Goal: Task Accomplishment & Management: Use online tool/utility

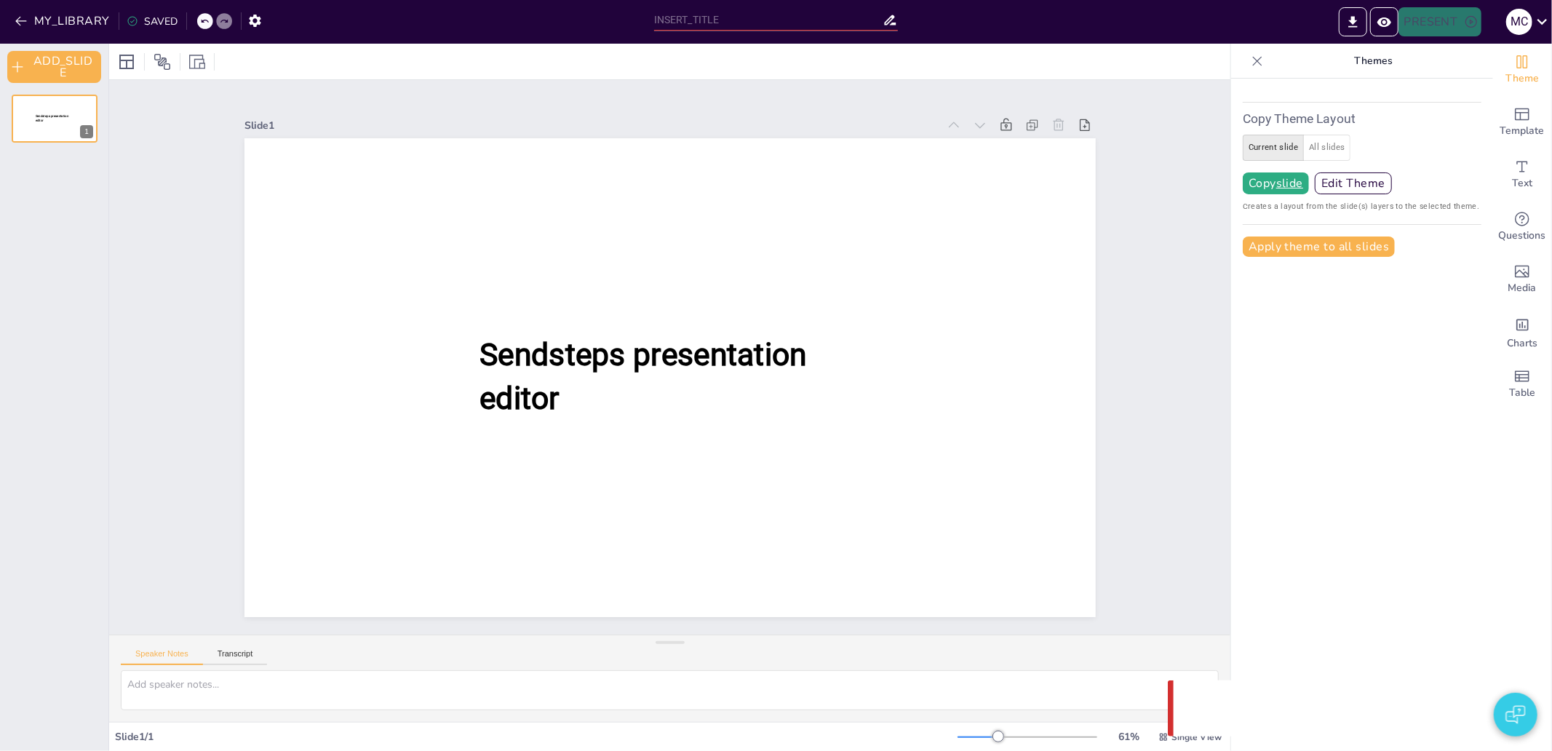
type input "test"
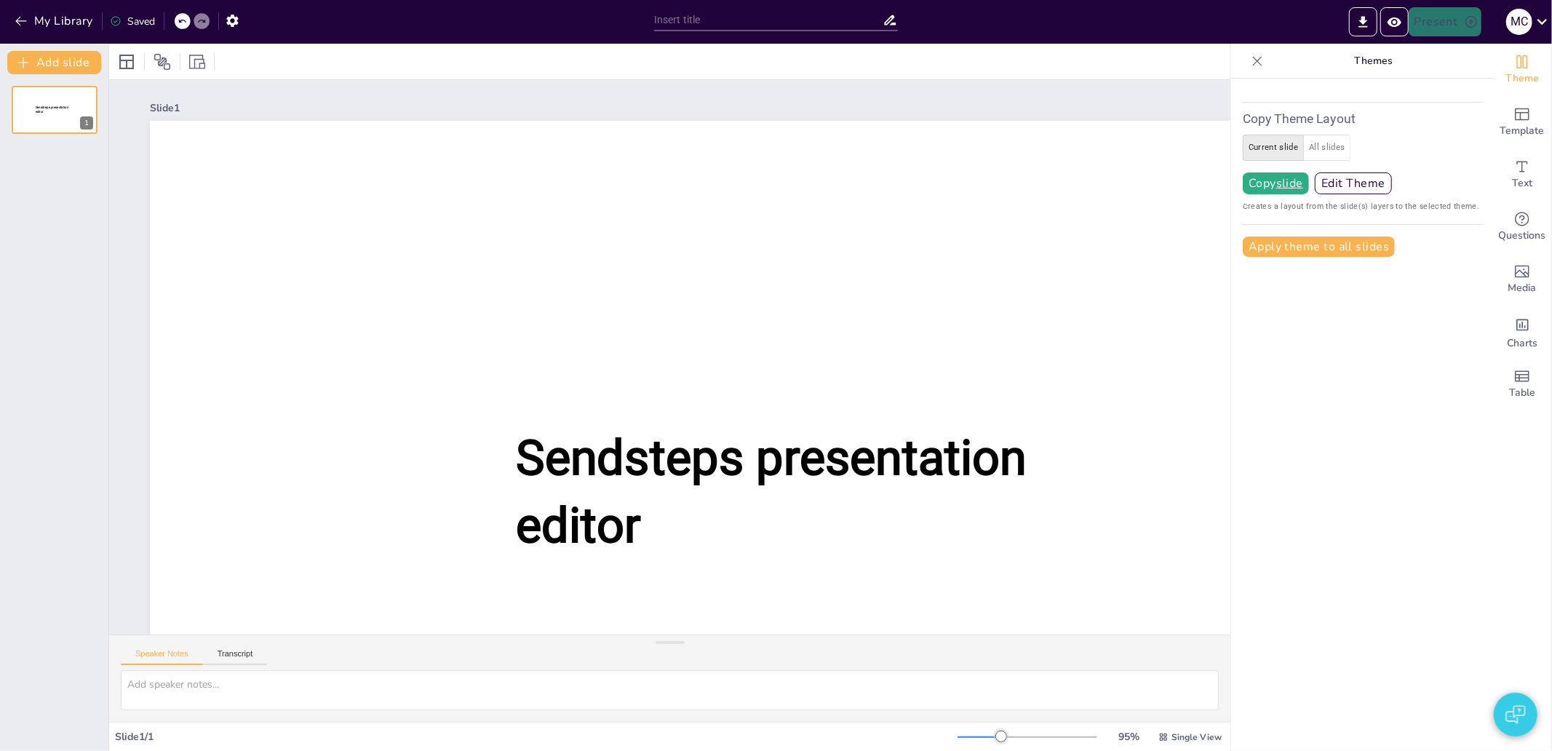
type input "test"
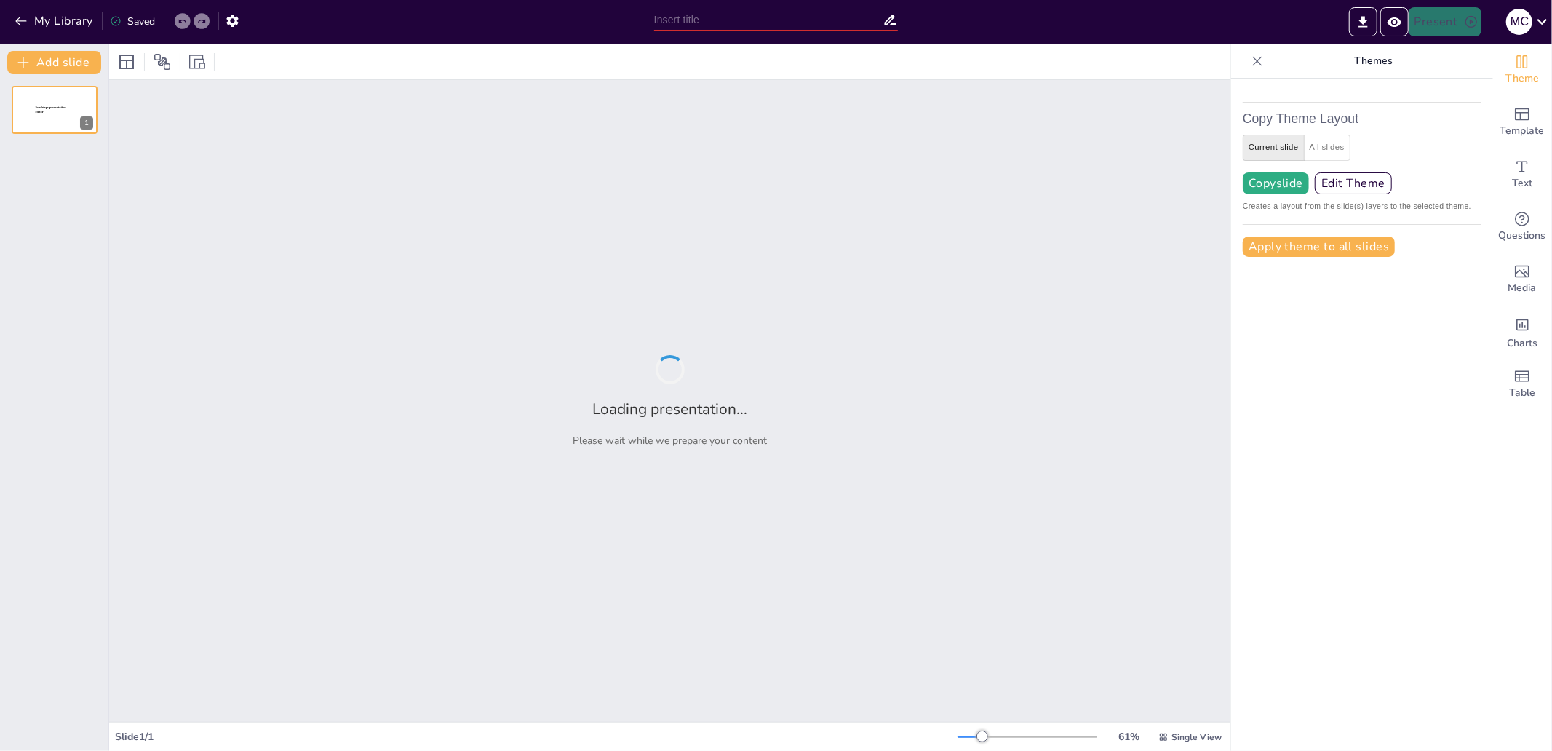
type input "test"
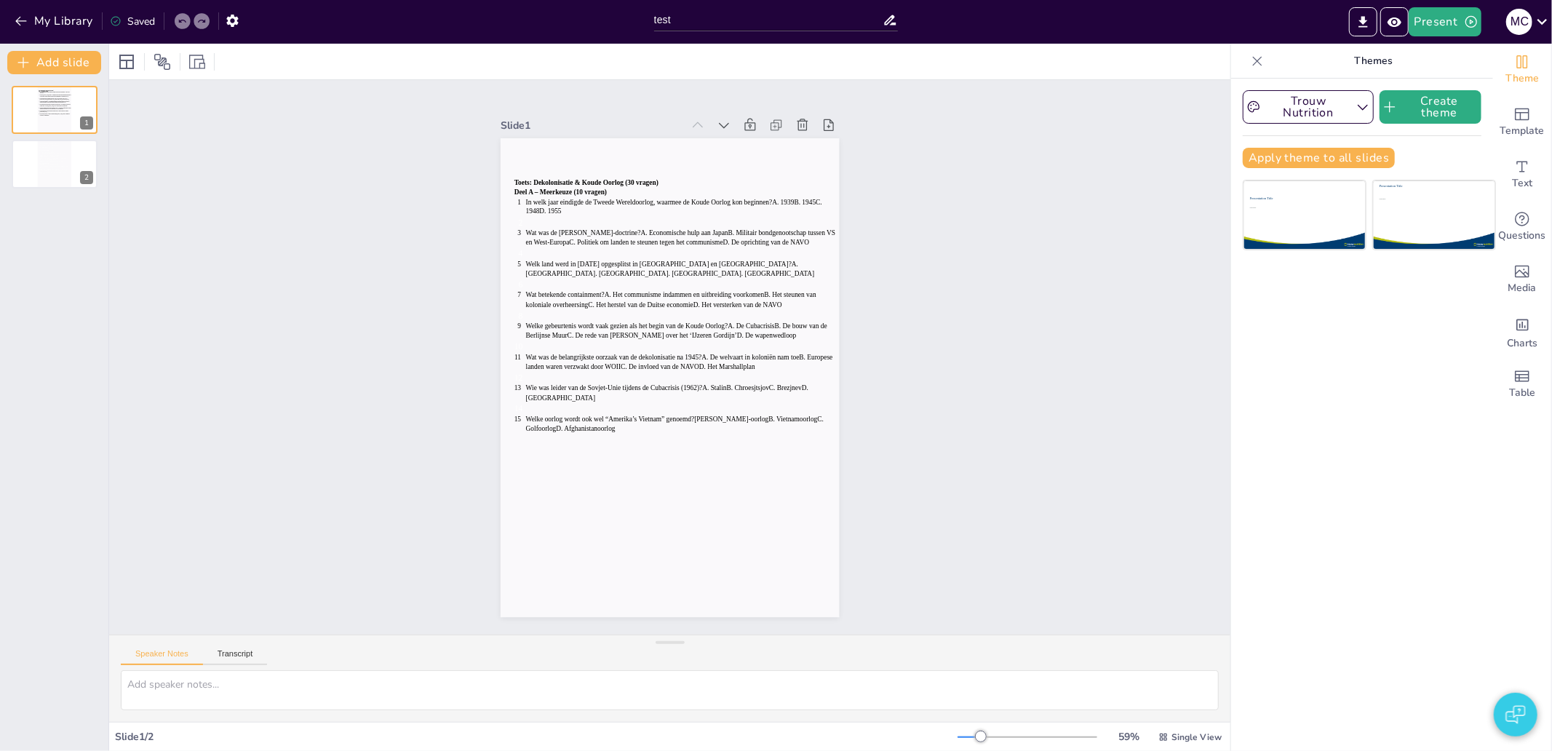
click at [1250, 59] on icon at bounding box center [1257, 61] width 15 height 15
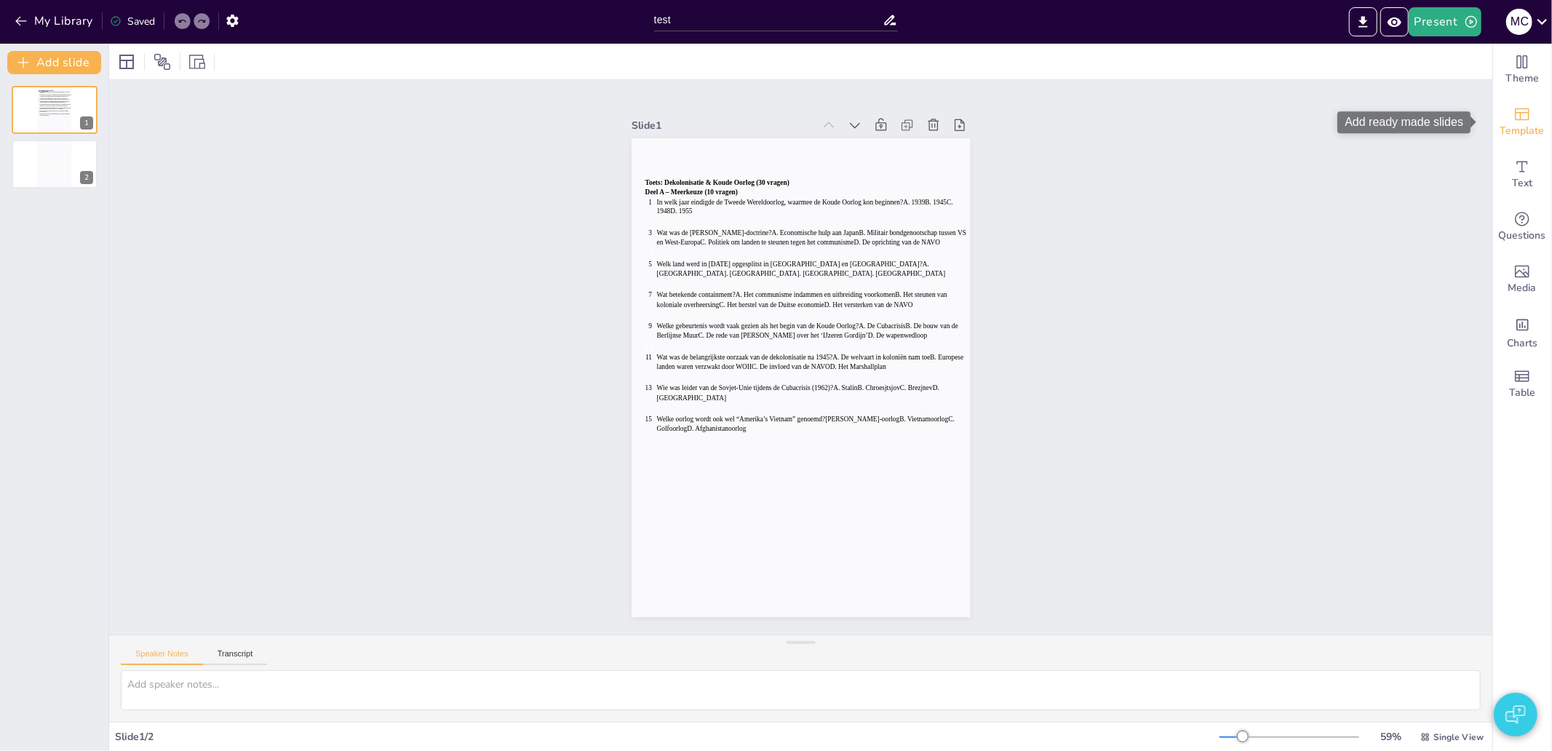
click at [1507, 127] on span "Template" at bounding box center [1522, 131] width 44 height 16
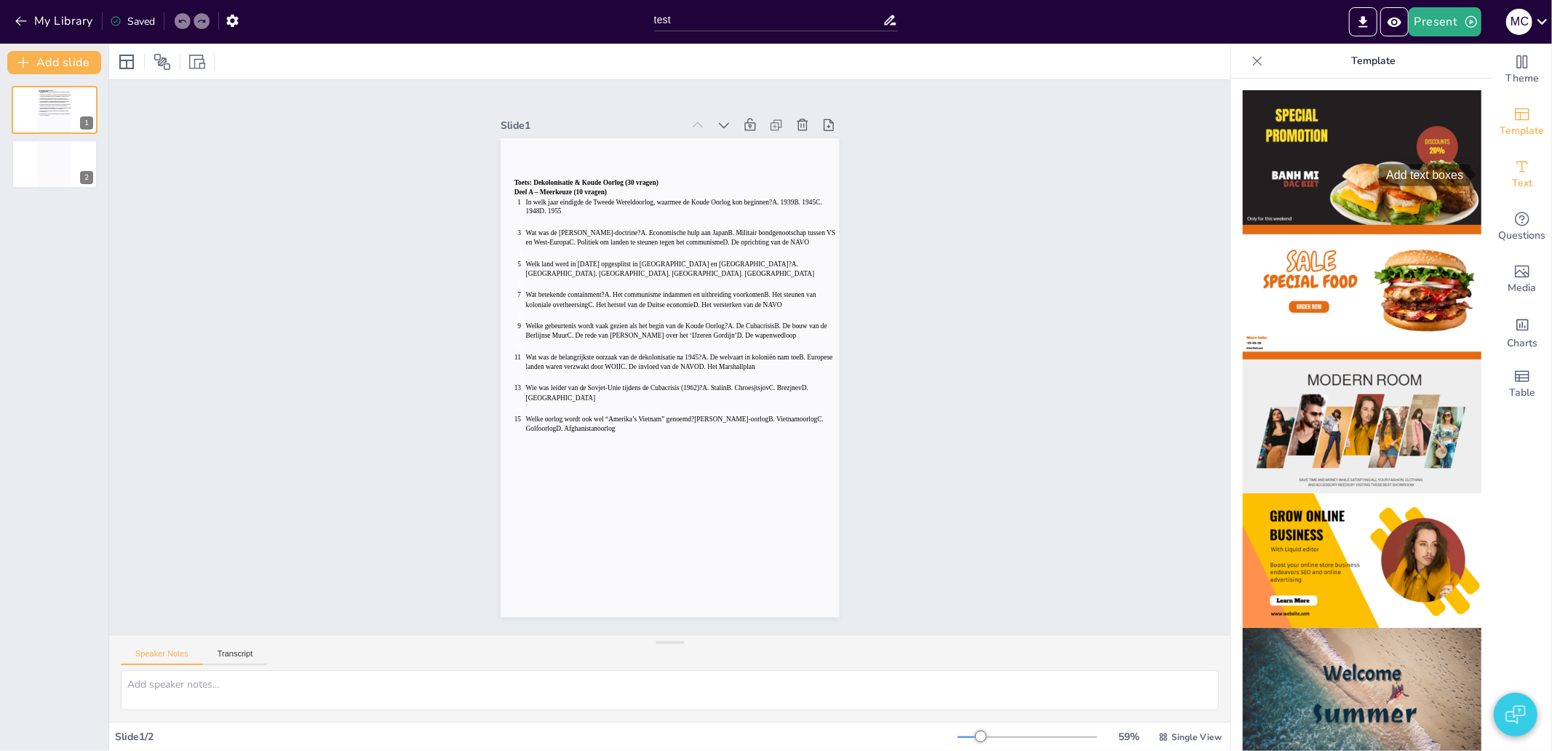
click at [1516, 168] on icon "Add text boxes" at bounding box center [1521, 166] width 17 height 17
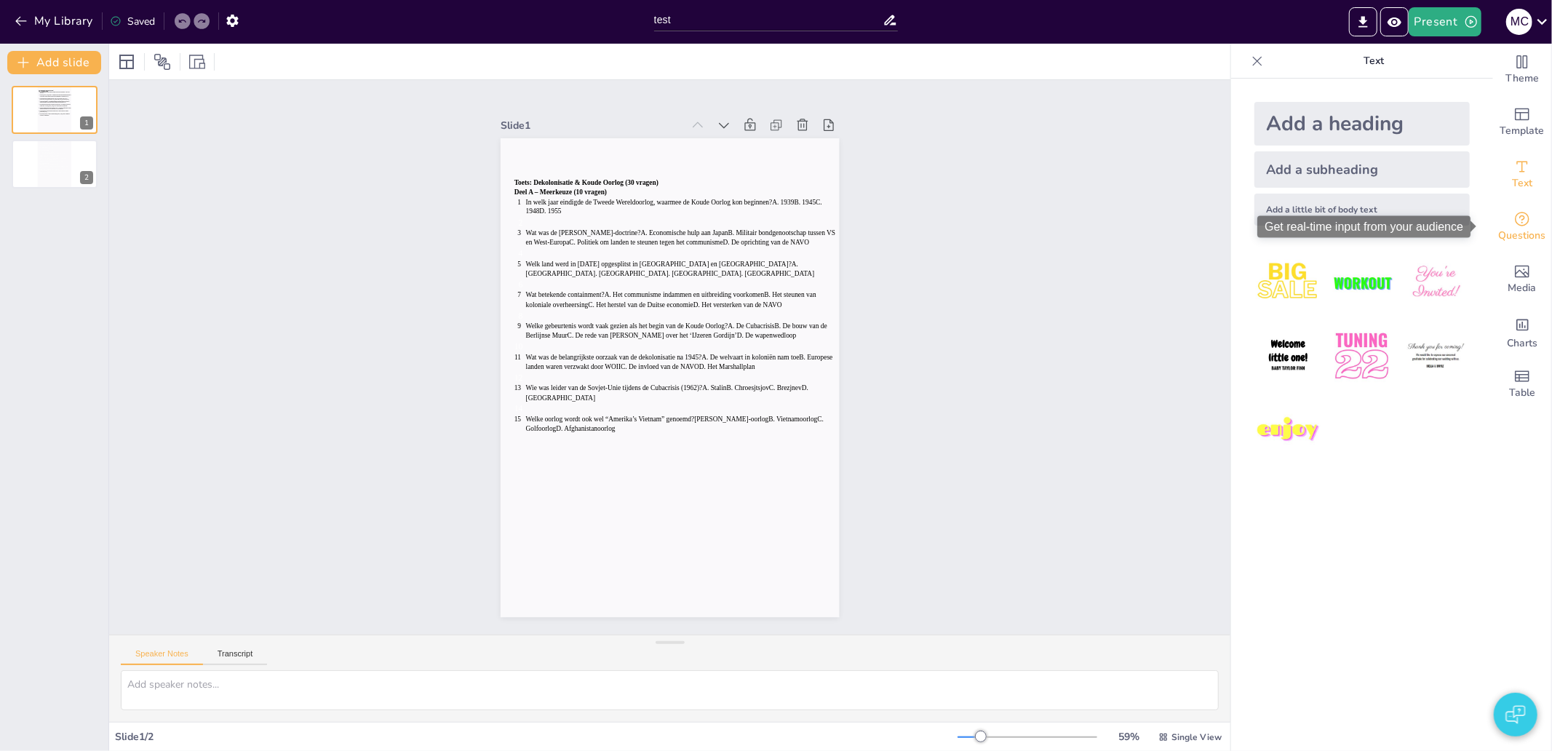
click at [1515, 230] on span "Questions" at bounding box center [1522, 236] width 47 height 16
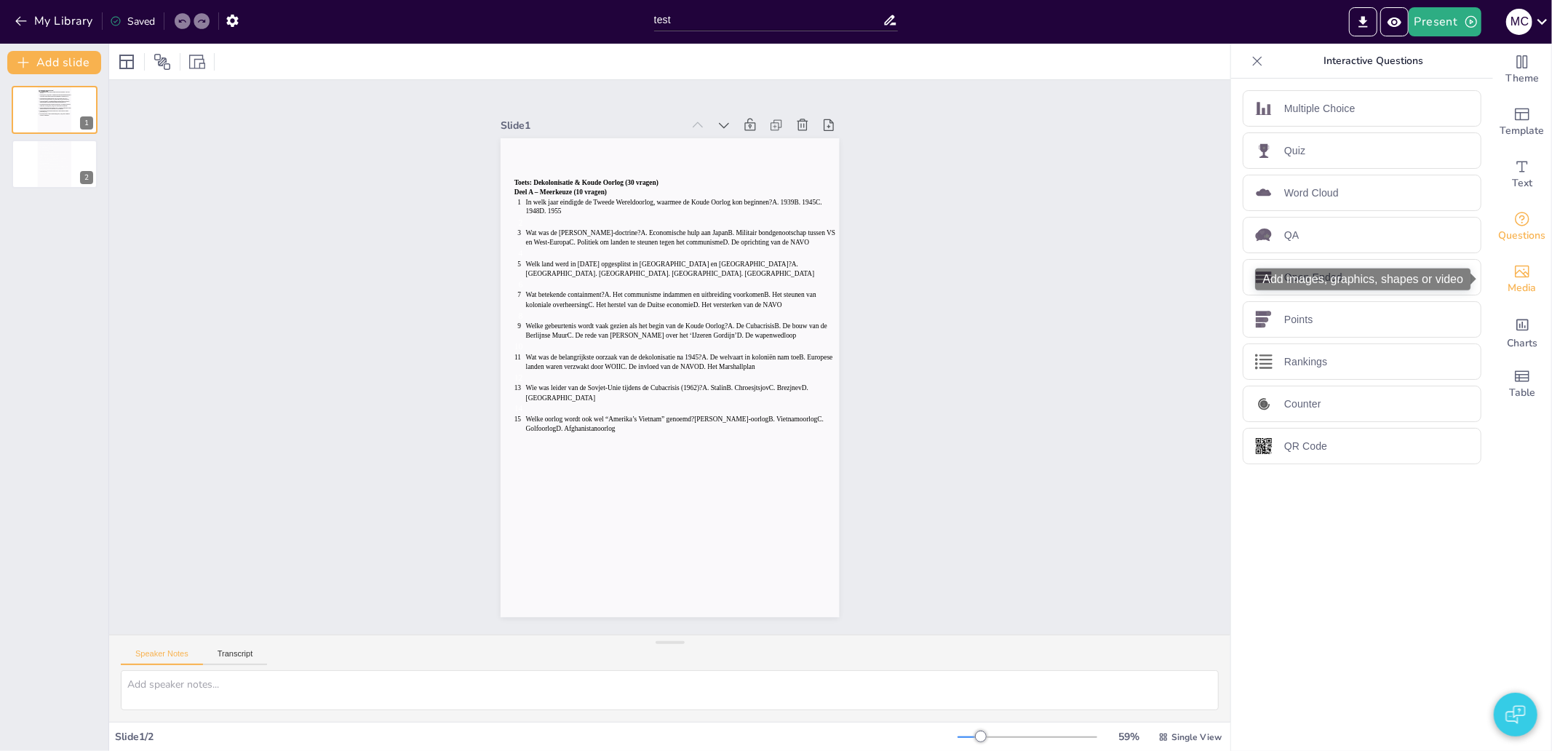
click at [1519, 282] on span "Media" at bounding box center [1522, 288] width 28 height 16
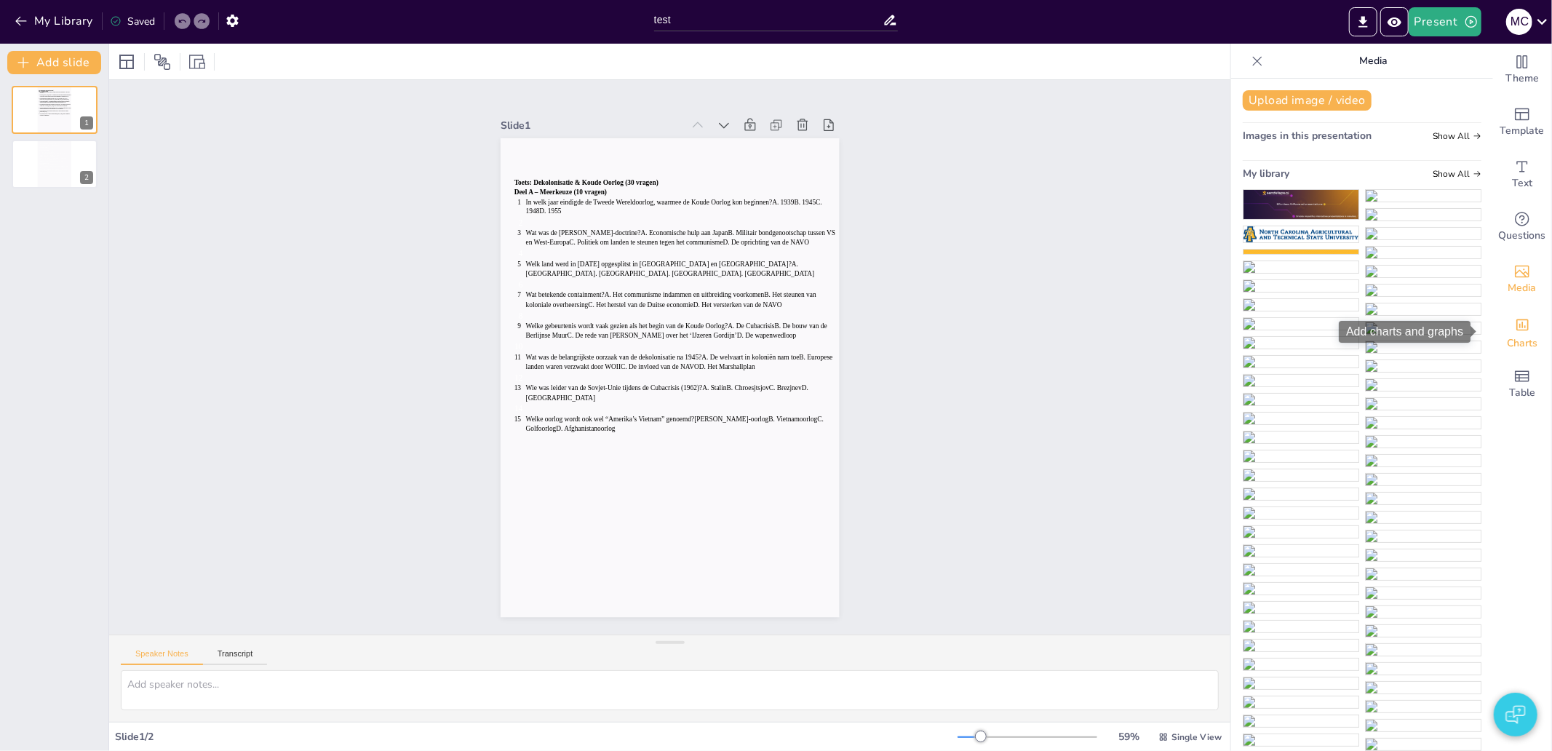
click at [1519, 327] on div "Charts" at bounding box center [1522, 332] width 58 height 52
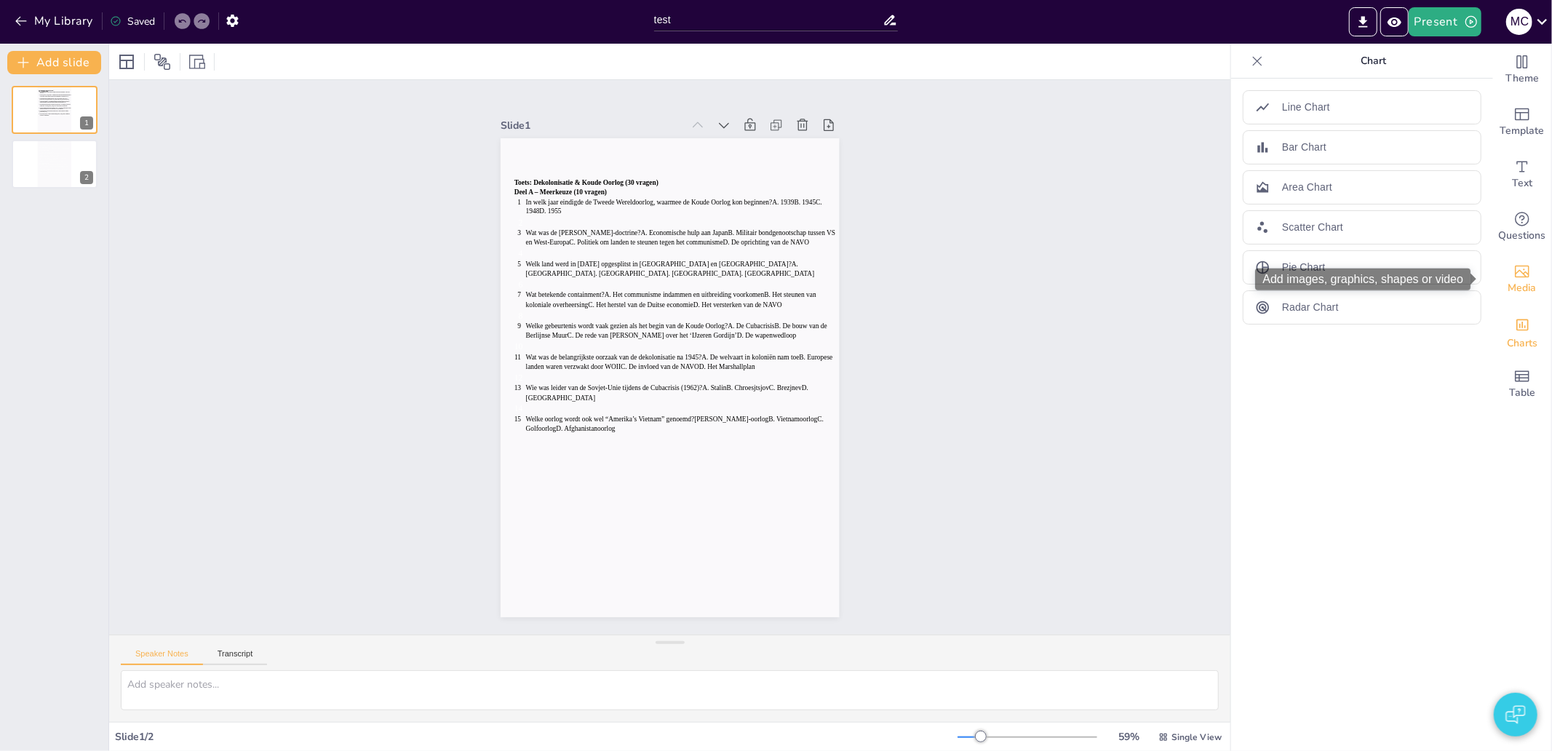
click at [1515, 267] on icon "Add images, graphics, shapes or video" at bounding box center [1522, 272] width 15 height 12
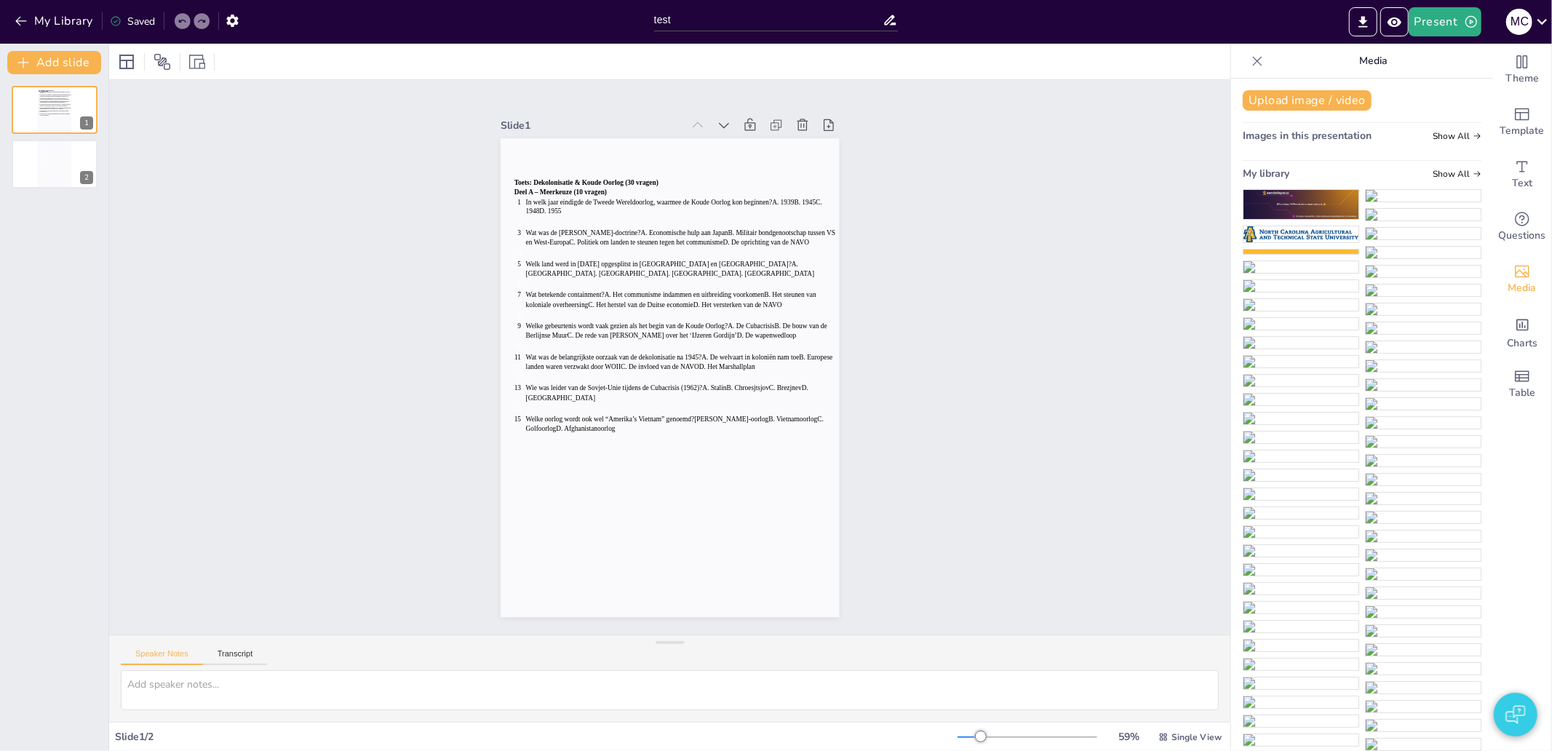
scroll to position [11724, 0]
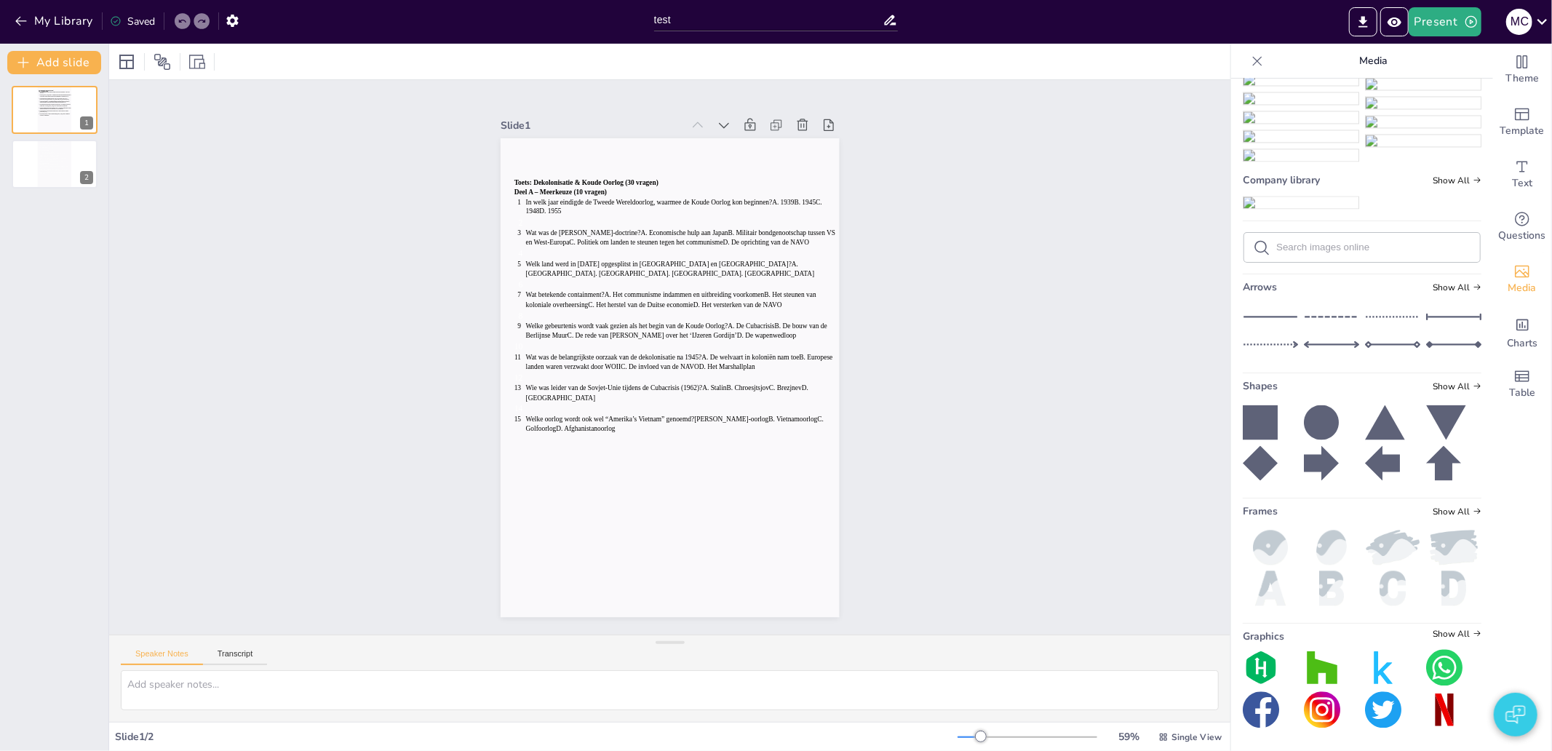
drag, startPoint x: 1453, startPoint y: 712, endPoint x: 1480, endPoint y: 709, distance: 27.0
click at [1480, 709] on div "Upload image / video Images in this presentation Show All My library Show All C…" at bounding box center [1362, 415] width 262 height 672
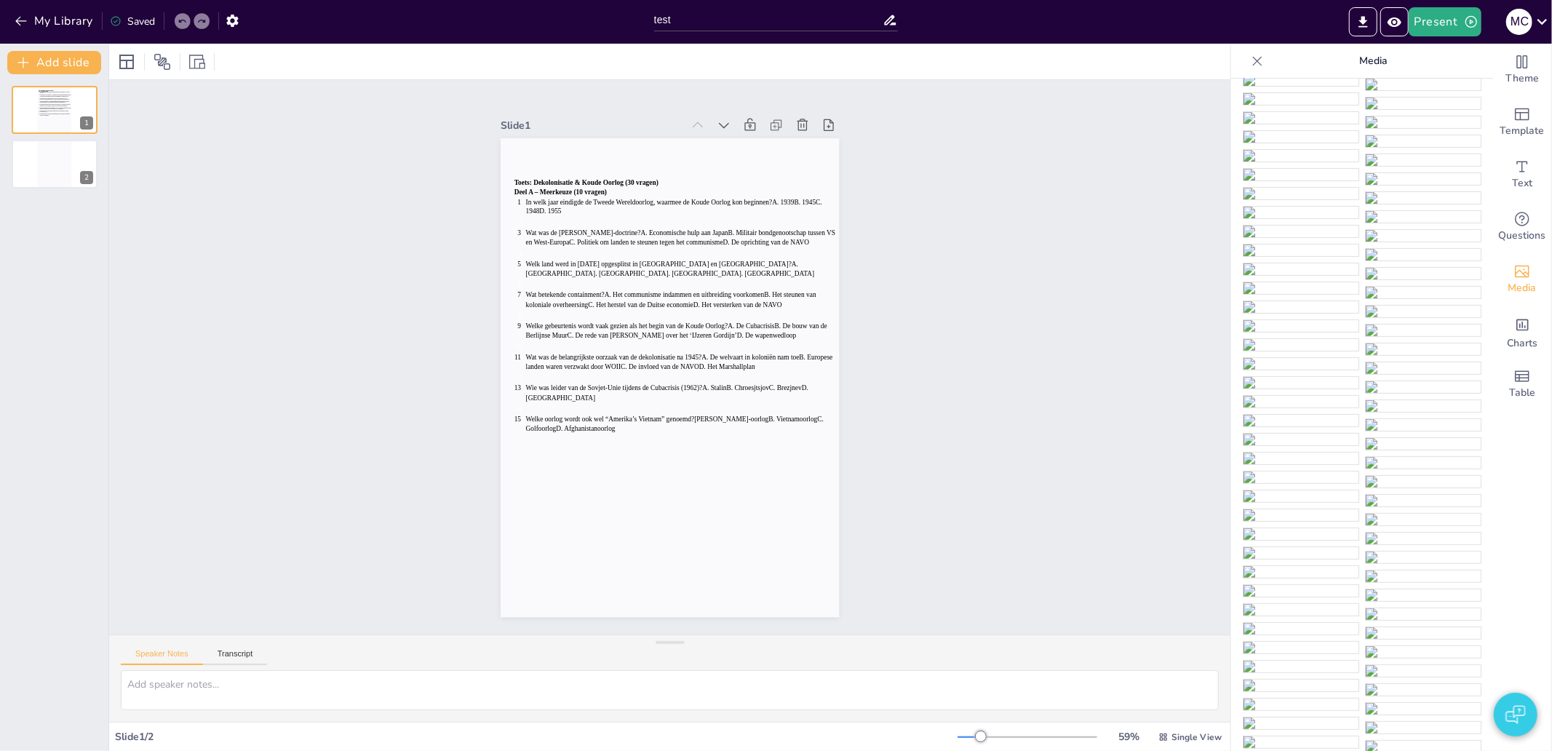
scroll to position [0, 0]
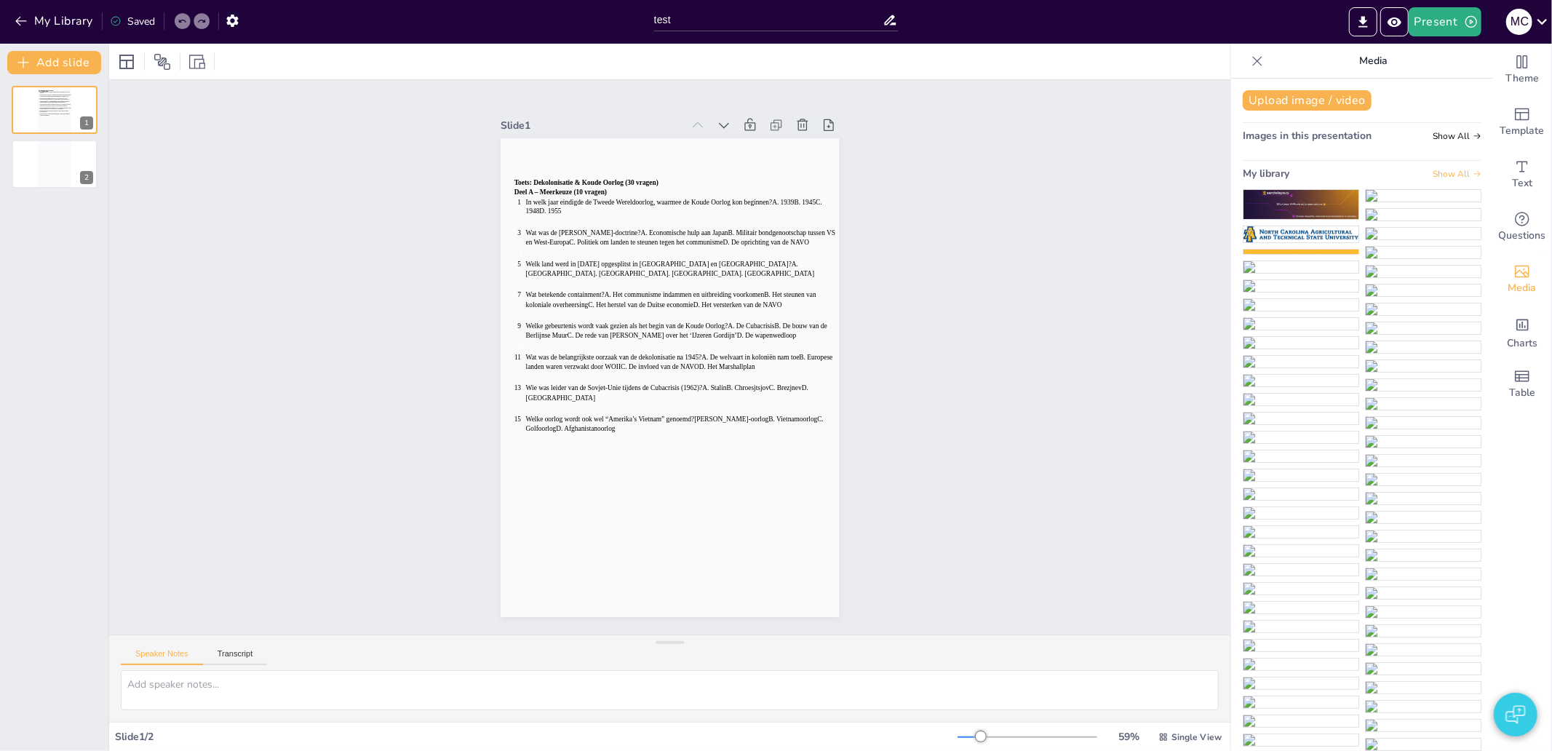
click at [1438, 172] on span "Show All" at bounding box center [1457, 174] width 49 height 10
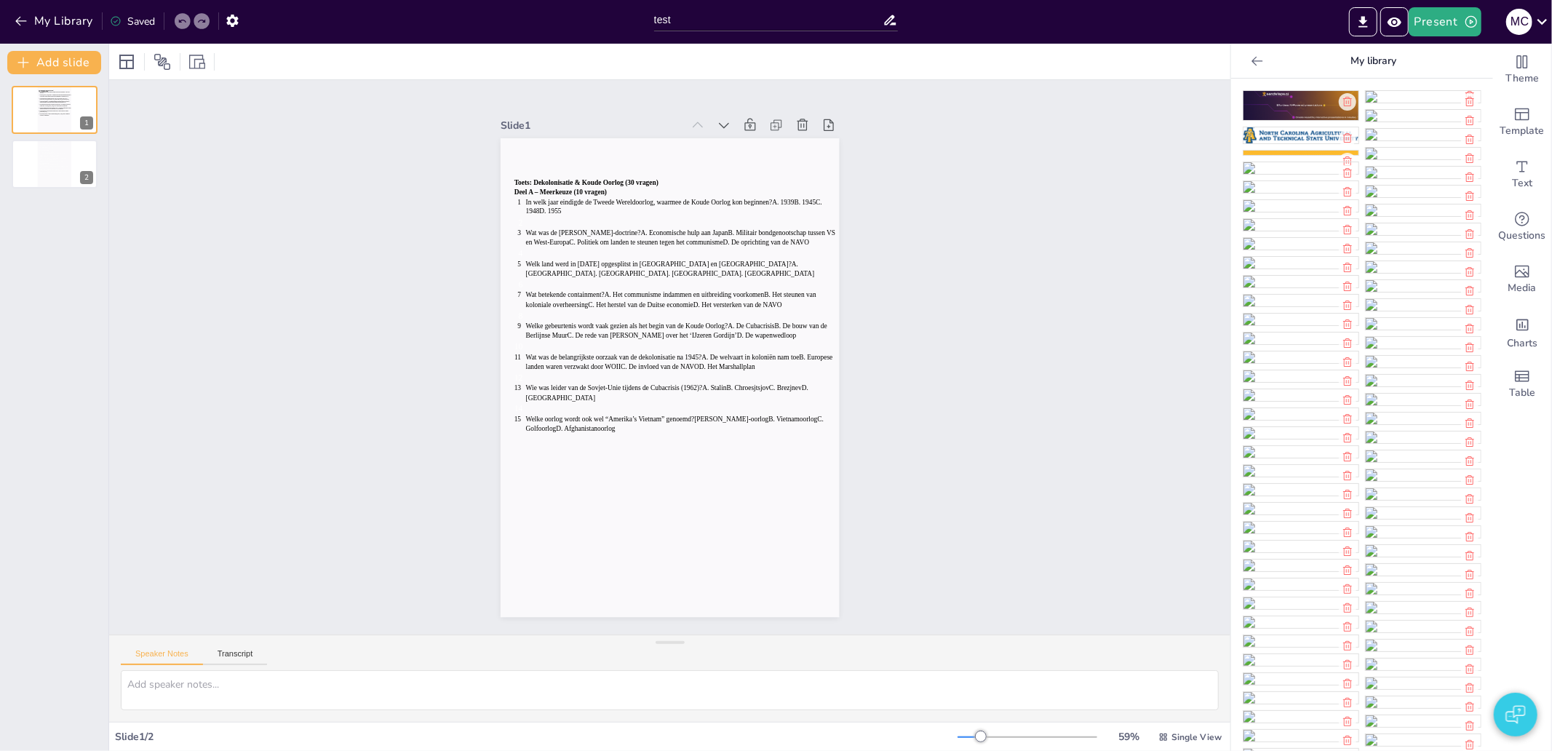
click at [1250, 64] on icon at bounding box center [1257, 61] width 15 height 15
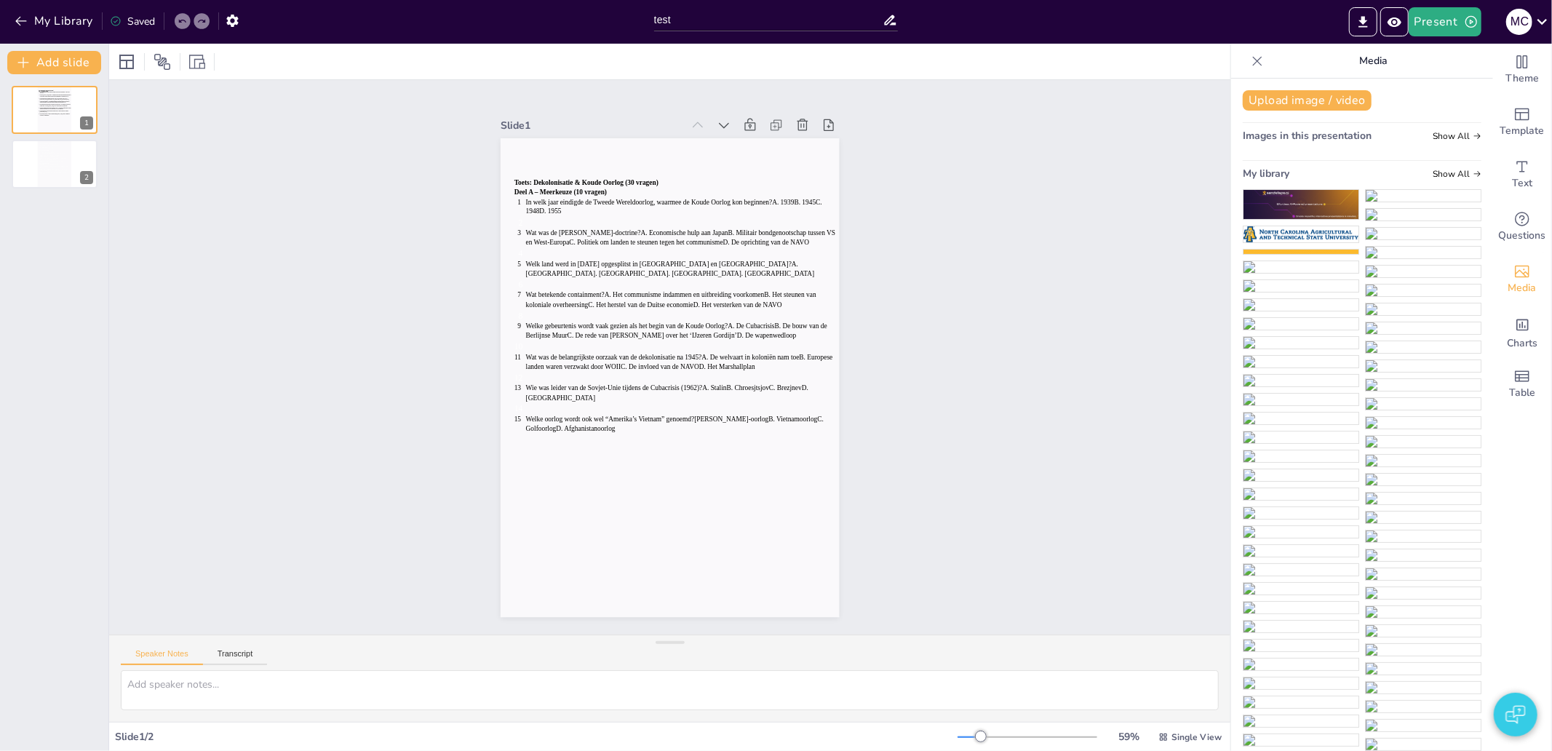
click at [1267, 229] on img at bounding box center [1301, 234] width 115 height 16
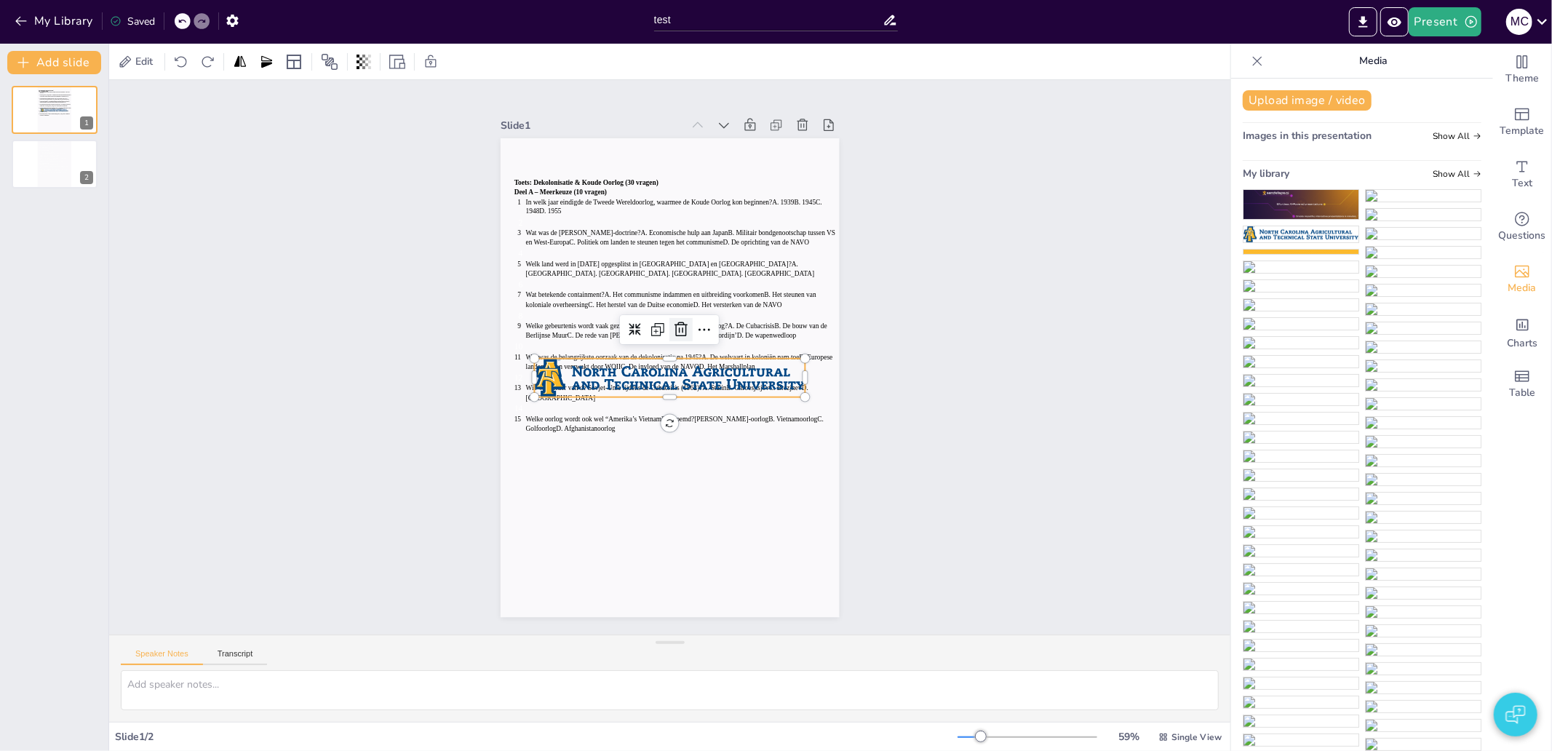
click at [680, 330] on icon at bounding box center [691, 336] width 23 height 23
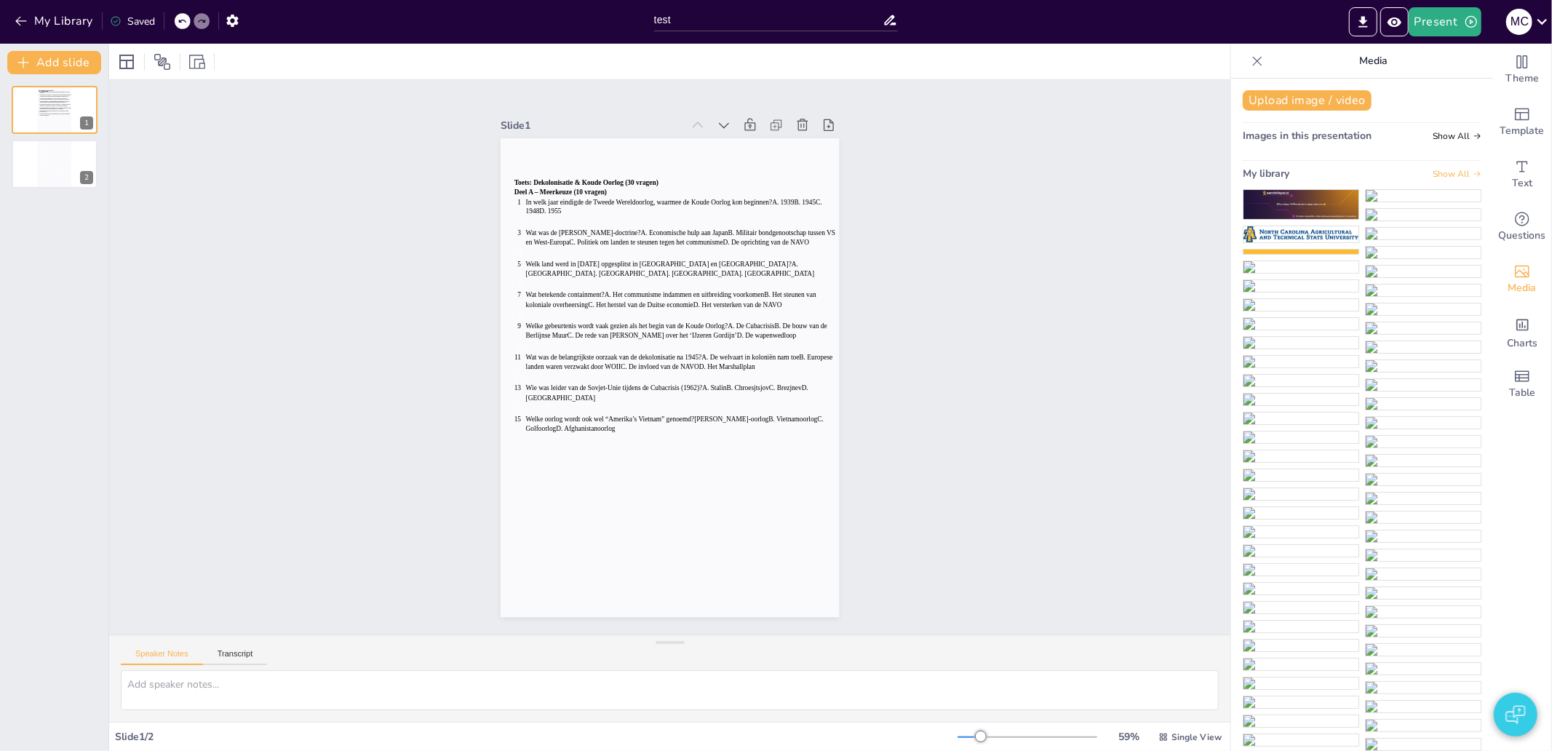
click at [1473, 172] on icon at bounding box center [1477, 174] width 9 height 9
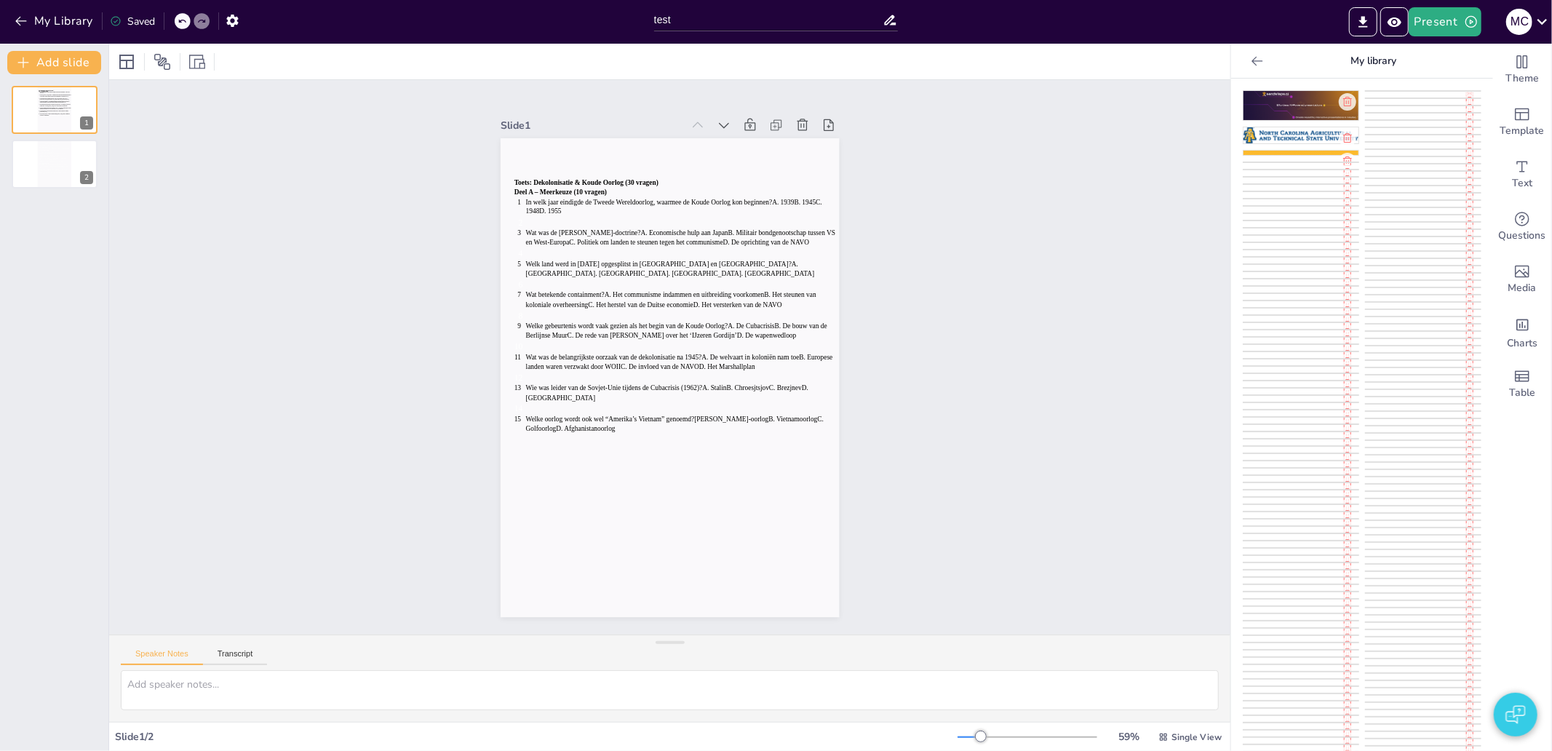
click at [1431, 122] on img at bounding box center [1423, 116] width 115 height 12
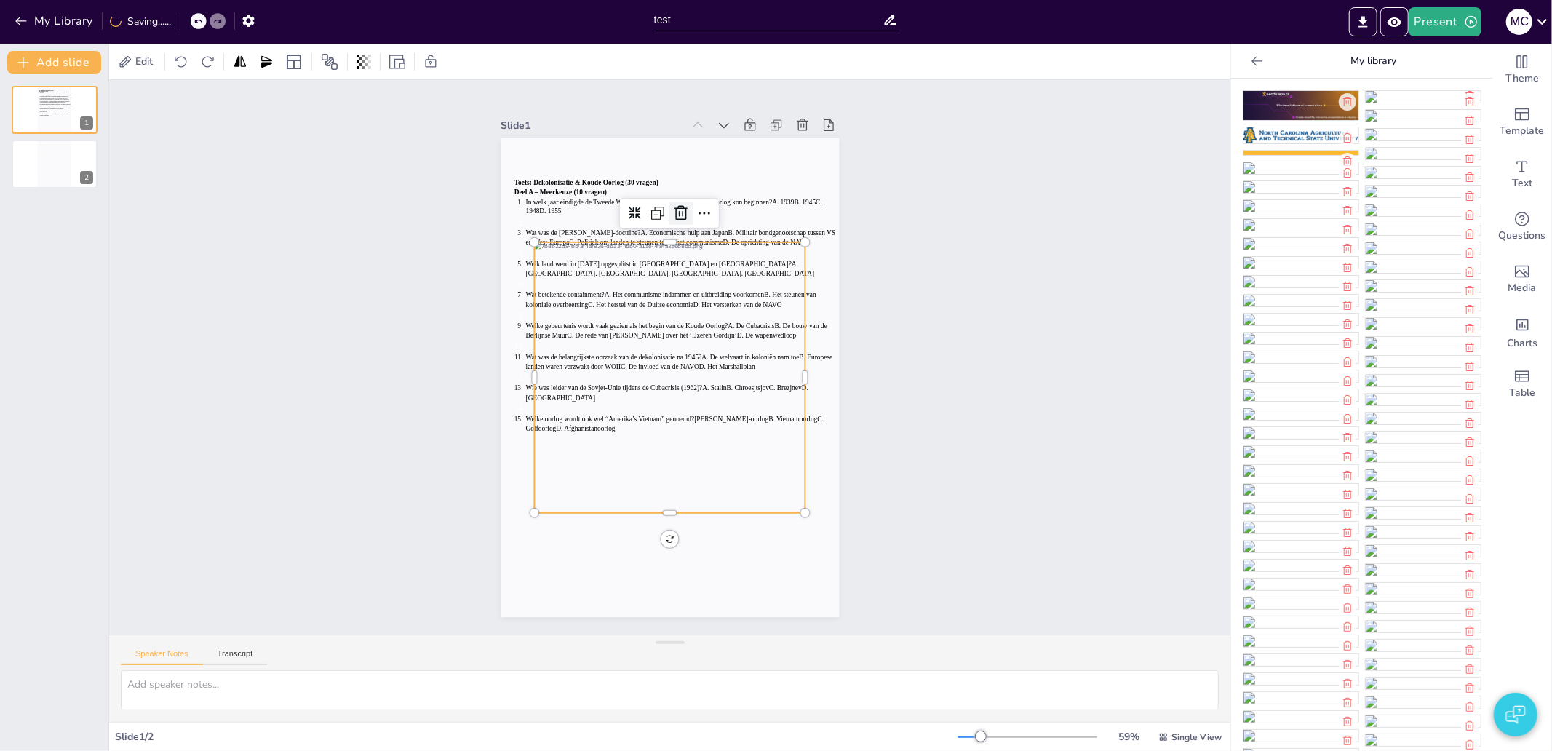
click at [672, 204] on icon at bounding box center [680, 212] width 17 height 17
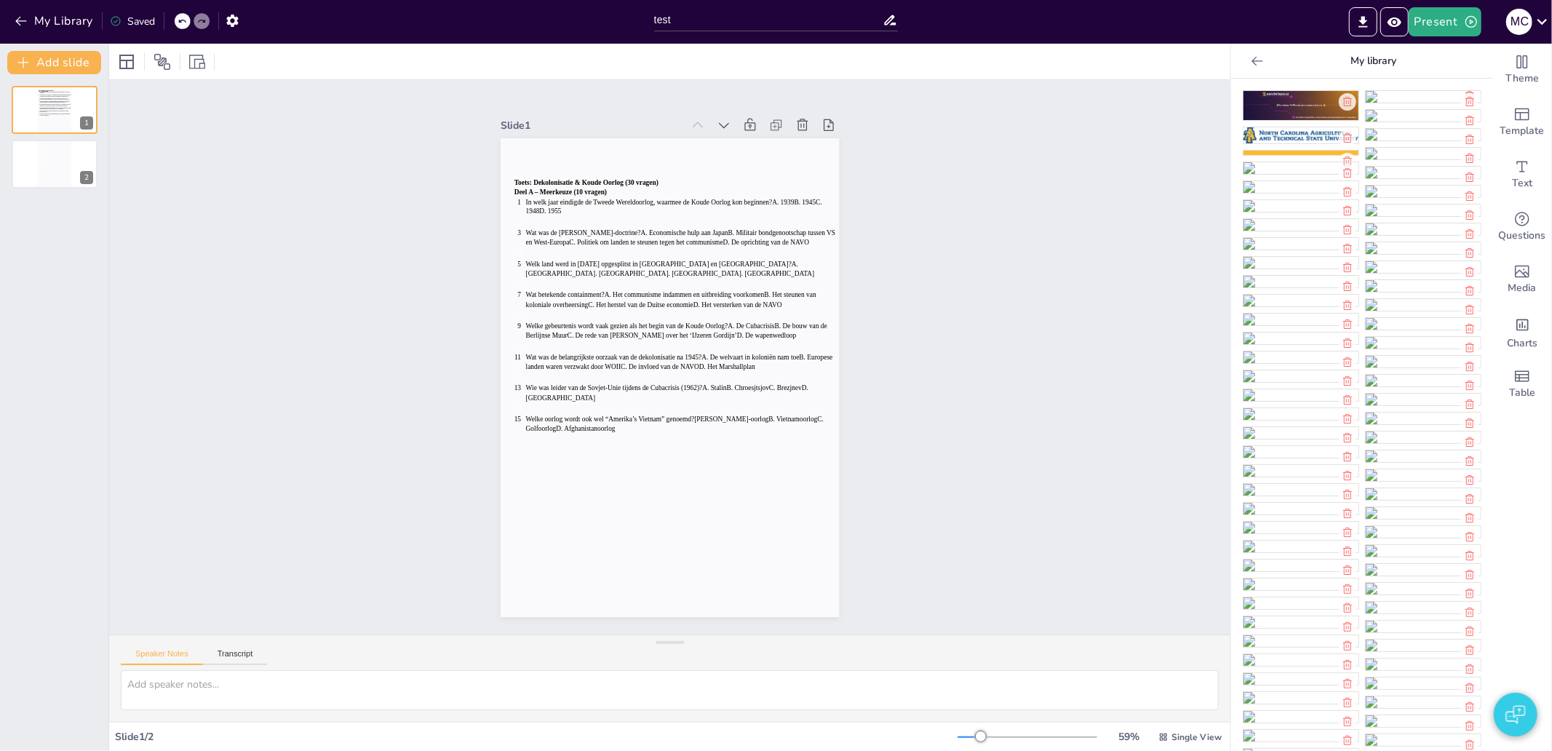
click at [1257, 231] on img at bounding box center [1301, 225] width 115 height 12
drag, startPoint x: 793, startPoint y: 372, endPoint x: 675, endPoint y: 377, distance: 118.0
click at [688, 377] on div at bounding box center [694, 377] width 12 height 271
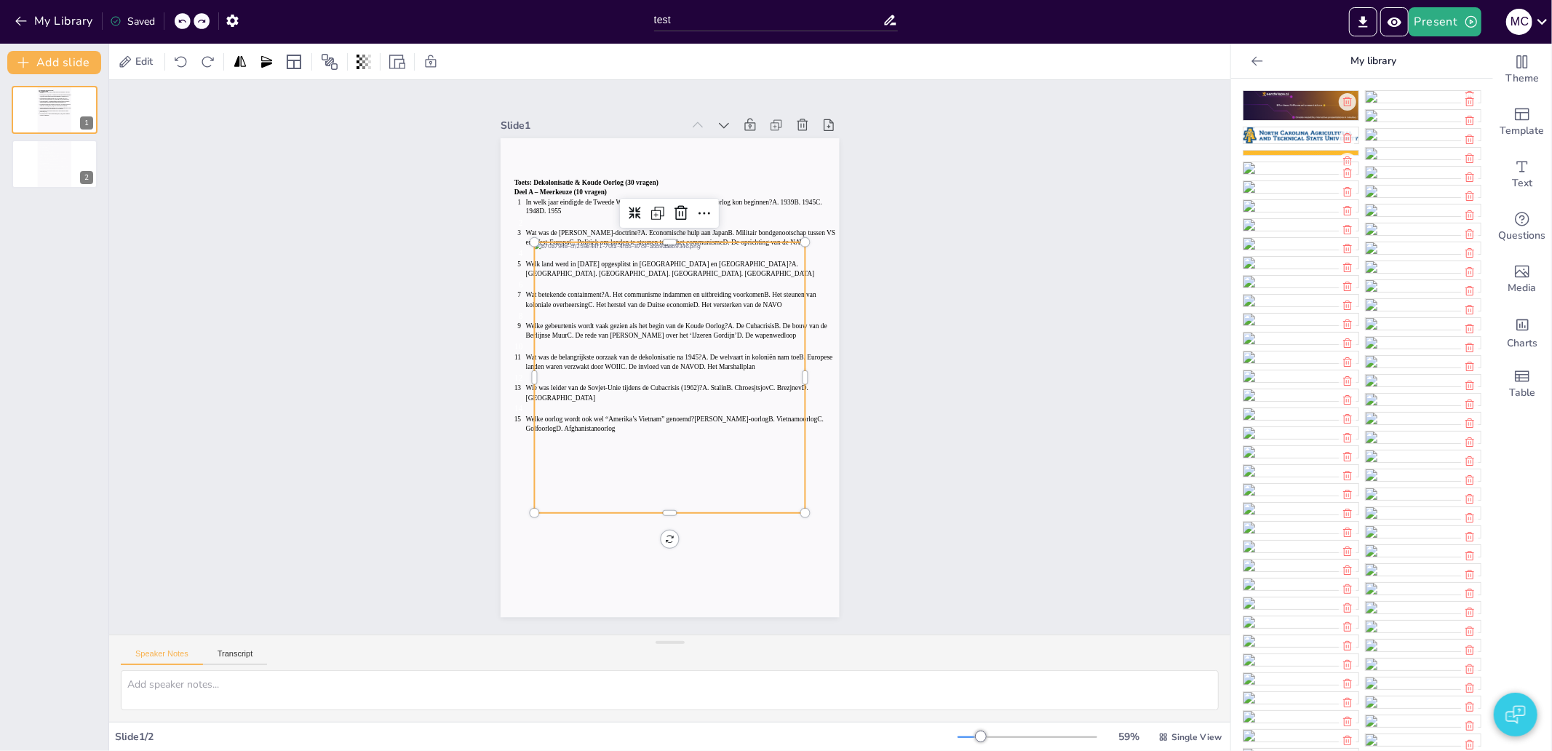
click at [1324, 212] on img at bounding box center [1301, 206] width 115 height 12
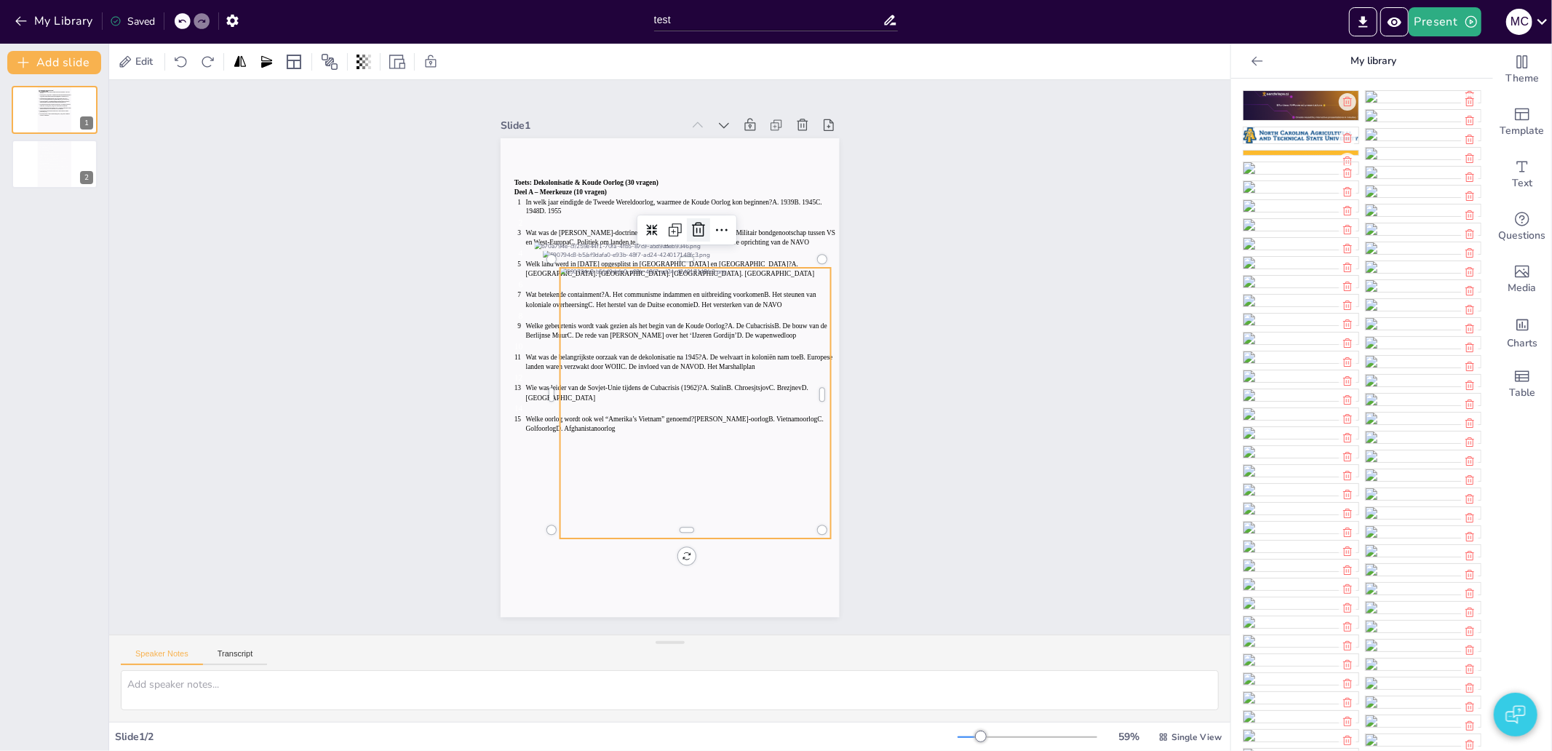
click at [690, 226] on icon at bounding box center [698, 229] width 17 height 17
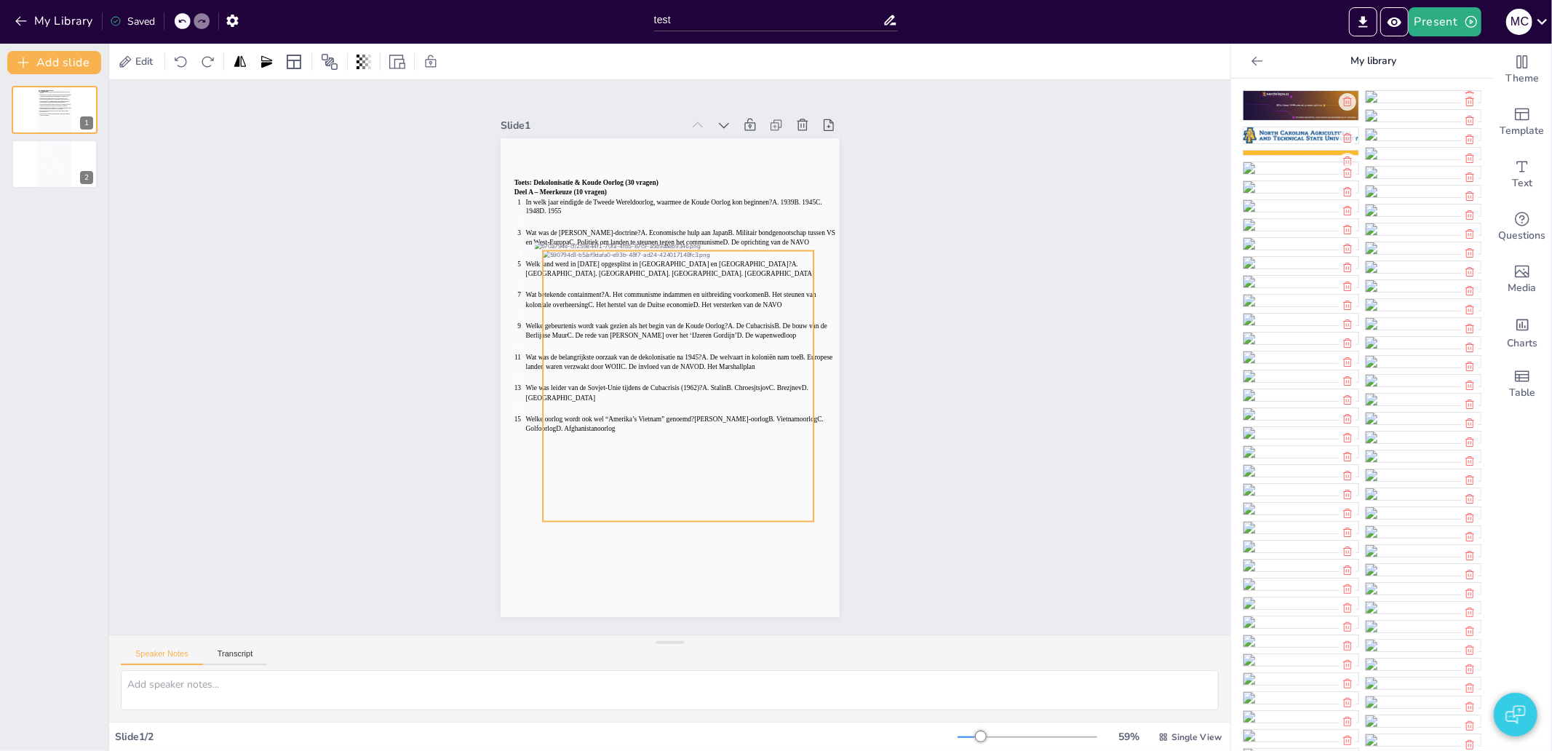
click at [704, 306] on div at bounding box center [678, 386] width 271 height 271
click at [694, 218] on icon at bounding box center [703, 224] width 19 height 19
click at [645, 407] on div at bounding box center [665, 377] width 321 height 321
click at [645, 407] on div at bounding box center [669, 377] width 271 height 271
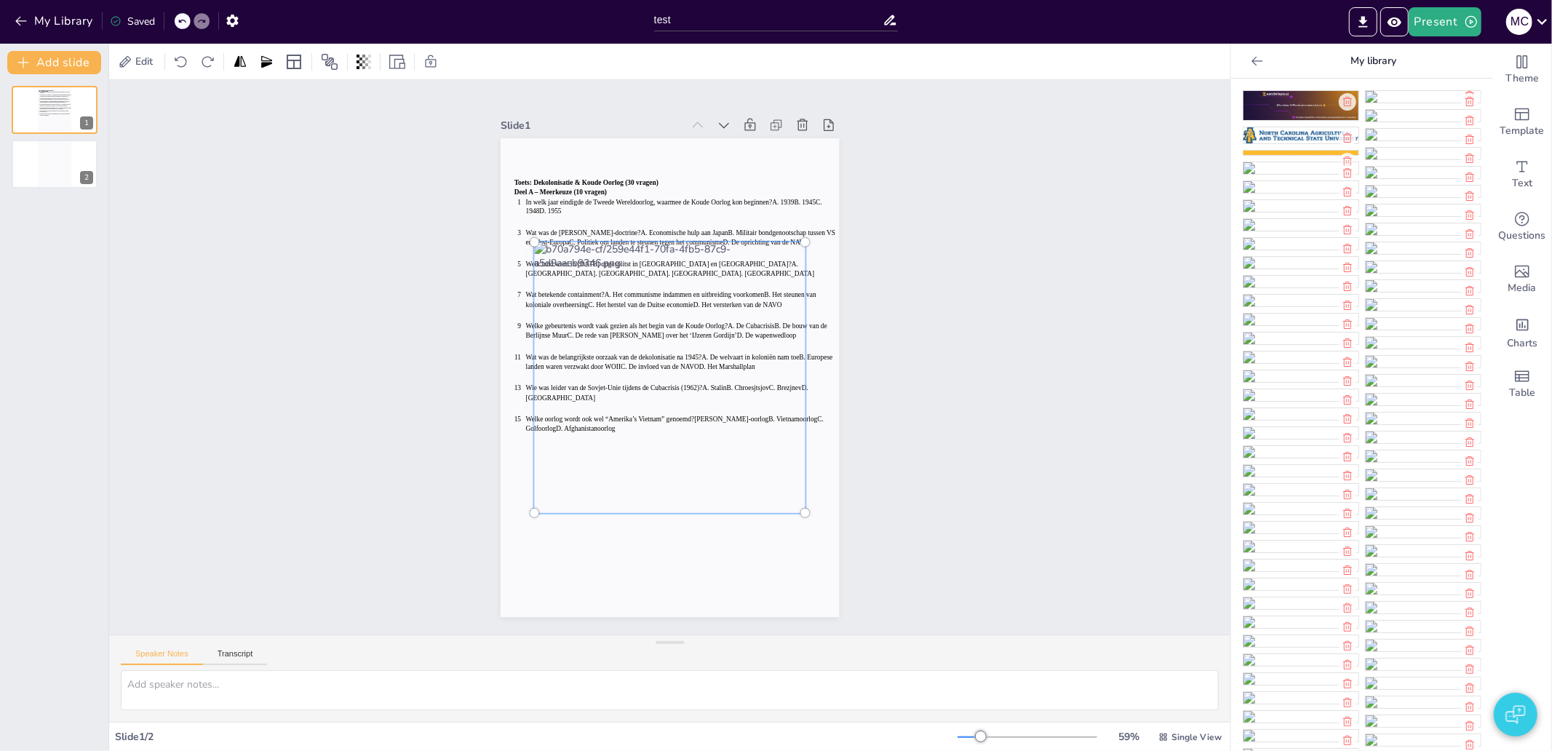
click at [665, 244] on div at bounding box center [657, 373] width 402 height 402
click at [709, 499] on div at bounding box center [667, 377] width 317 height 317
click at [974, 522] on div "Slide 1 Toets: Dekolonisatie & Koude Oorlog (30 vragen) Deel A – Meerkeuze (10 …" at bounding box center [669, 357] width 1121 height 554
click at [699, 467] on div at bounding box center [668, 377] width 298 height 298
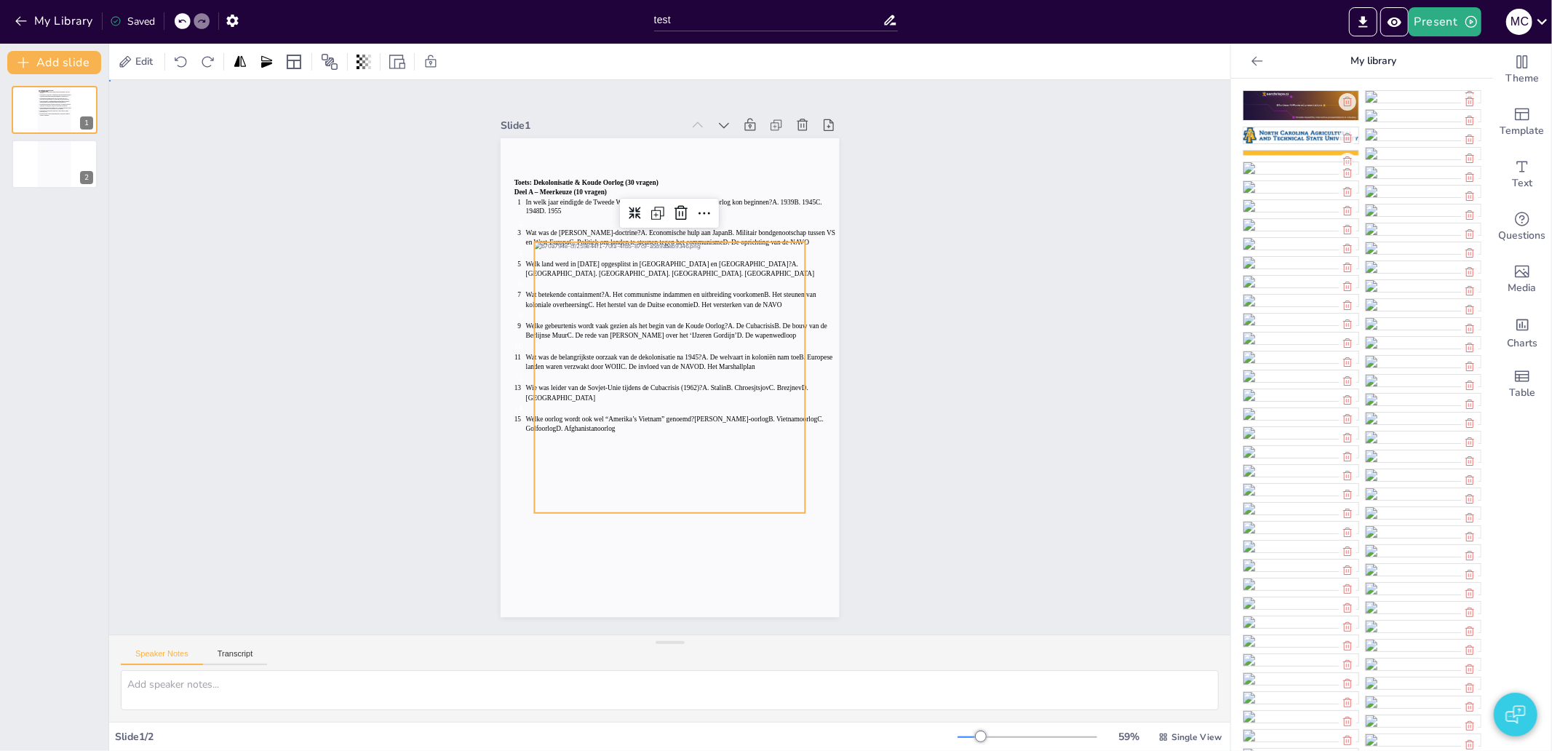
click at [1000, 360] on div "Slide 1 Toets: Dekolonisatie & Koude Oorlog (30 vragen) Deel A – Meerkeuze (10 …" at bounding box center [669, 357] width 1173 height 669
click at [709, 265] on div at bounding box center [668, 377] width 298 height 298
click at [675, 208] on icon at bounding box center [680, 212] width 17 height 17
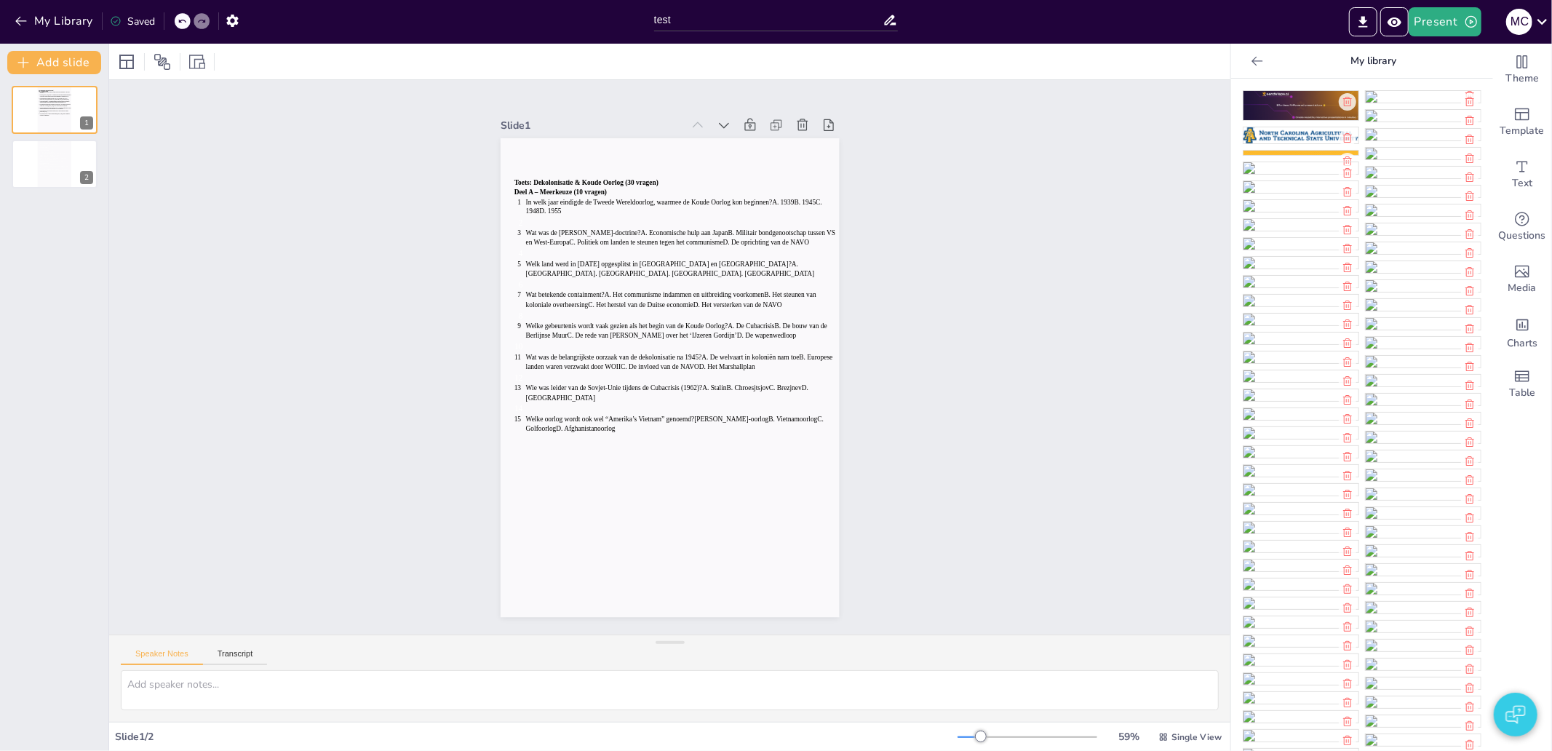
click at [1310, 193] on img at bounding box center [1301, 187] width 115 height 12
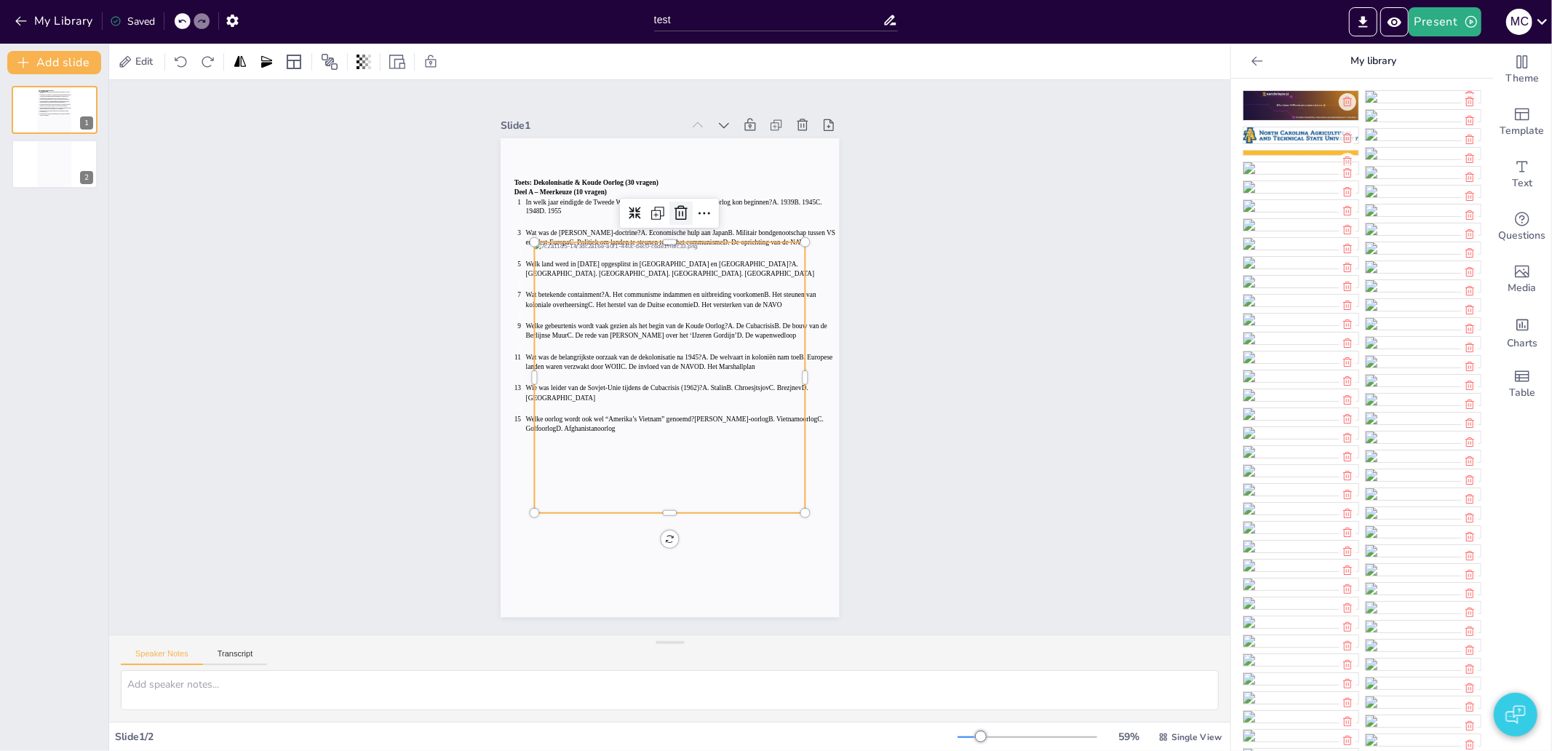
click at [704, 210] on icon at bounding box center [712, 218] width 16 height 17
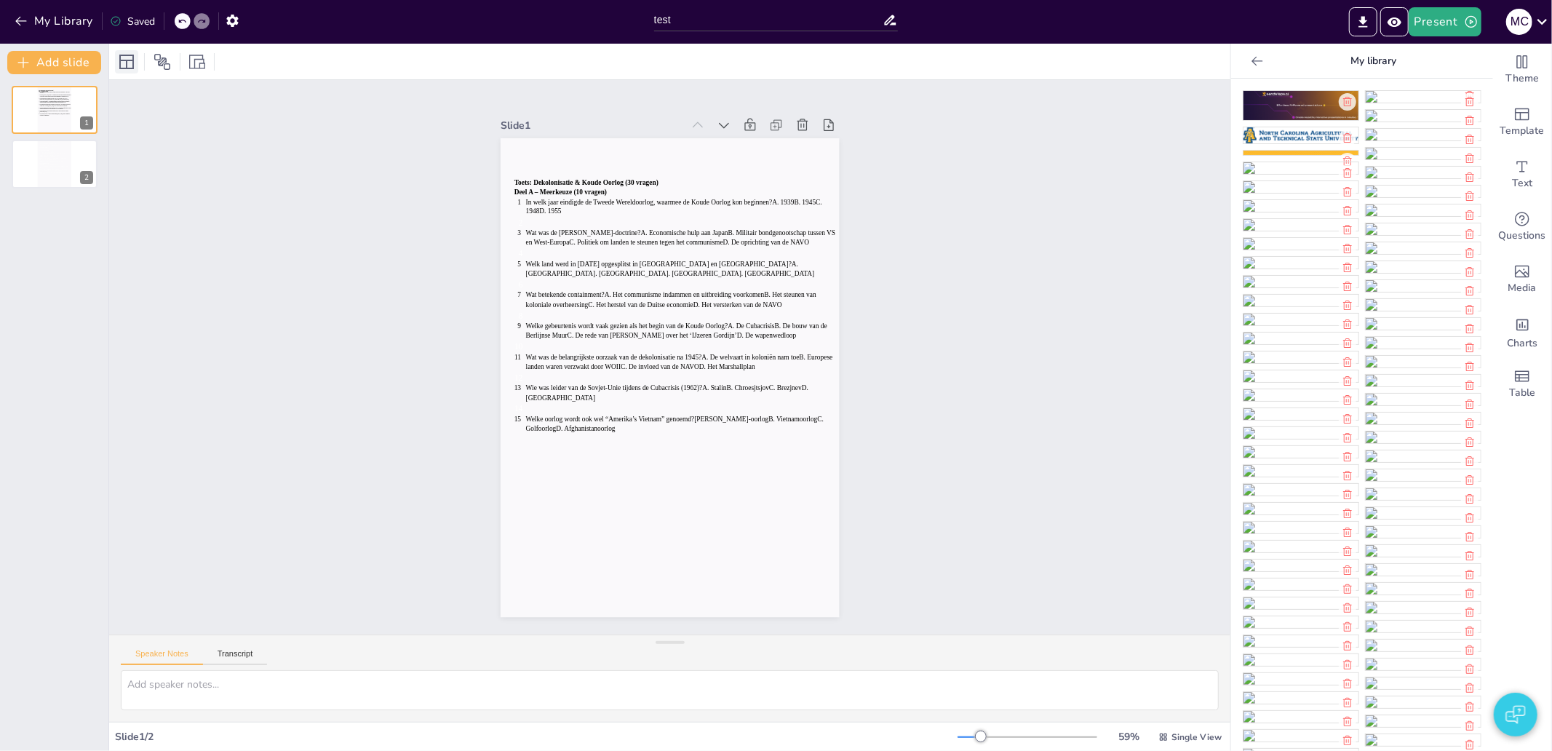
click at [133, 67] on icon at bounding box center [126, 62] width 15 height 15
click at [169, 71] on div at bounding box center [162, 61] width 23 height 23
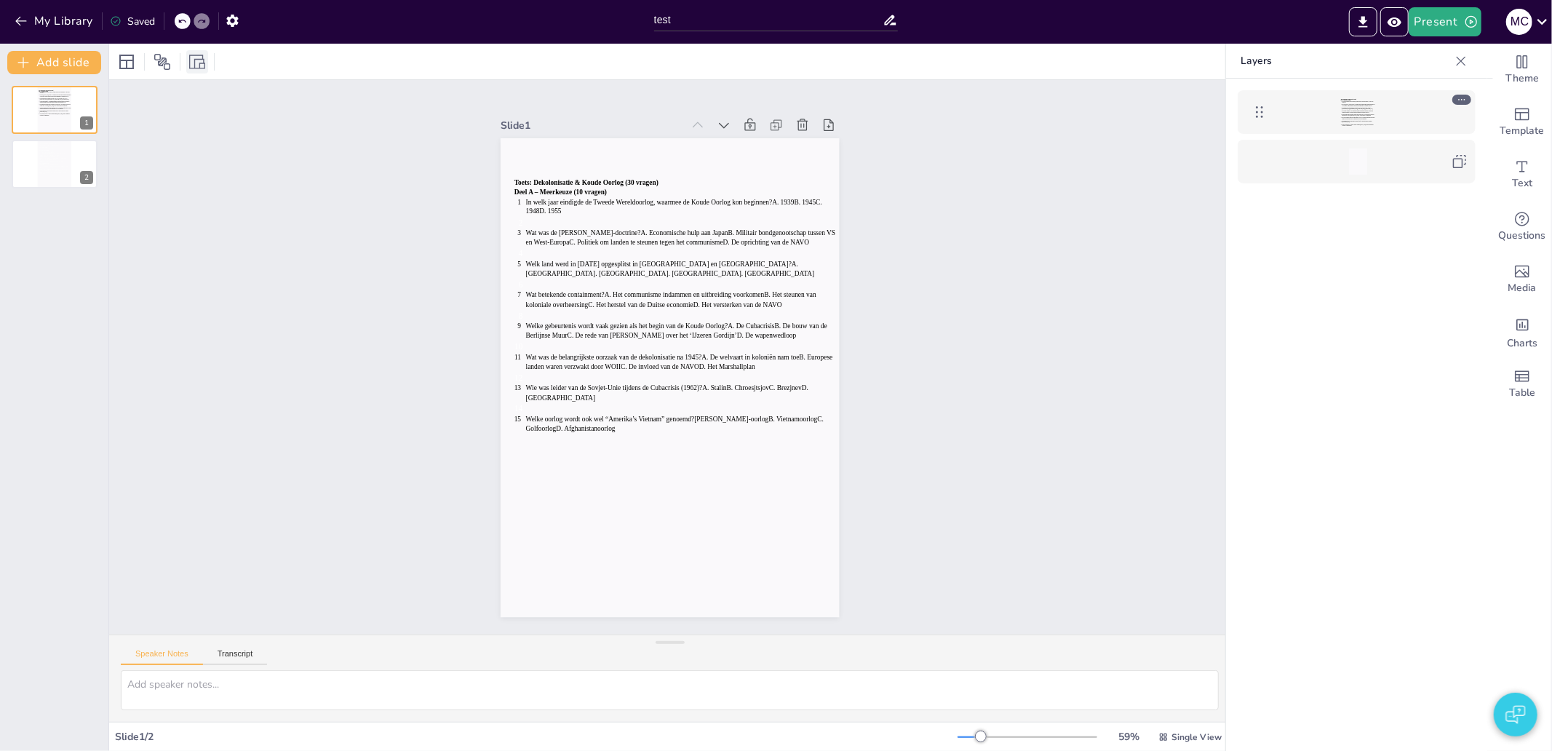
click at [198, 67] on icon at bounding box center [197, 62] width 16 height 16
click at [259, 260] on div "Slide 1 Toets: Dekolonisatie & Koude Oorlog (30 vragen) Deel A – Meerkeuze (10 …" at bounding box center [669, 357] width 1173 height 669
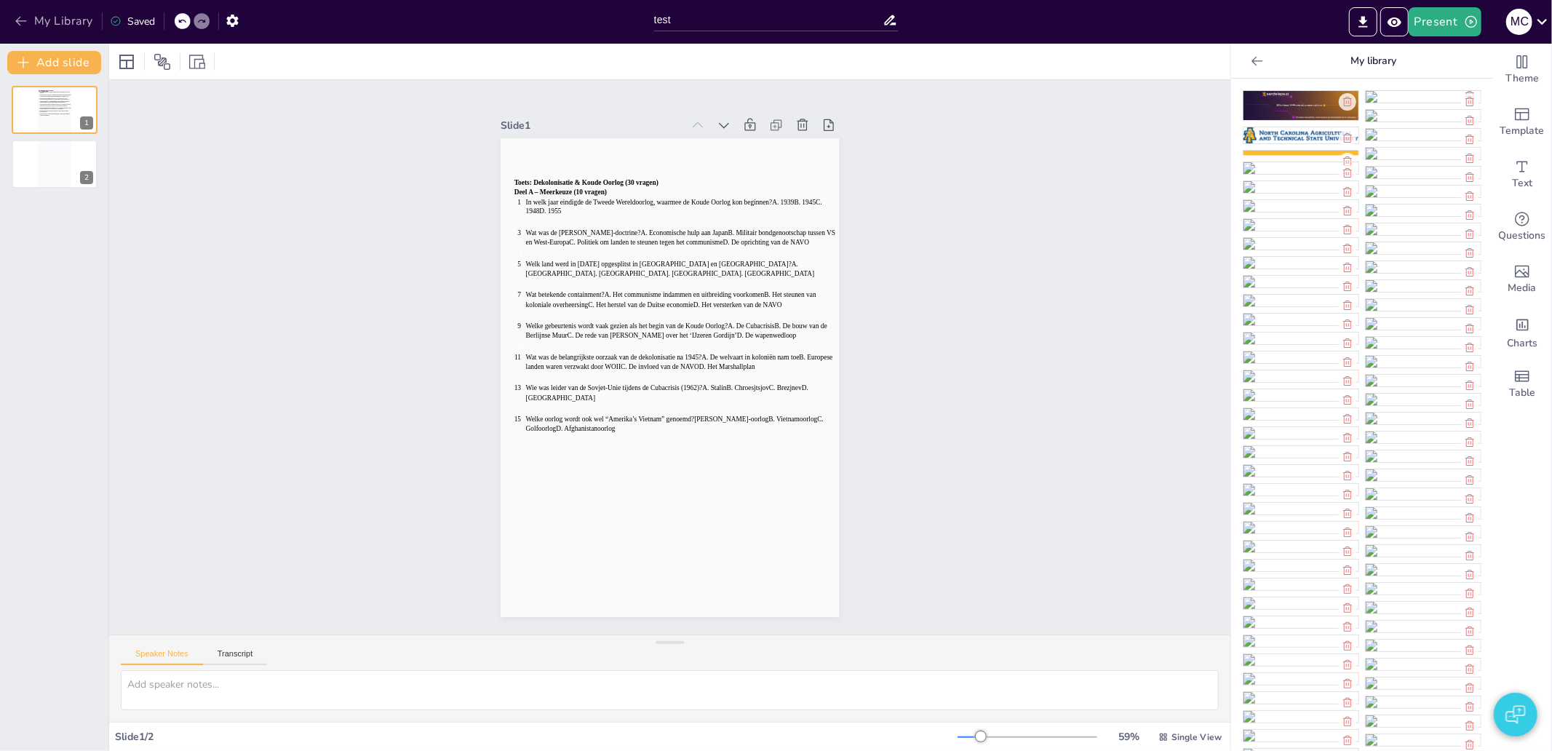
click at [33, 31] on button "My Library" at bounding box center [55, 20] width 88 height 23
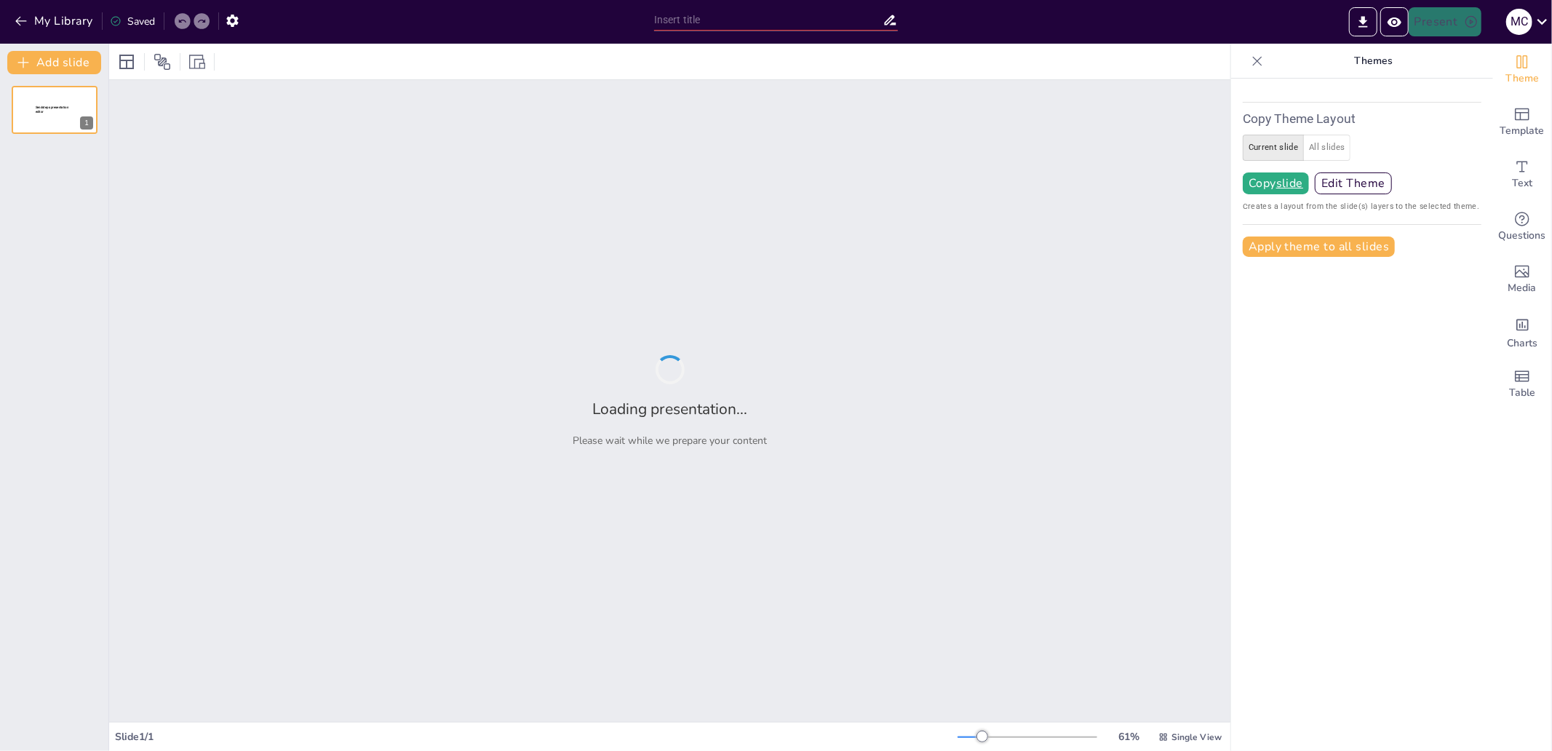
type input "test"
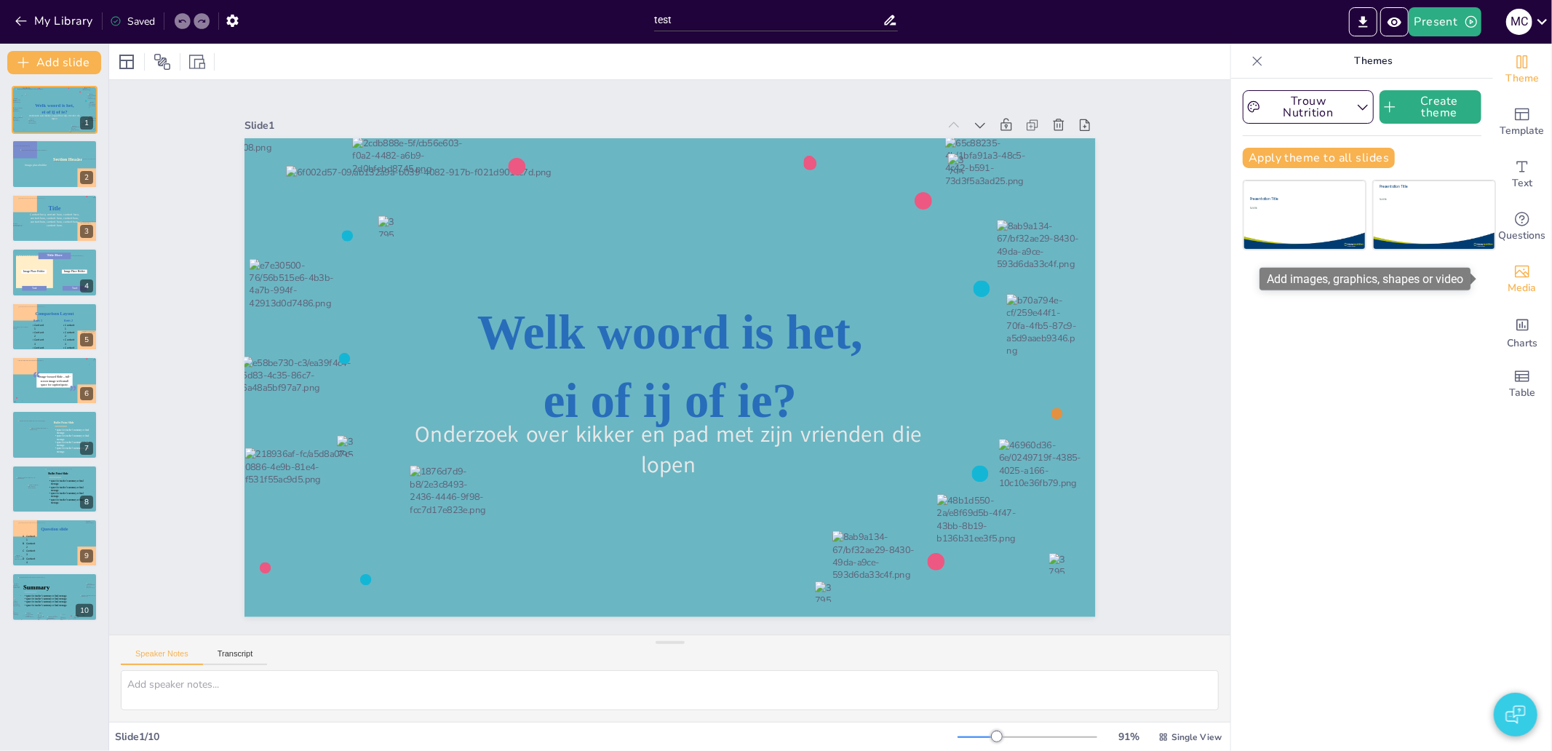
click at [1497, 277] on div "Media" at bounding box center [1522, 279] width 58 height 52
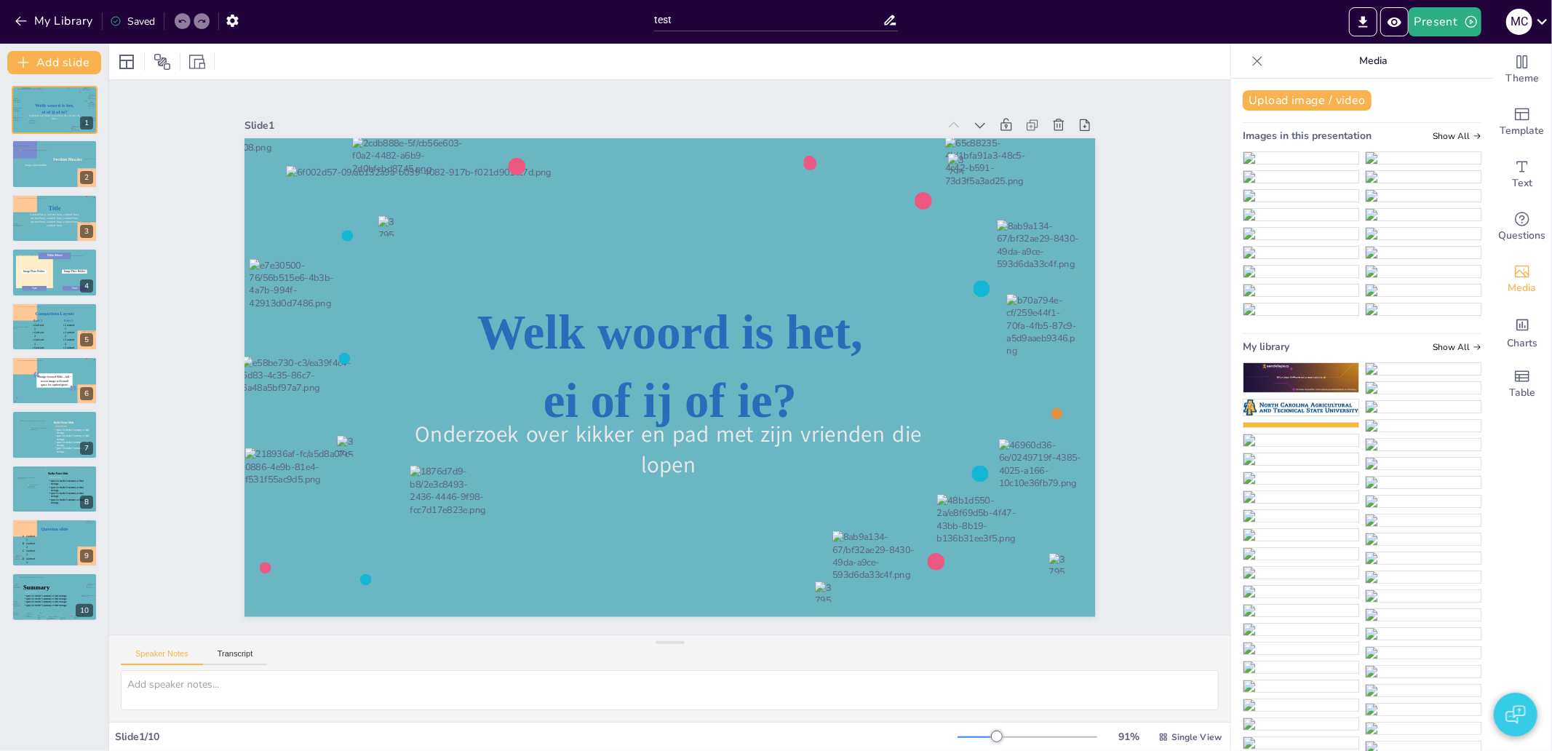
click at [1401, 164] on img at bounding box center [1423, 158] width 115 height 12
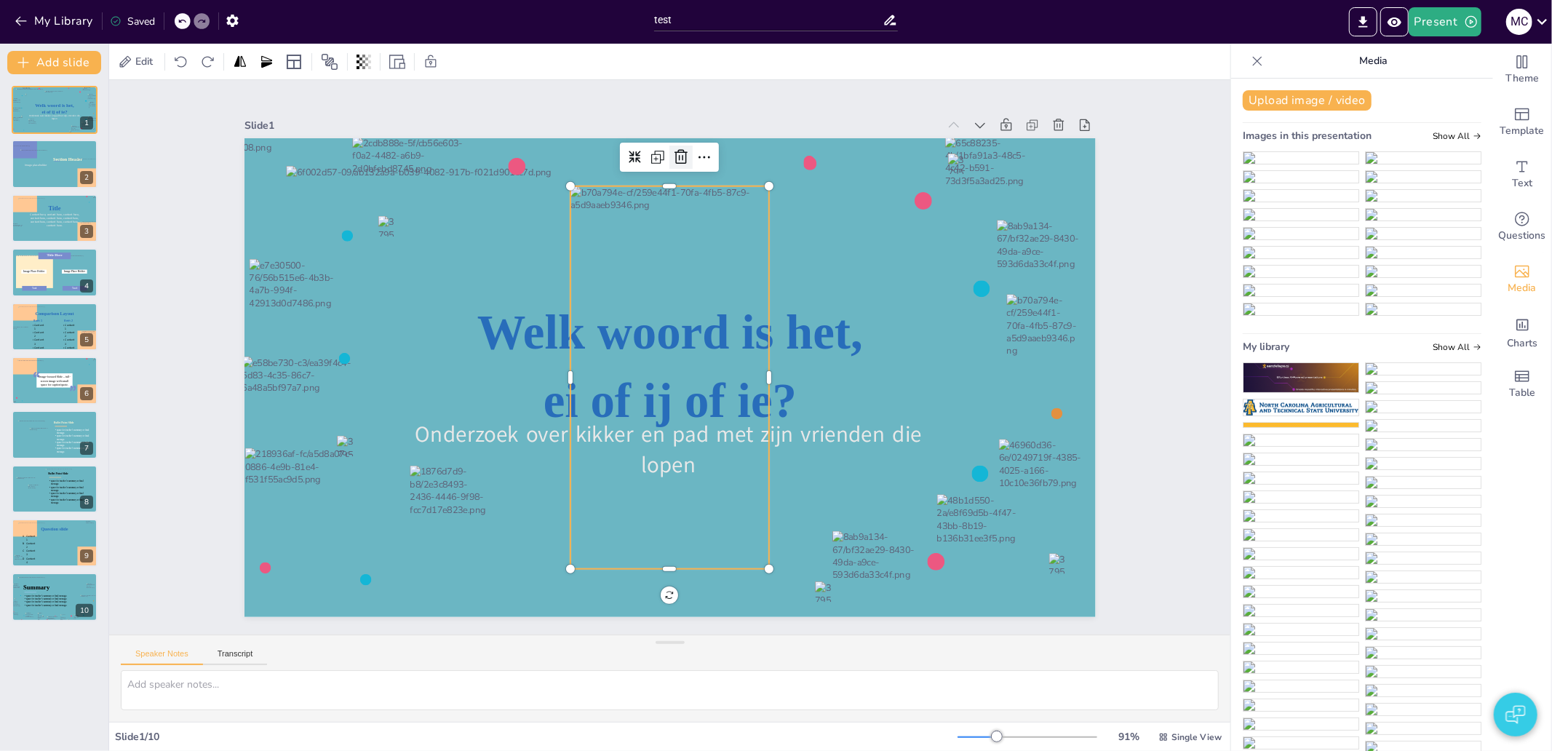
click at [673, 149] on icon at bounding box center [680, 156] width 17 height 17
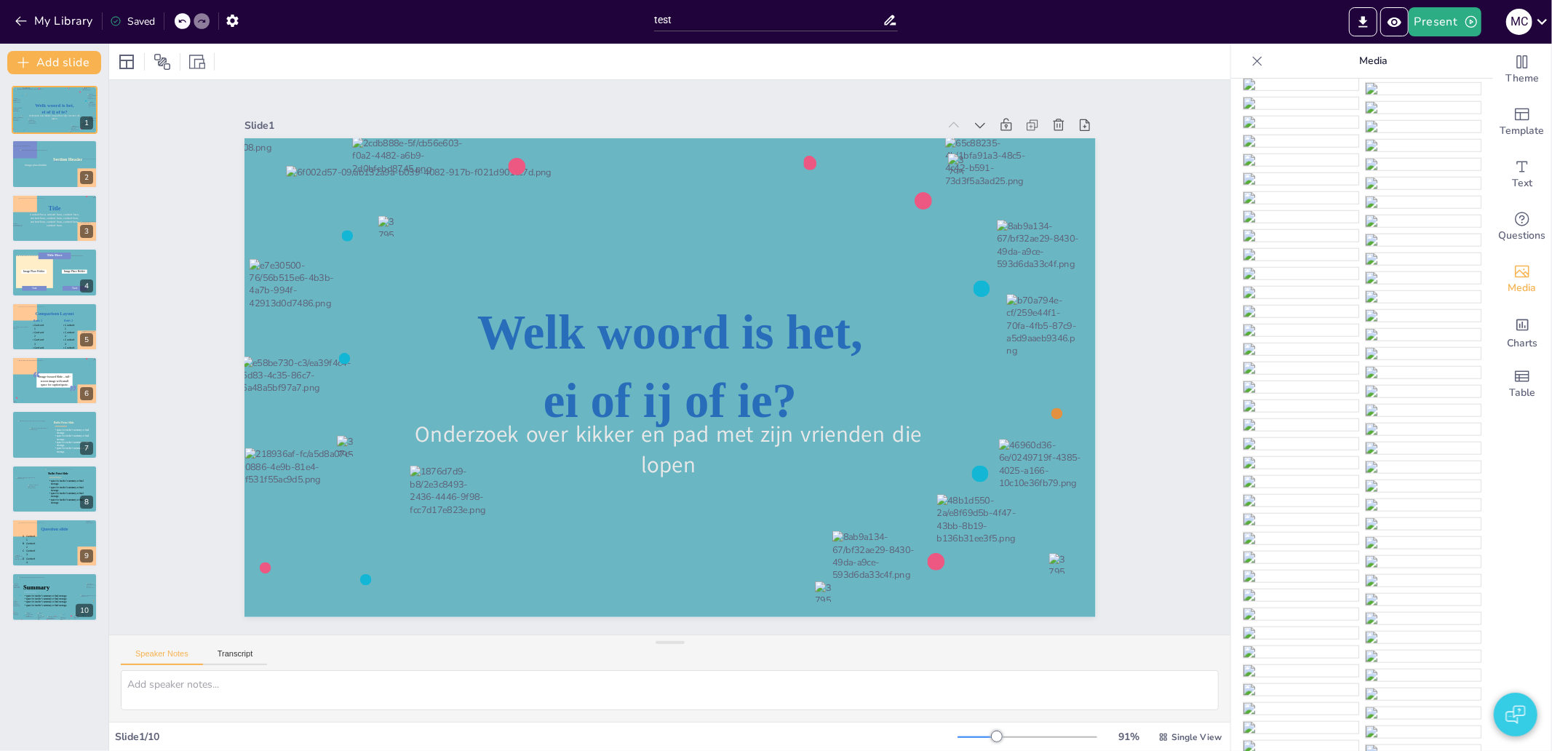
scroll to position [1293, 0]
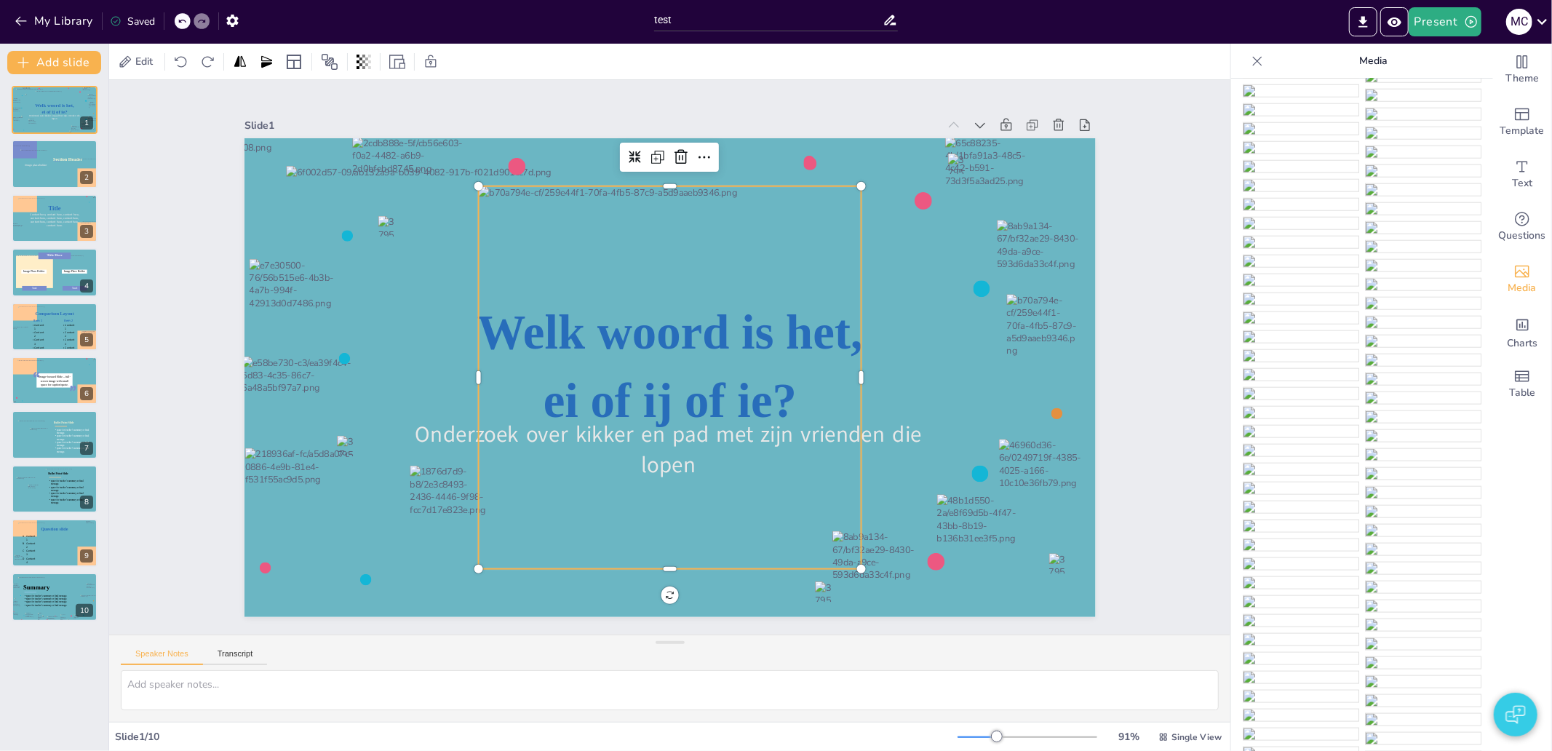
scroll to position [1246, 0]
click at [695, 154] on icon at bounding box center [702, 158] width 15 height 15
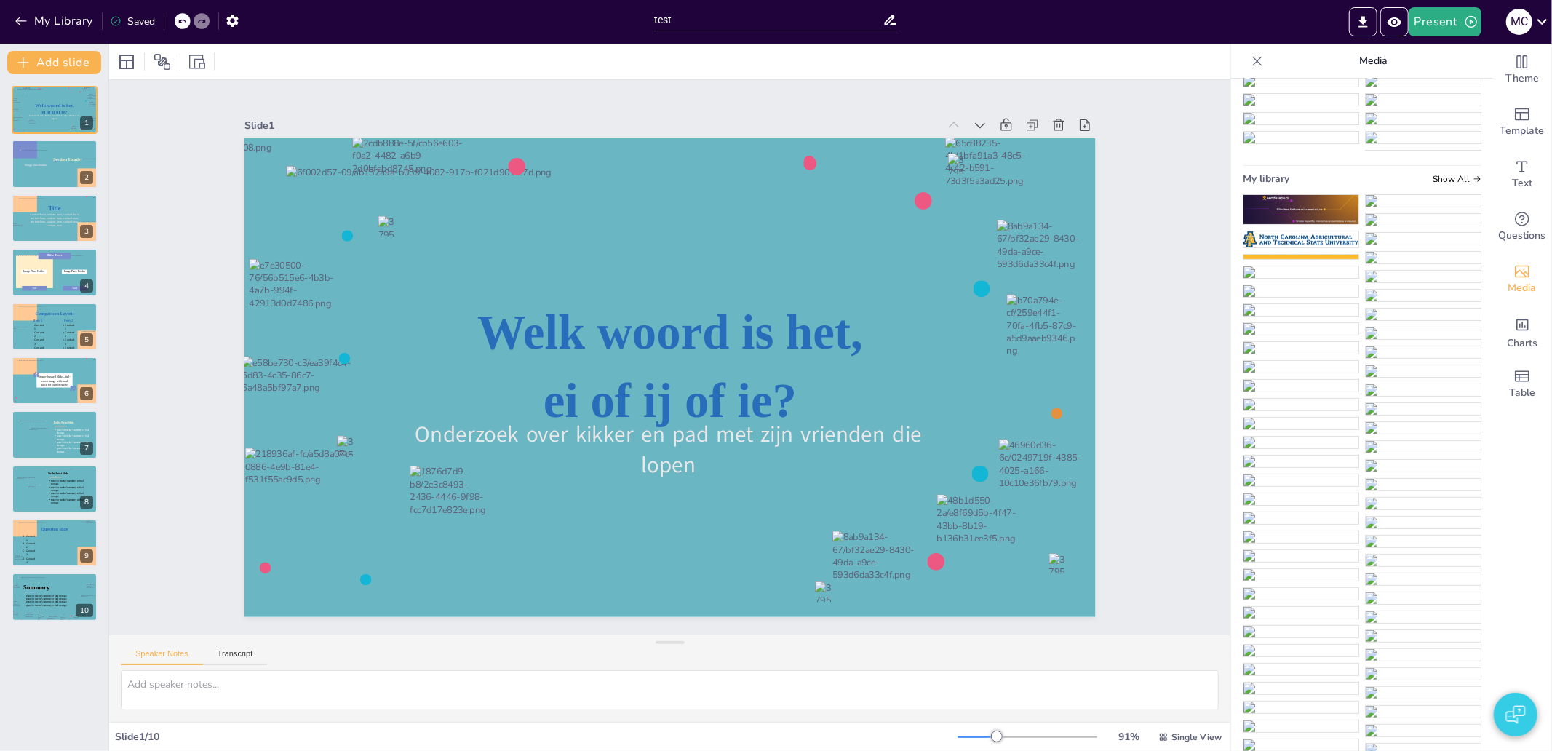
scroll to position [0, 0]
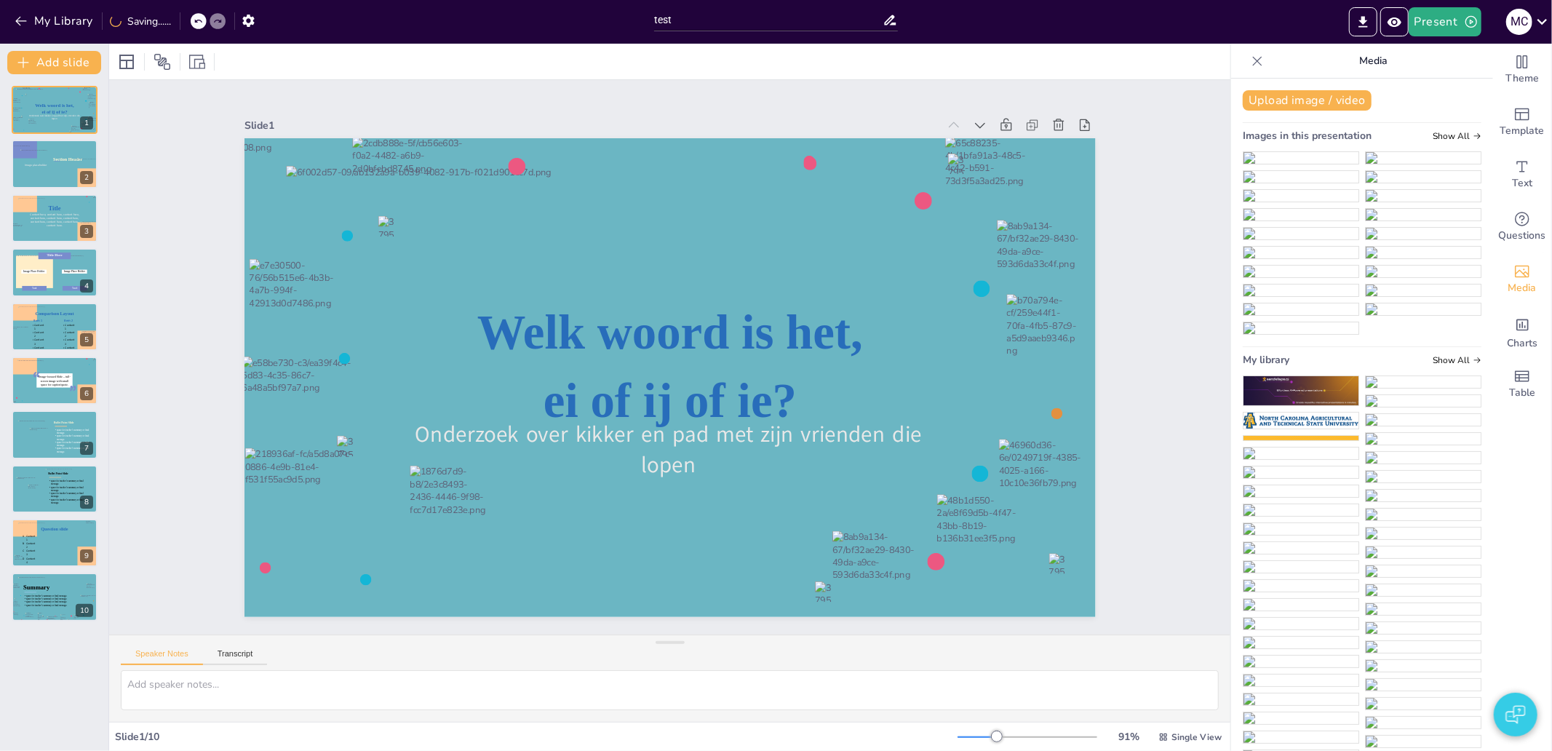
click at [1359, 322] on img at bounding box center [1301, 328] width 115 height 12
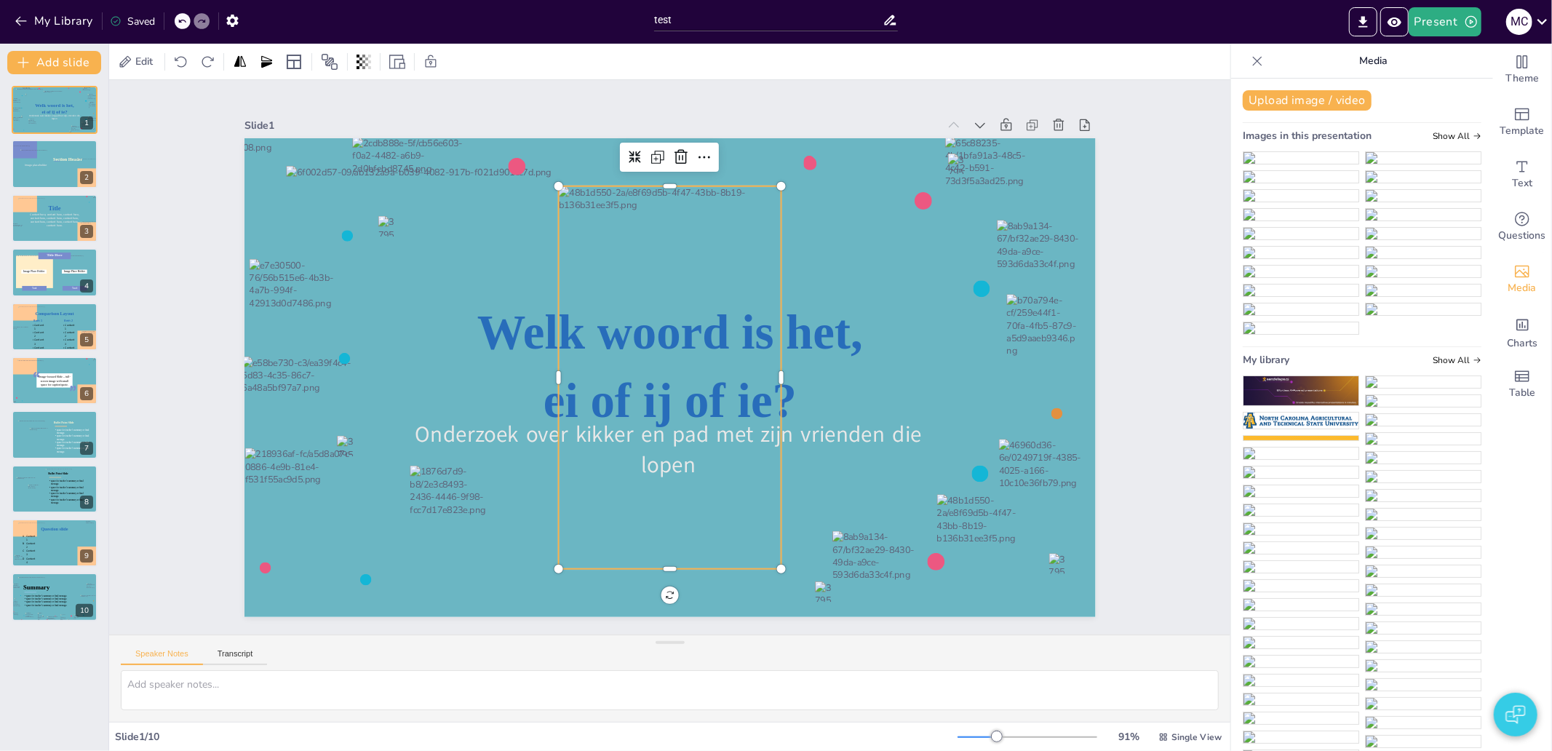
click at [673, 153] on icon at bounding box center [680, 156] width 17 height 17
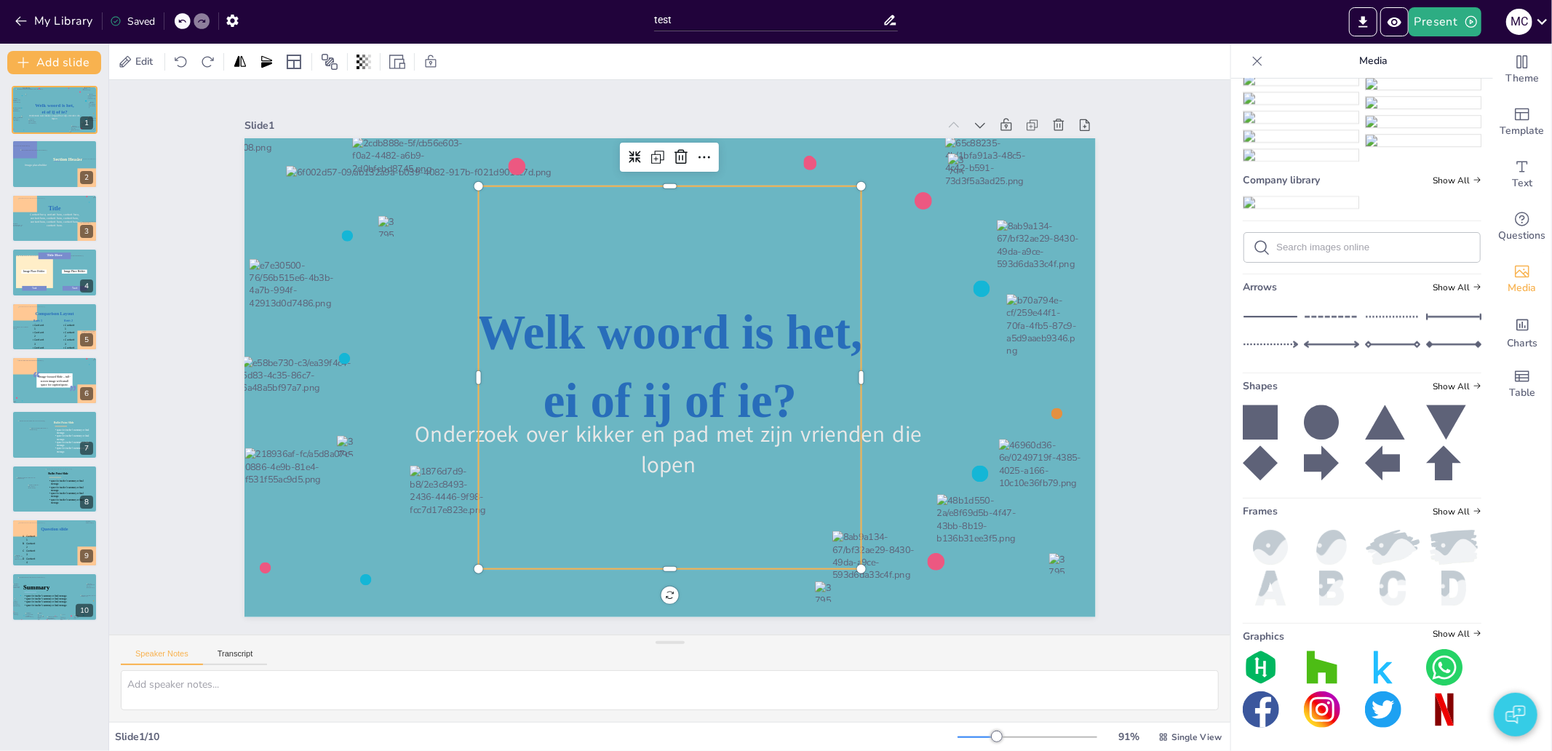
scroll to position [8365, 0]
click at [690, 147] on div at bounding box center [702, 158] width 25 height 25
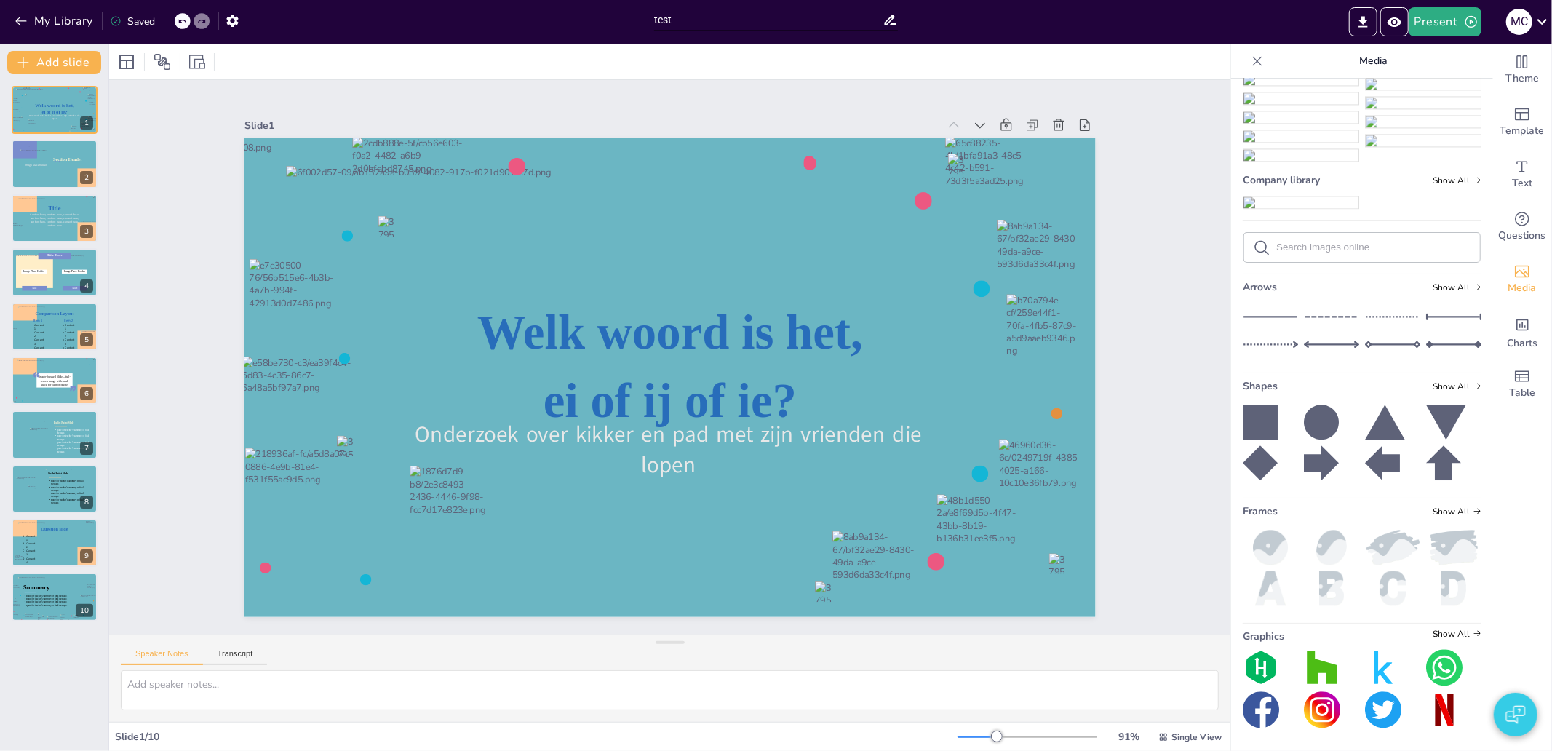
scroll to position [13216, 0]
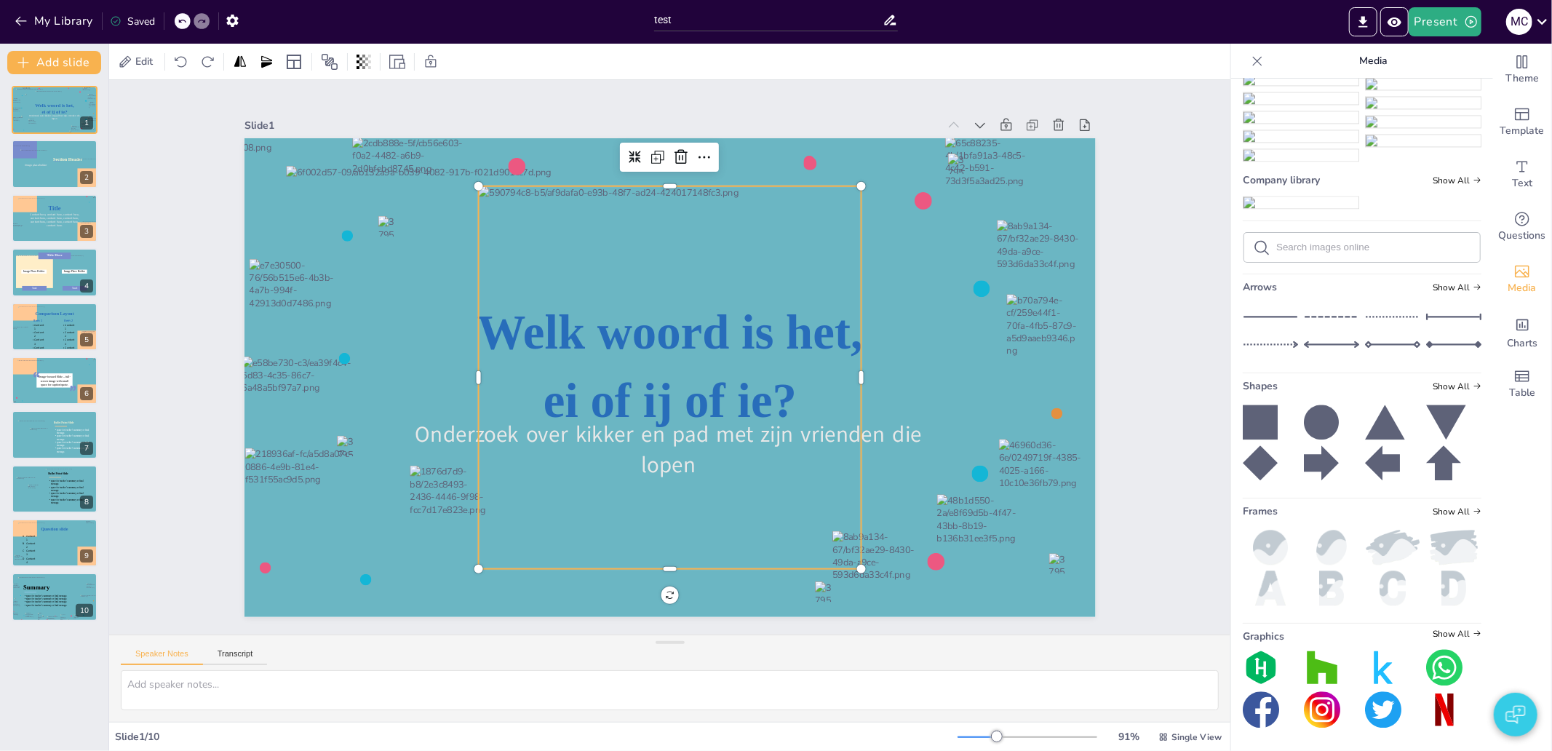
scroll to position [13365, 0]
click at [672, 148] on icon at bounding box center [680, 156] width 17 height 17
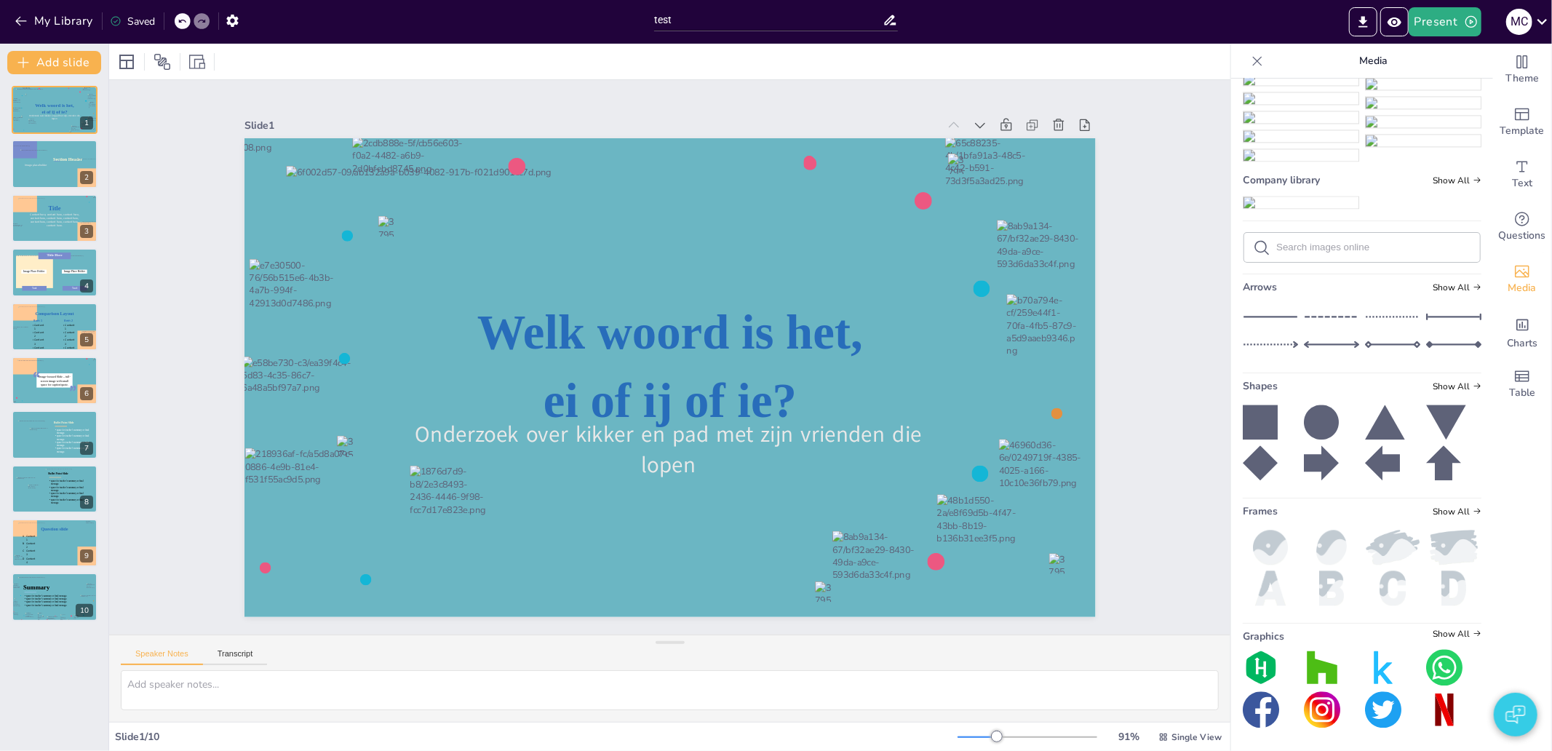
scroll to position [13769, 0]
click at [1433, 186] on span "Show All" at bounding box center [1457, 180] width 49 height 10
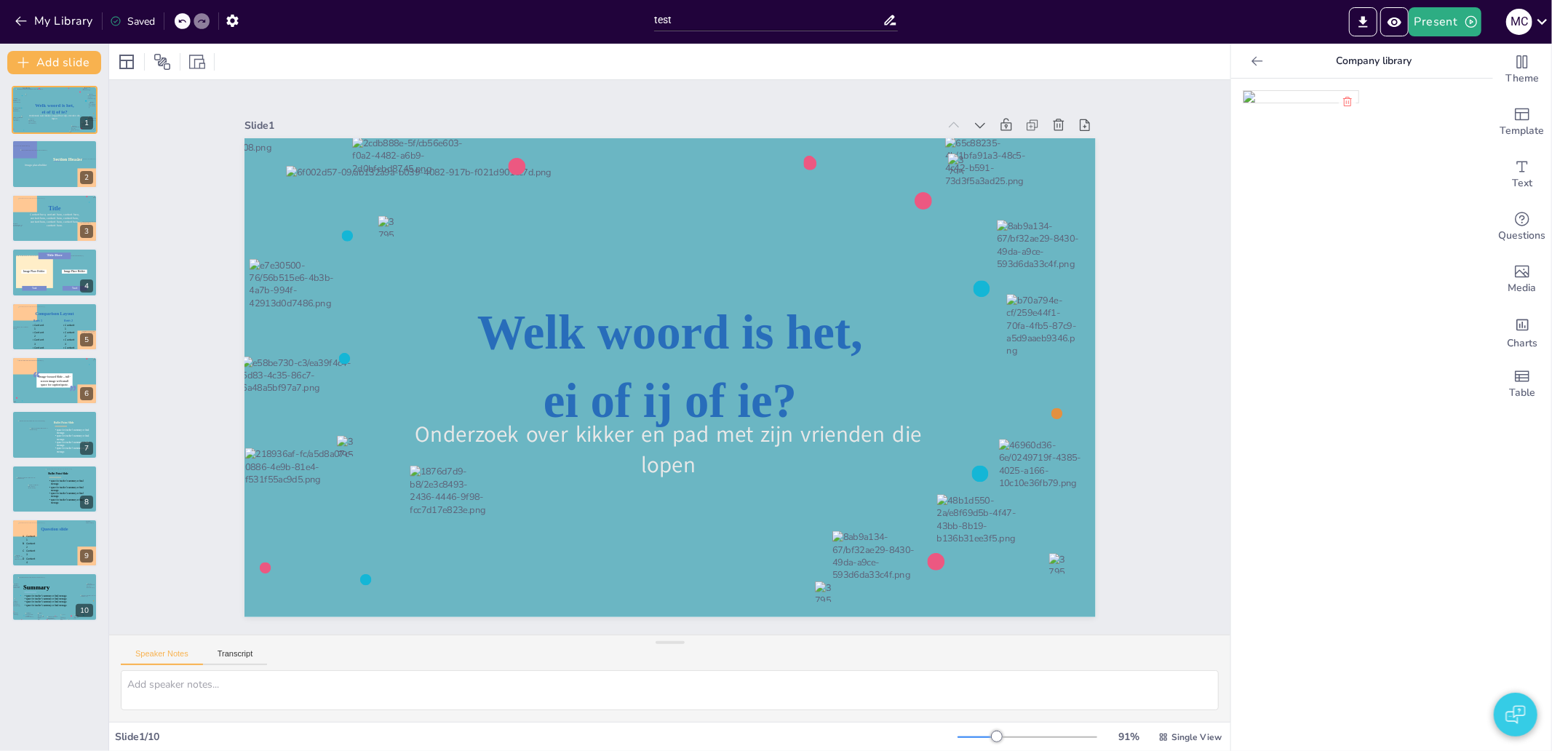
click at [1250, 57] on icon at bounding box center [1257, 61] width 15 height 15
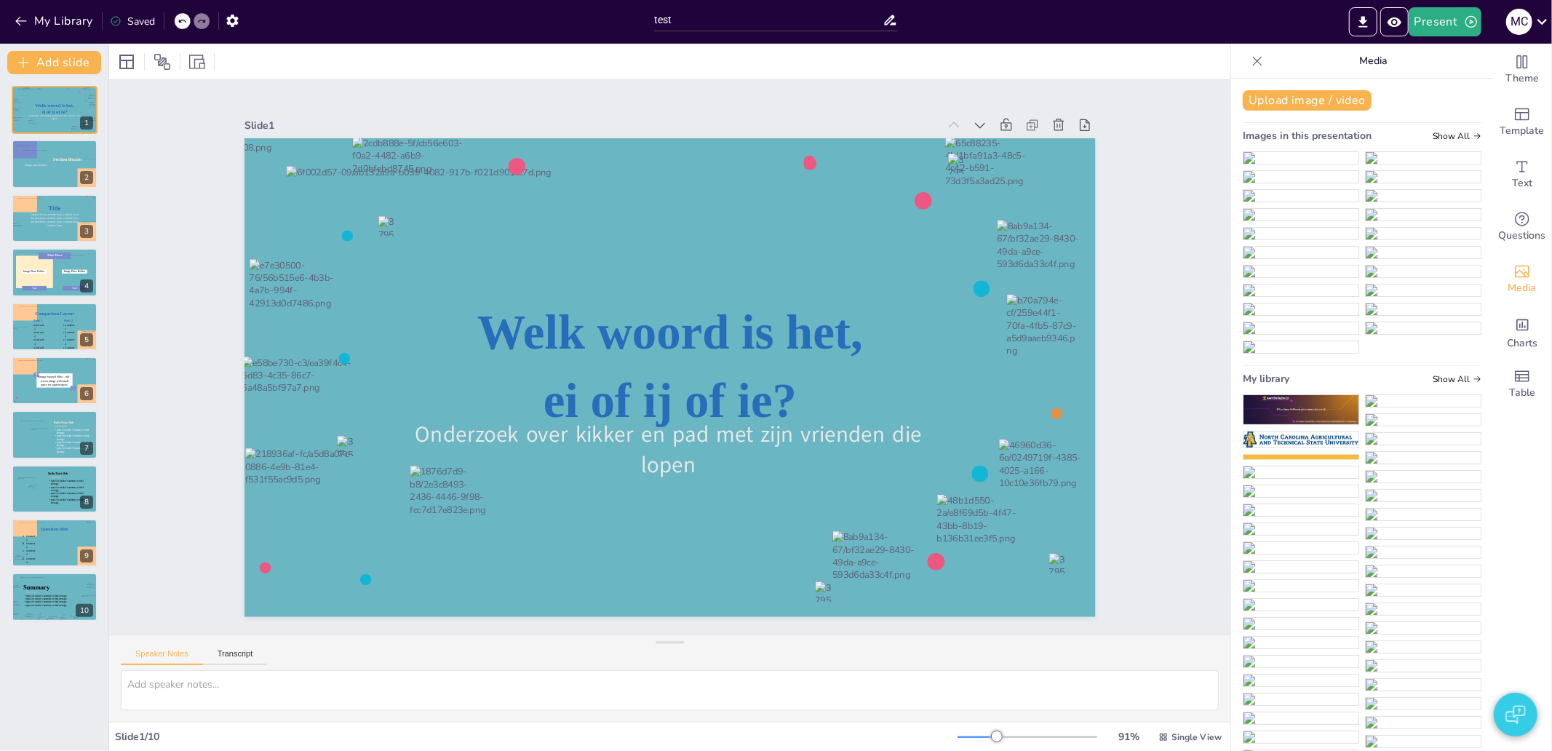
click at [1322, 132] on span "Images in this presentation" at bounding box center [1307, 136] width 129 height 14
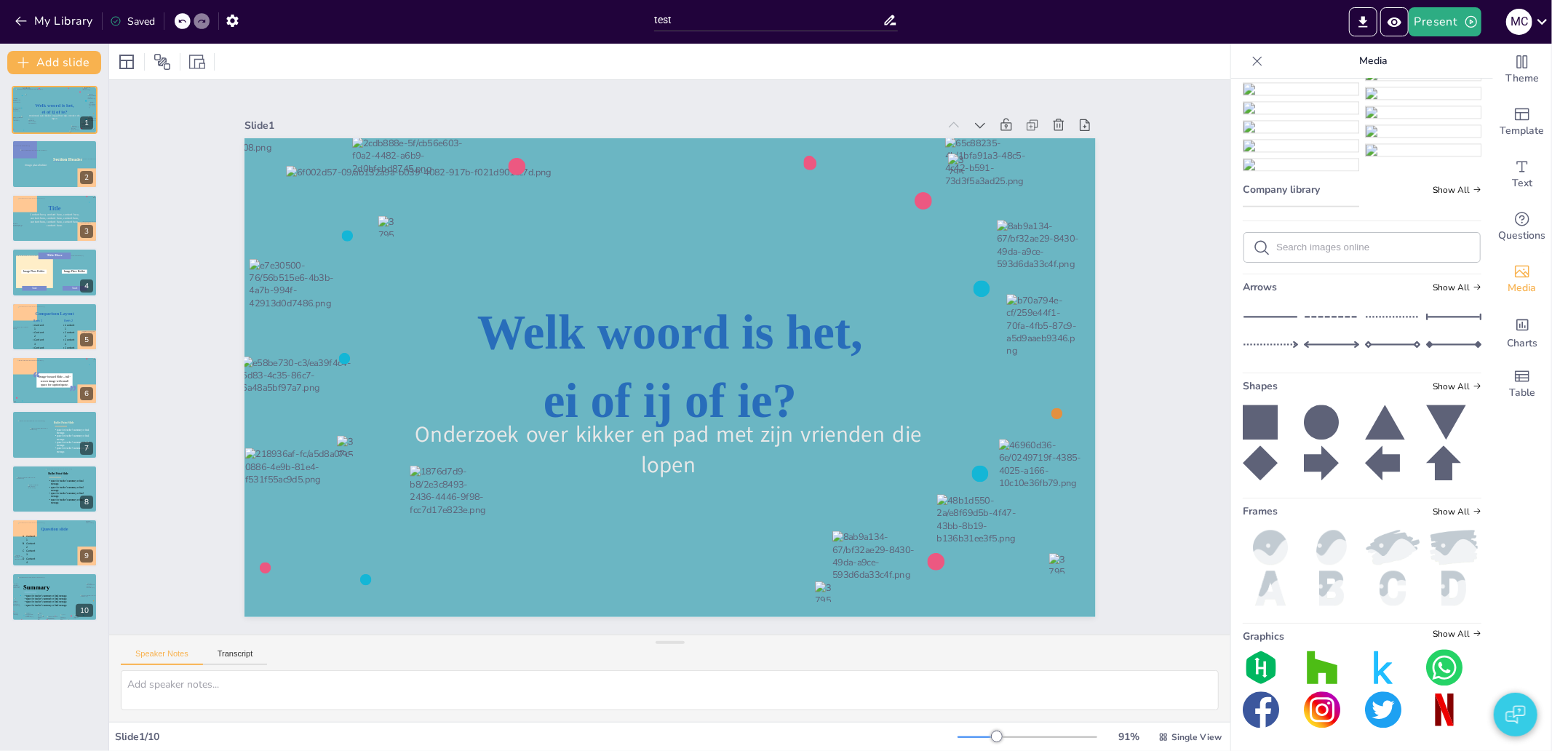
scroll to position [14081, 0]
click at [1252, 419] on icon at bounding box center [1260, 422] width 35 height 35
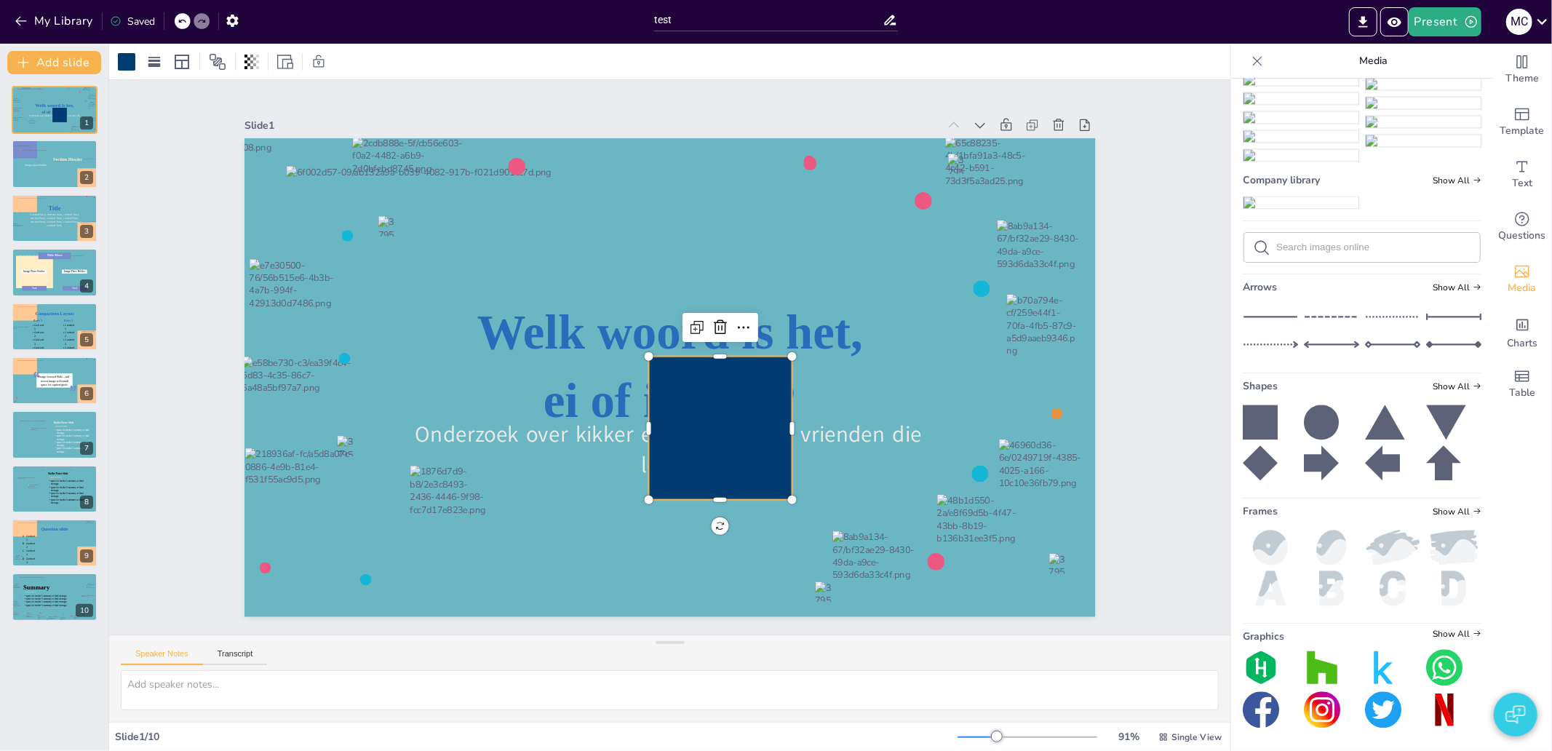
click at [1244, 456] on icon at bounding box center [1260, 462] width 35 height 35
click at [1304, 458] on icon at bounding box center [1321, 462] width 35 height 35
click at [1307, 424] on icon at bounding box center [1321, 422] width 35 height 35
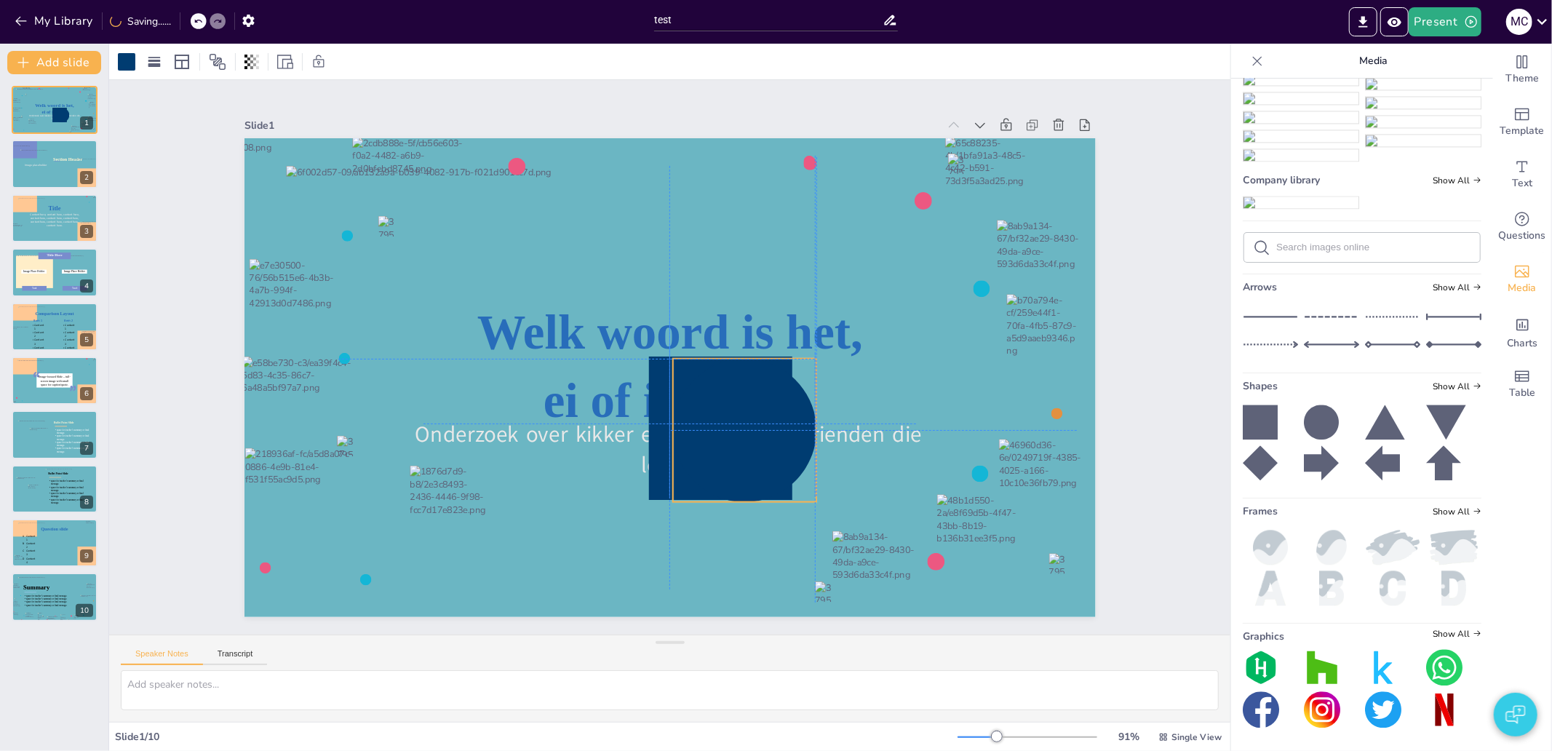
drag, startPoint x: 717, startPoint y: 413, endPoint x: 863, endPoint y: 391, distance: 147.2
click at [816, 388] on div at bounding box center [744, 430] width 143 height 143
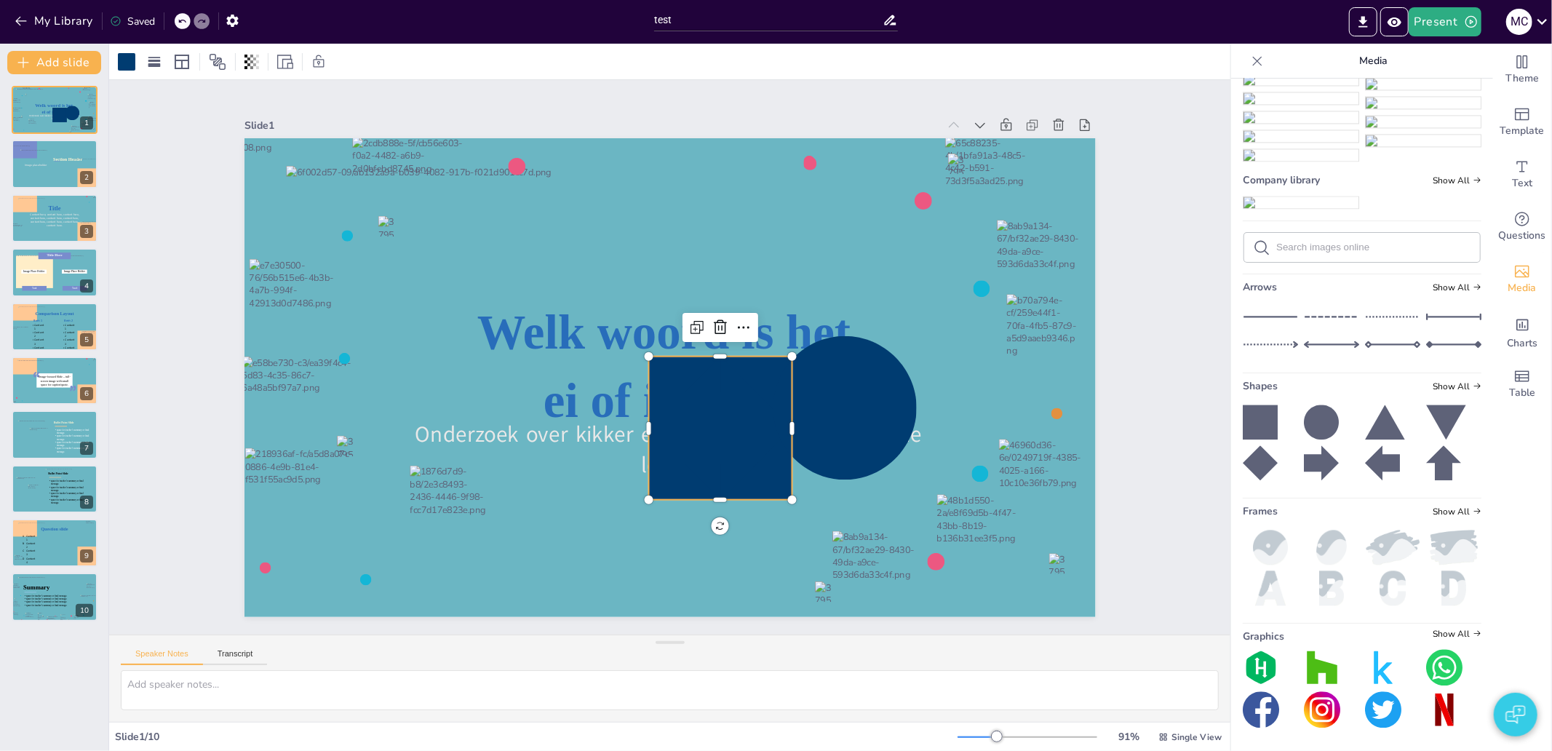
drag, startPoint x: 660, startPoint y: 352, endPoint x: 557, endPoint y: 260, distance: 138.1
click at [648, 357] on div at bounding box center [719, 428] width 143 height 143
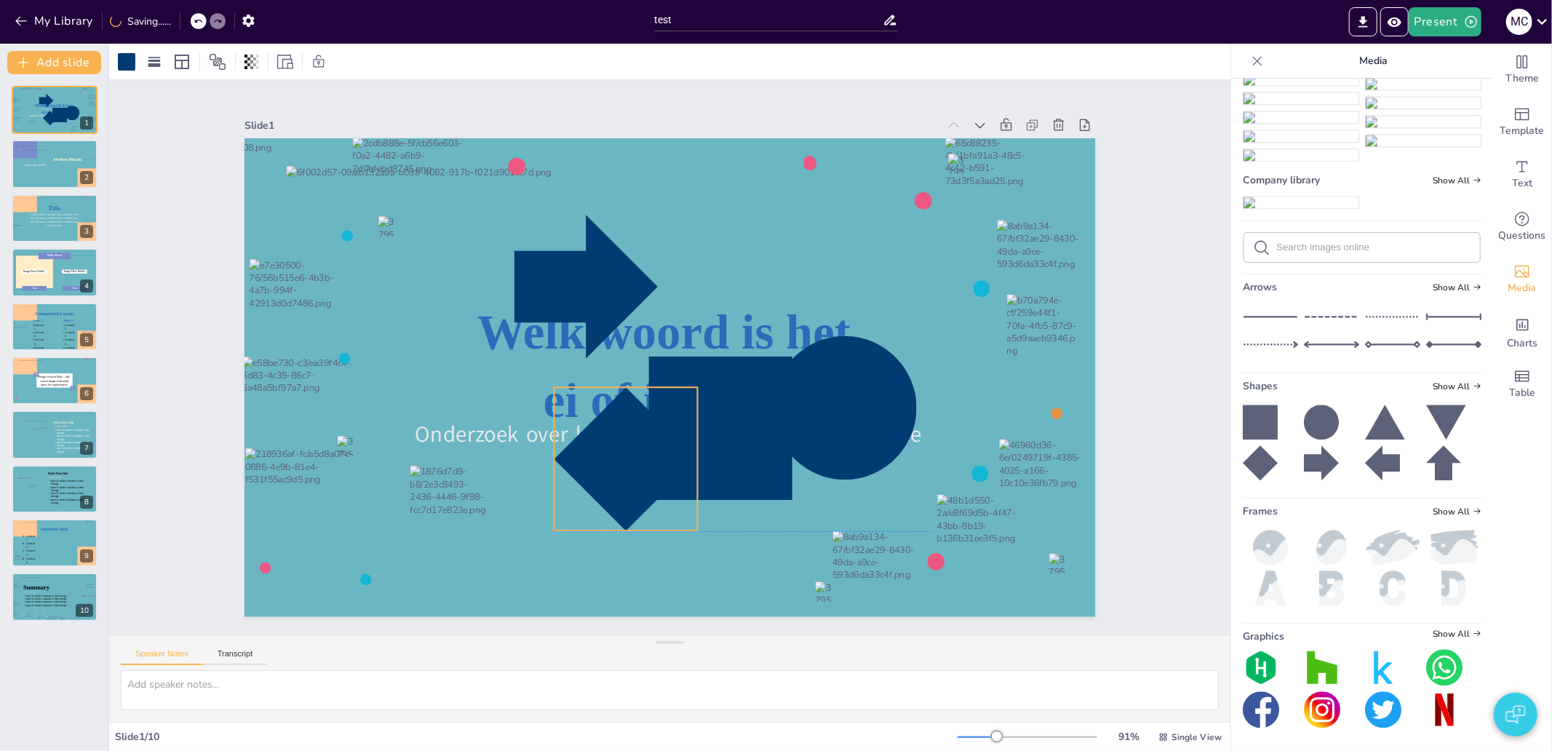
drag, startPoint x: 670, startPoint y: 434, endPoint x: 589, endPoint y: 474, distance: 89.8
click at [520, 483] on div at bounding box center [605, 447] width 170 height 170
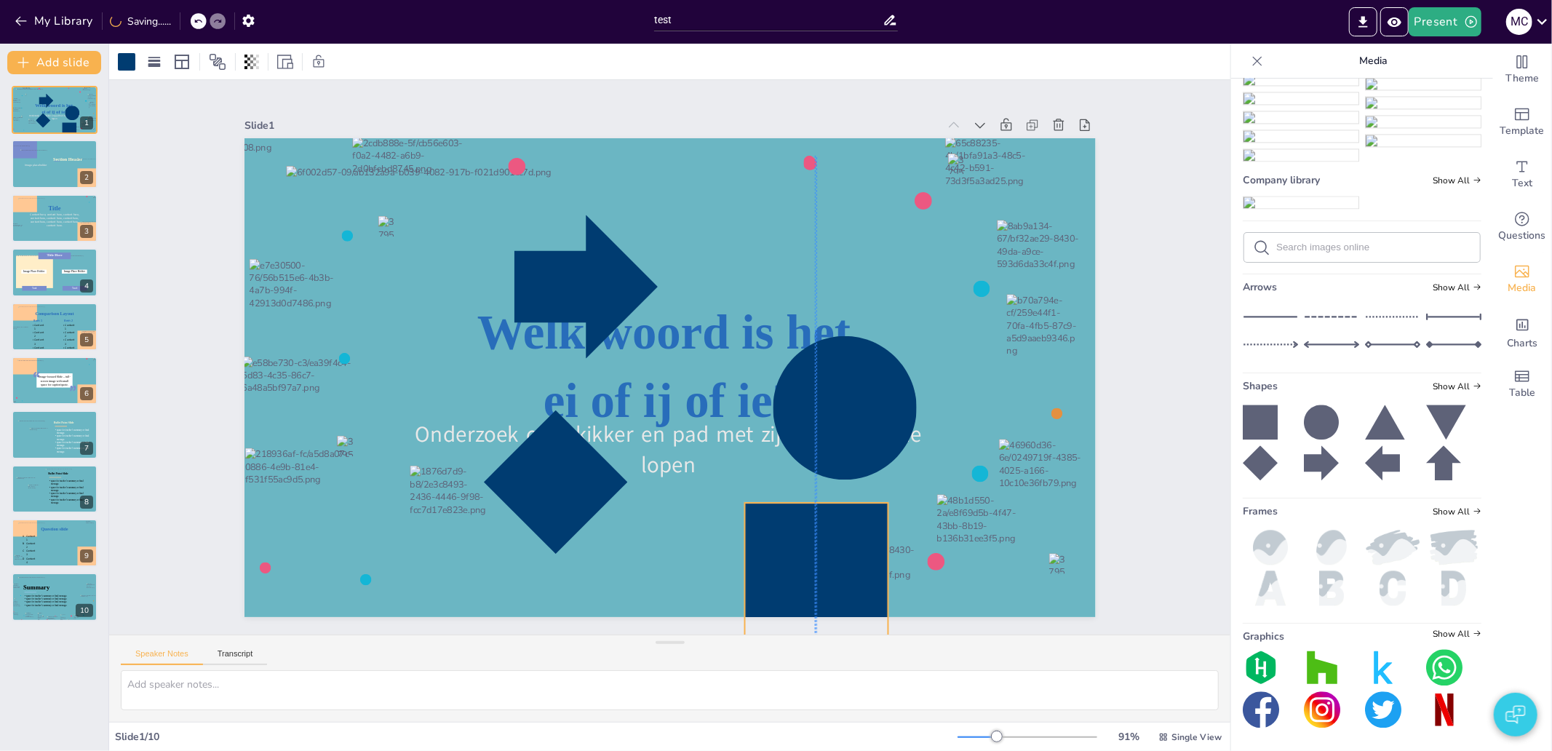
drag, startPoint x: 667, startPoint y: 432, endPoint x: 783, endPoint y: 559, distance: 171.5
click at [766, 578] on div at bounding box center [815, 574] width 143 height 143
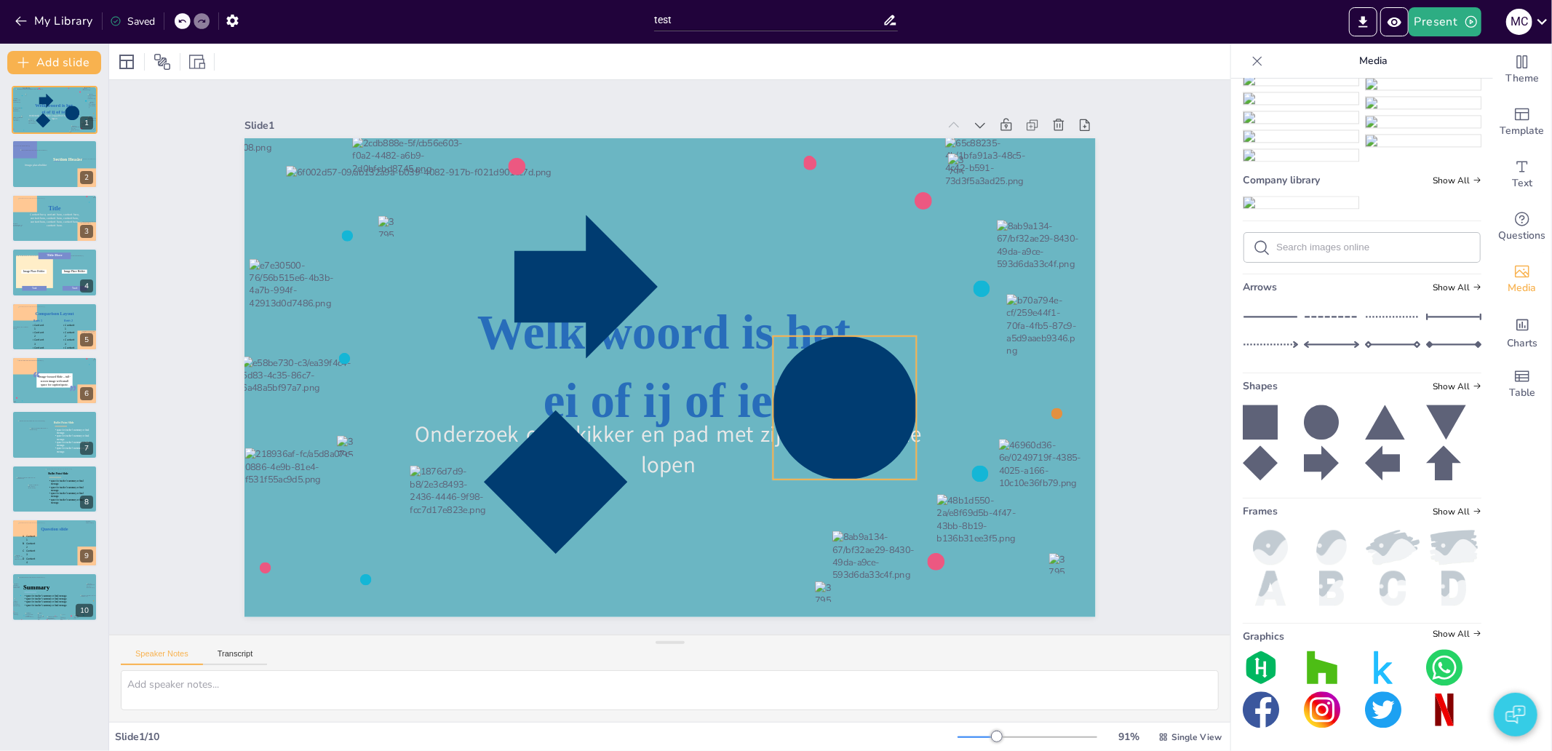
click at [780, 437] on div at bounding box center [844, 407] width 143 height 143
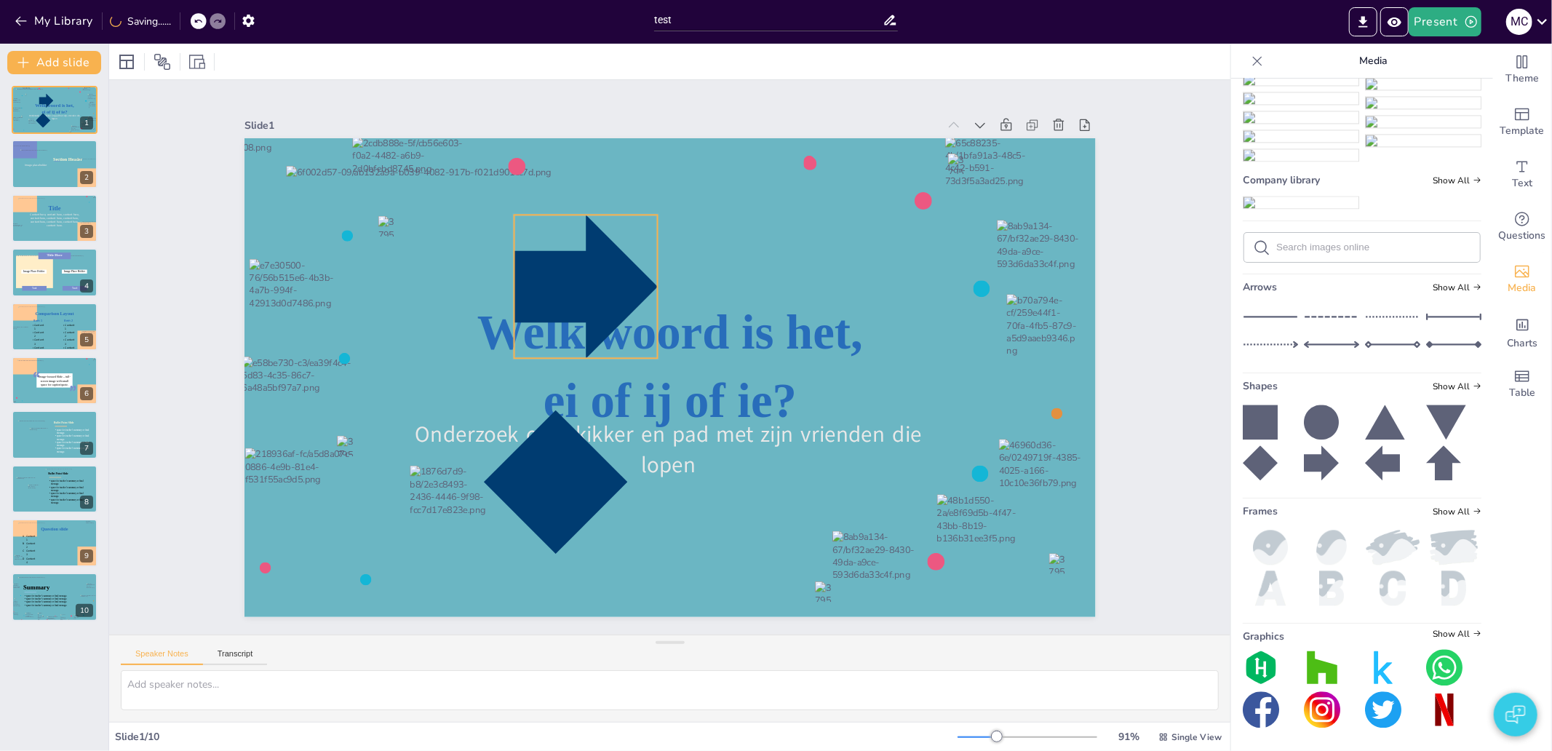
click at [599, 275] on div at bounding box center [585, 286] width 143 height 143
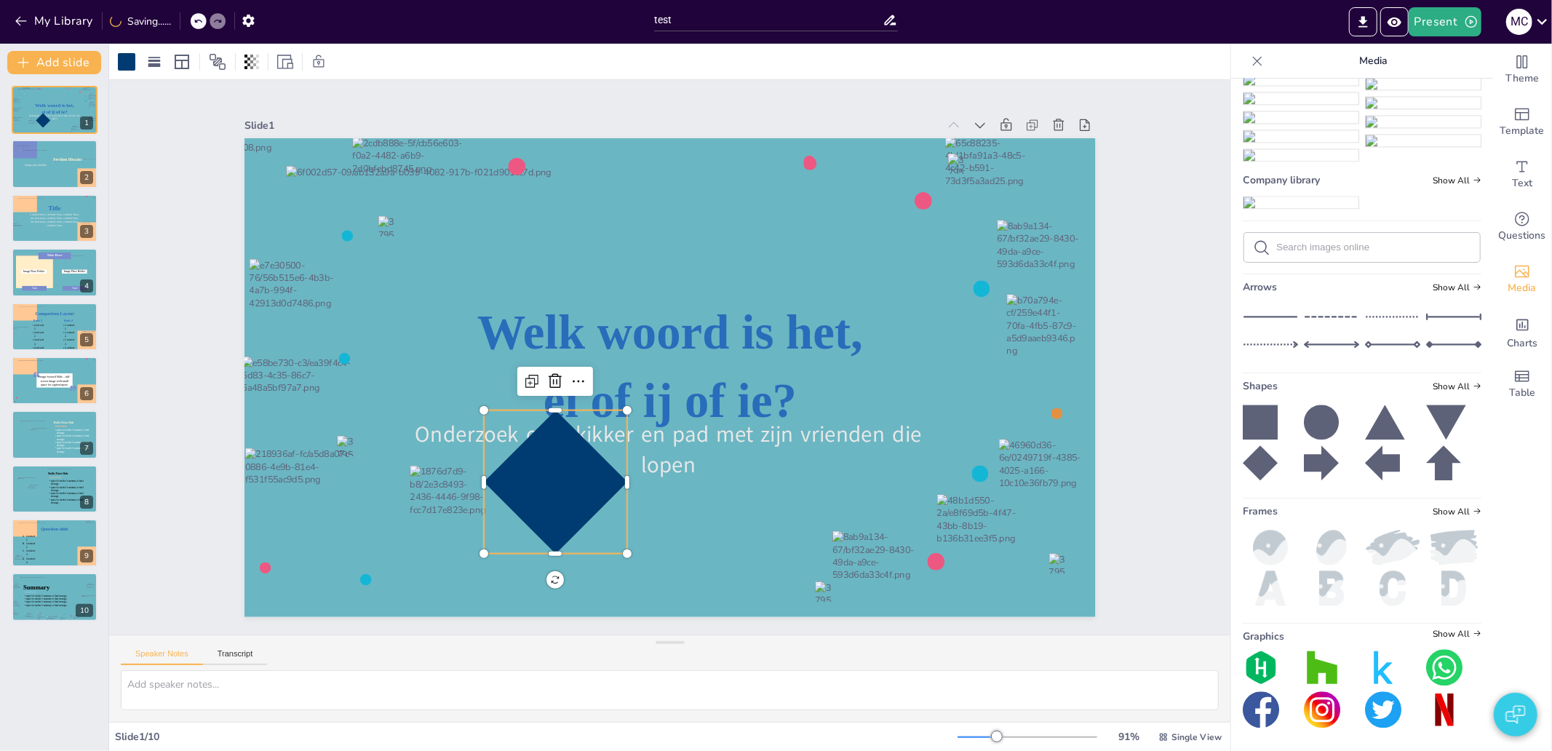
click at [556, 504] on div at bounding box center [555, 481] width 143 height 143
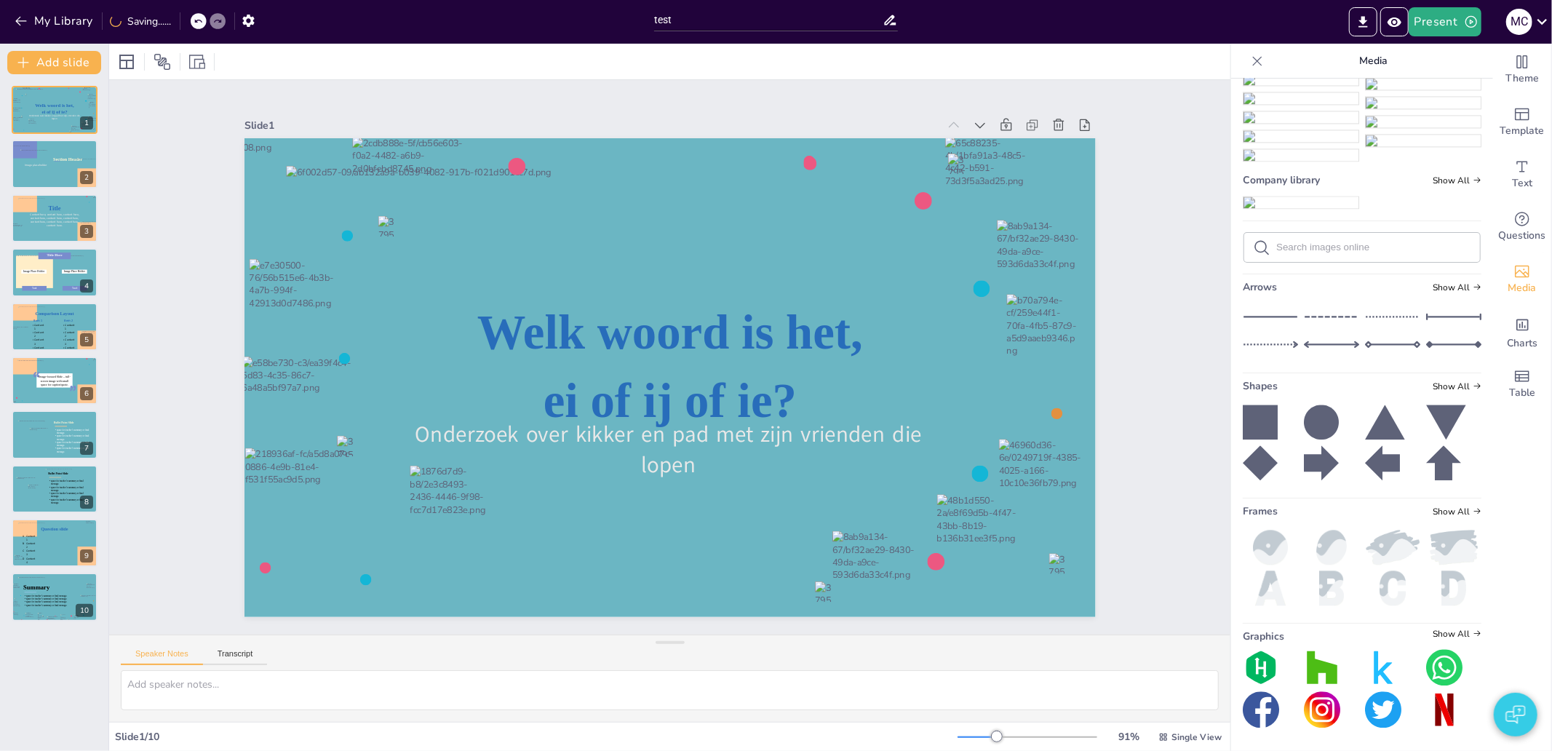
click at [1255, 542] on img at bounding box center [1270, 547] width 55 height 35
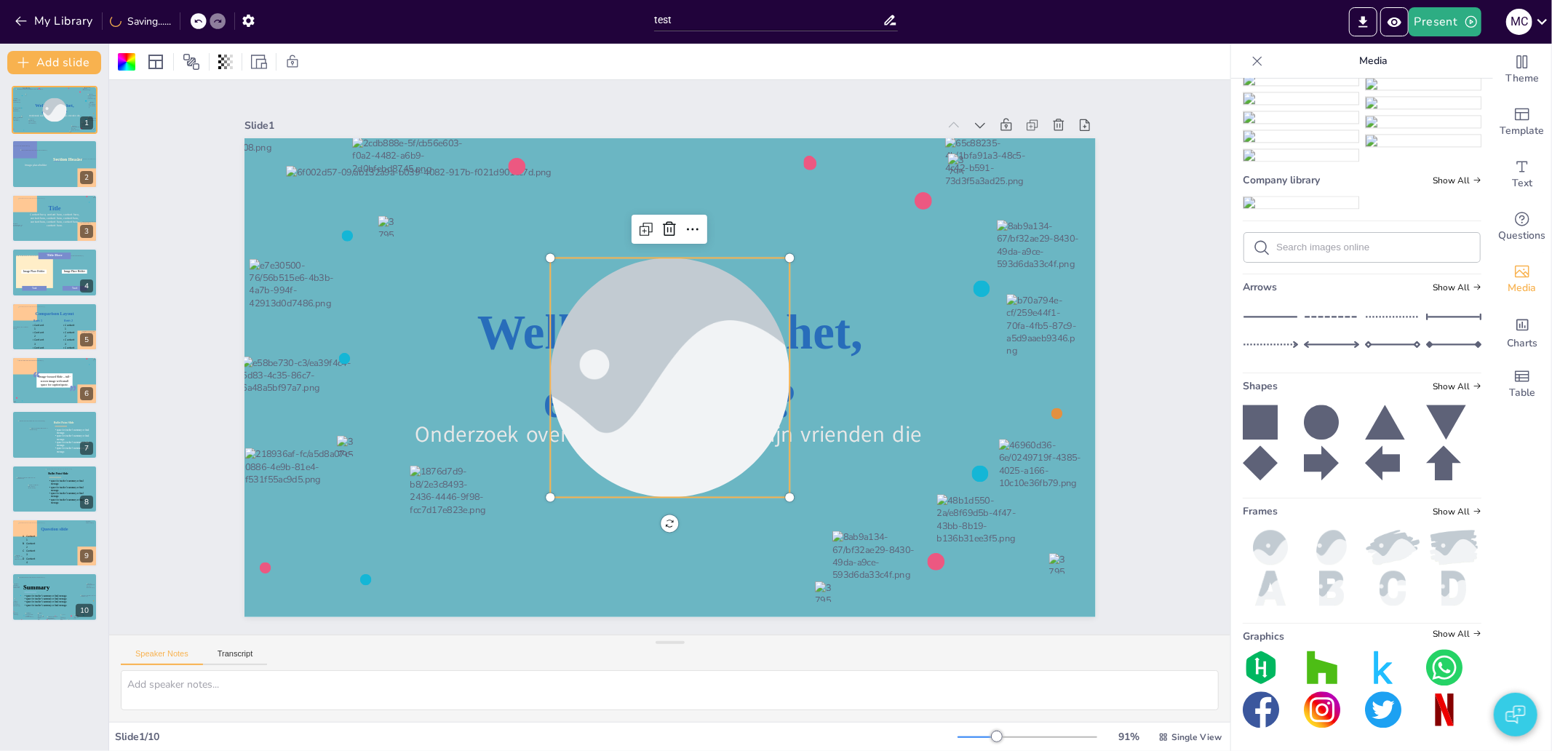
click at [1308, 410] on icon at bounding box center [1321, 422] width 35 height 35
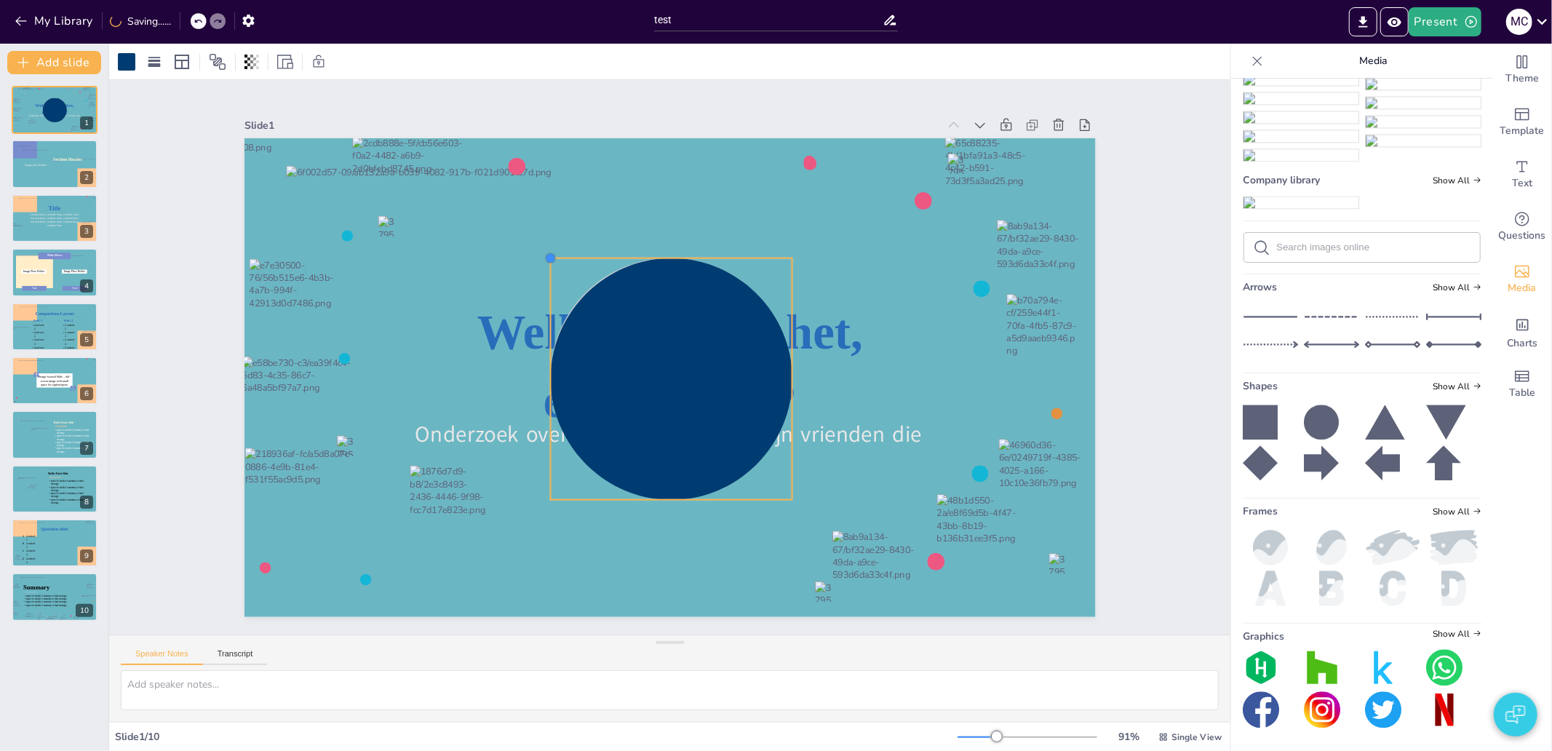
drag, startPoint x: 635, startPoint y: 351, endPoint x: 536, endPoint y: 269, distance: 128.1
click at [536, 269] on div "Welk woord is het, ei of ij of ie? Onderzoek over kikker en pad met zijn vriend…" at bounding box center [669, 377] width 851 height 479
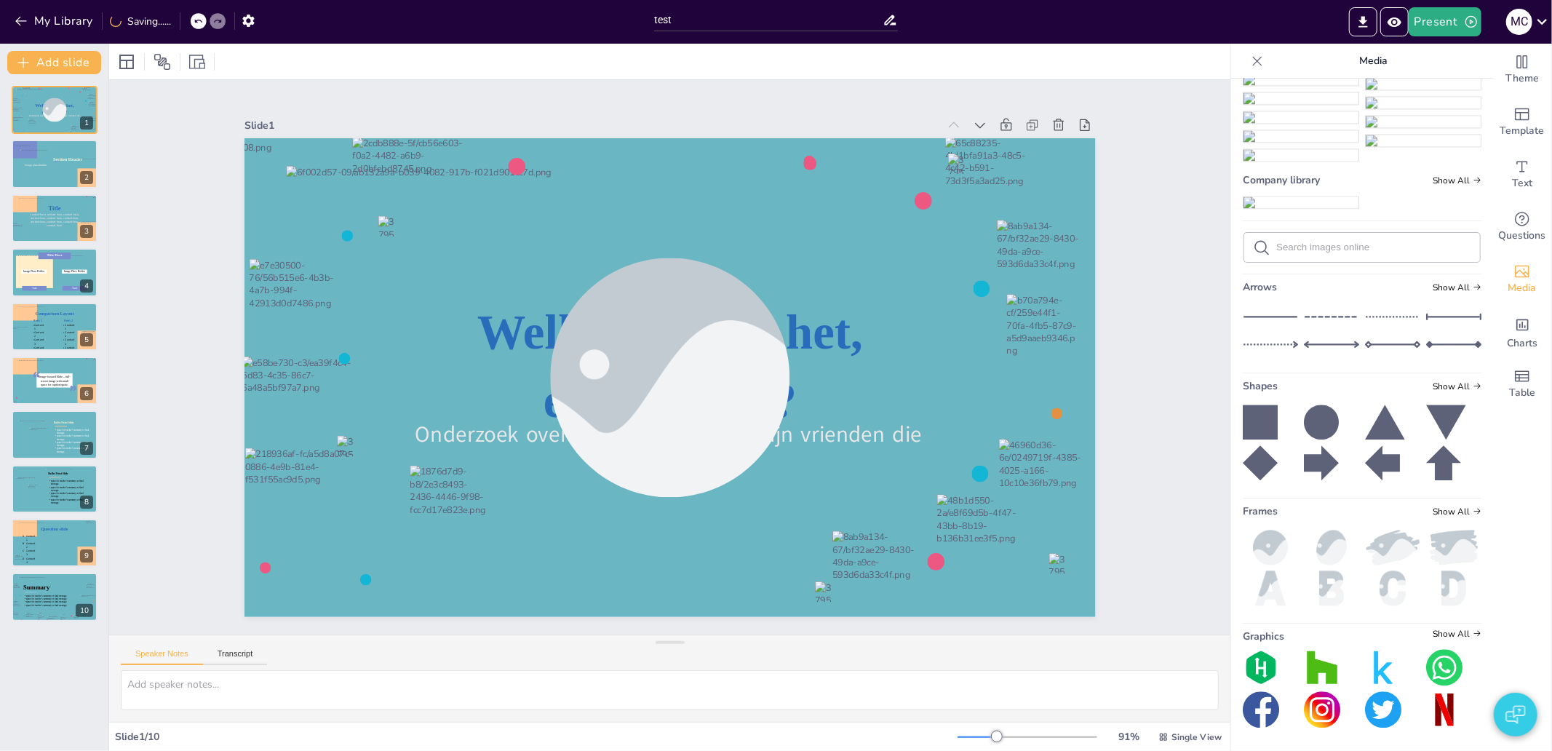
click at [1335, 196] on img at bounding box center [1301, 202] width 115 height 12
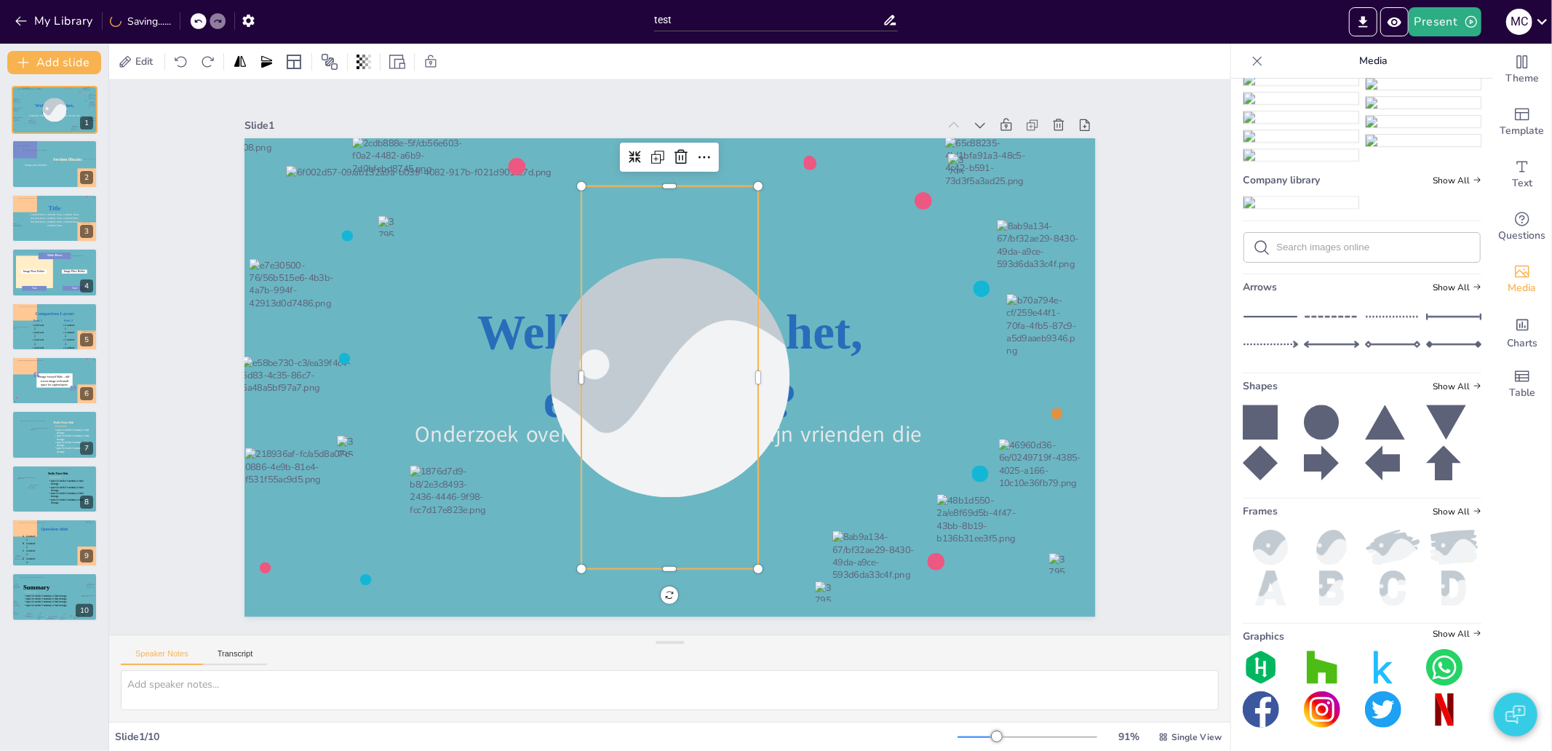
scroll to position [14090, 0]
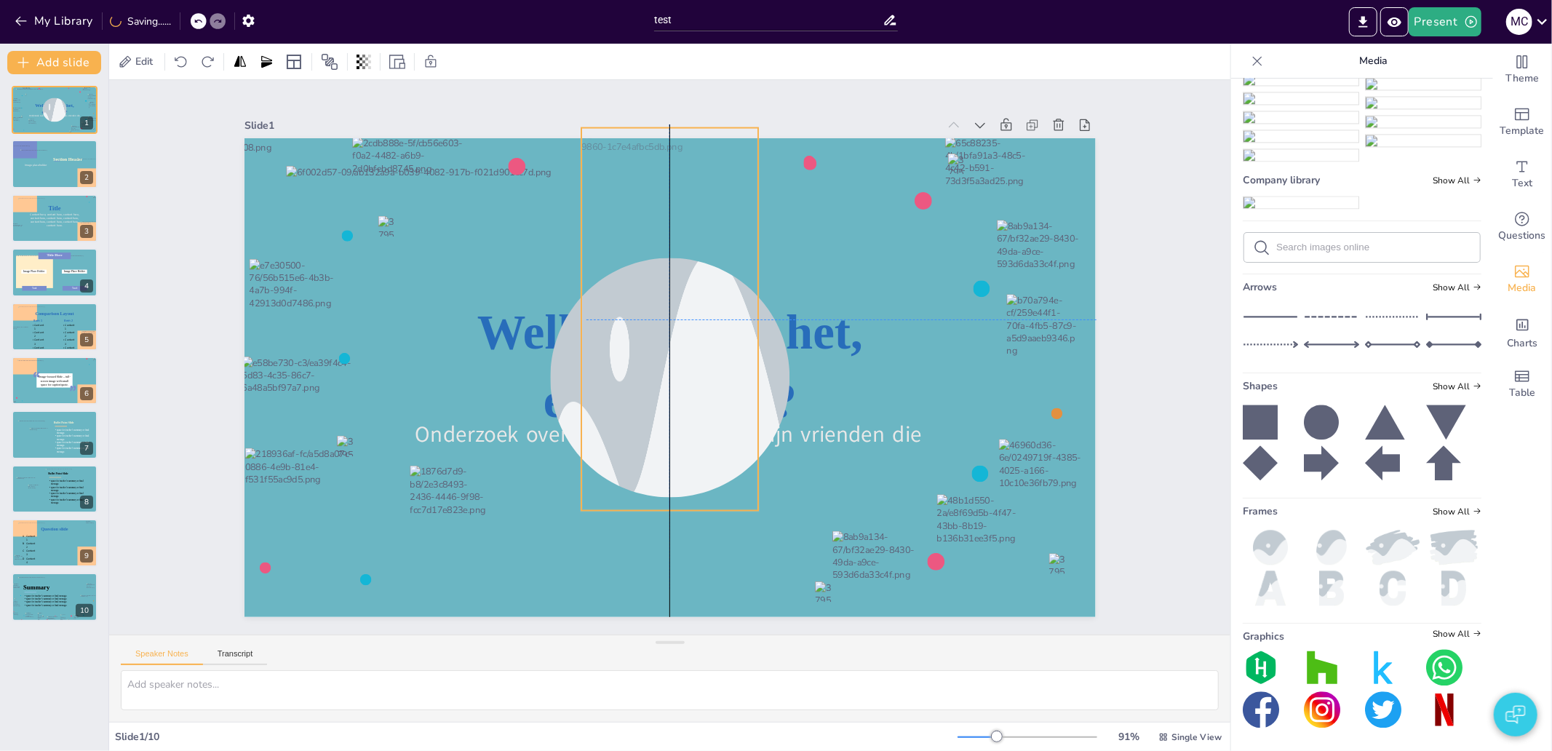
drag, startPoint x: 652, startPoint y: 449, endPoint x: 657, endPoint y: 387, distance: 62.1
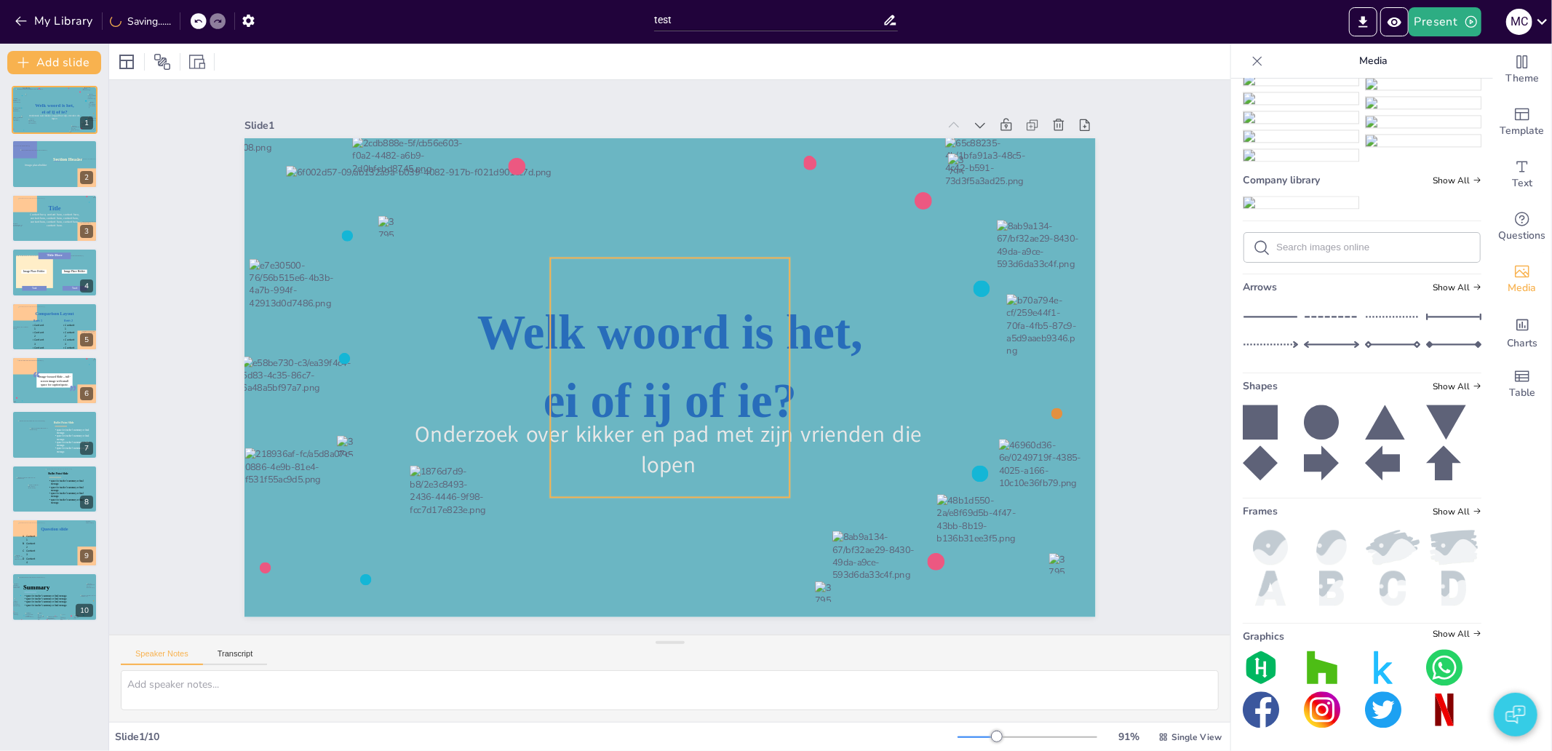
click at [722, 266] on div at bounding box center [669, 377] width 239 height 239
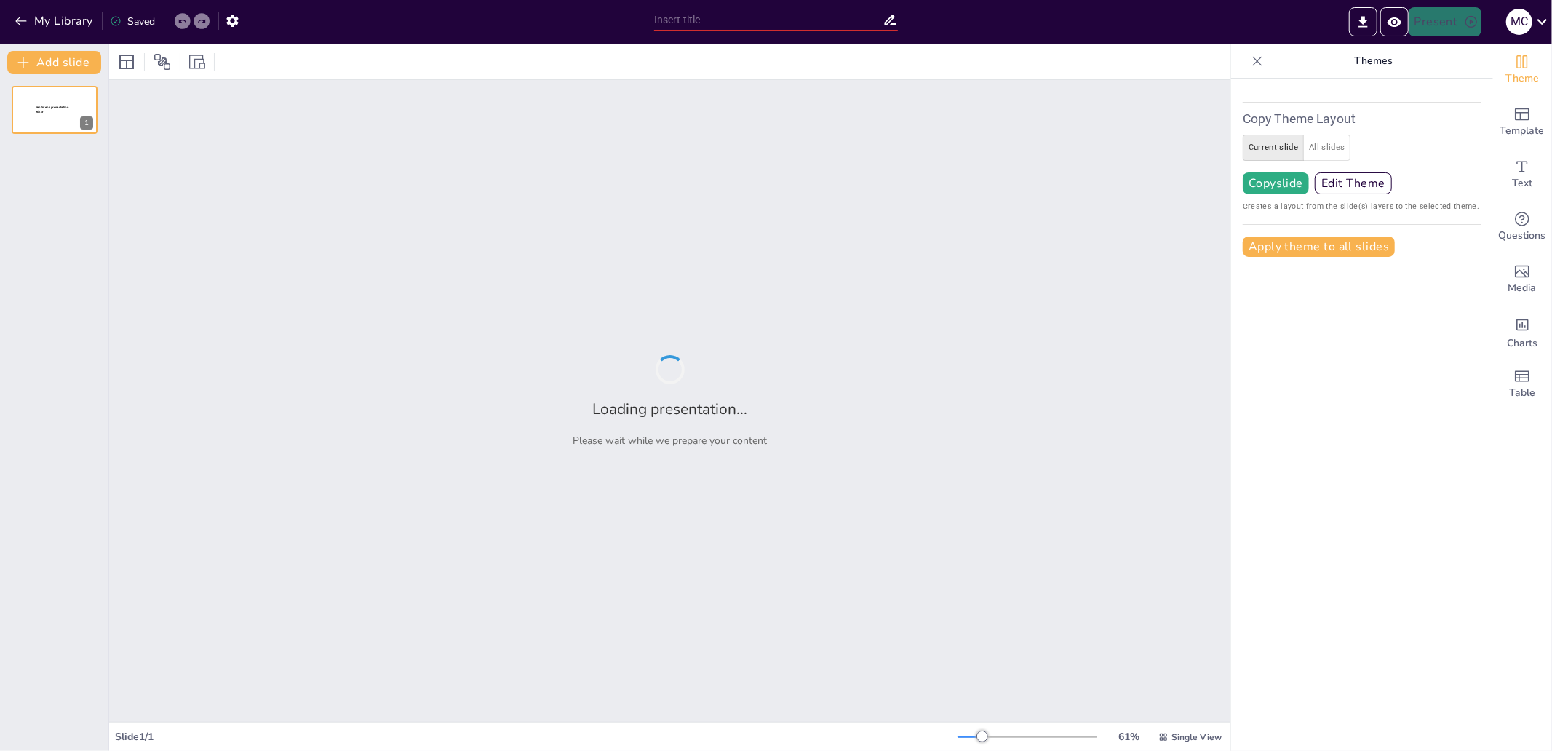
type input "test"
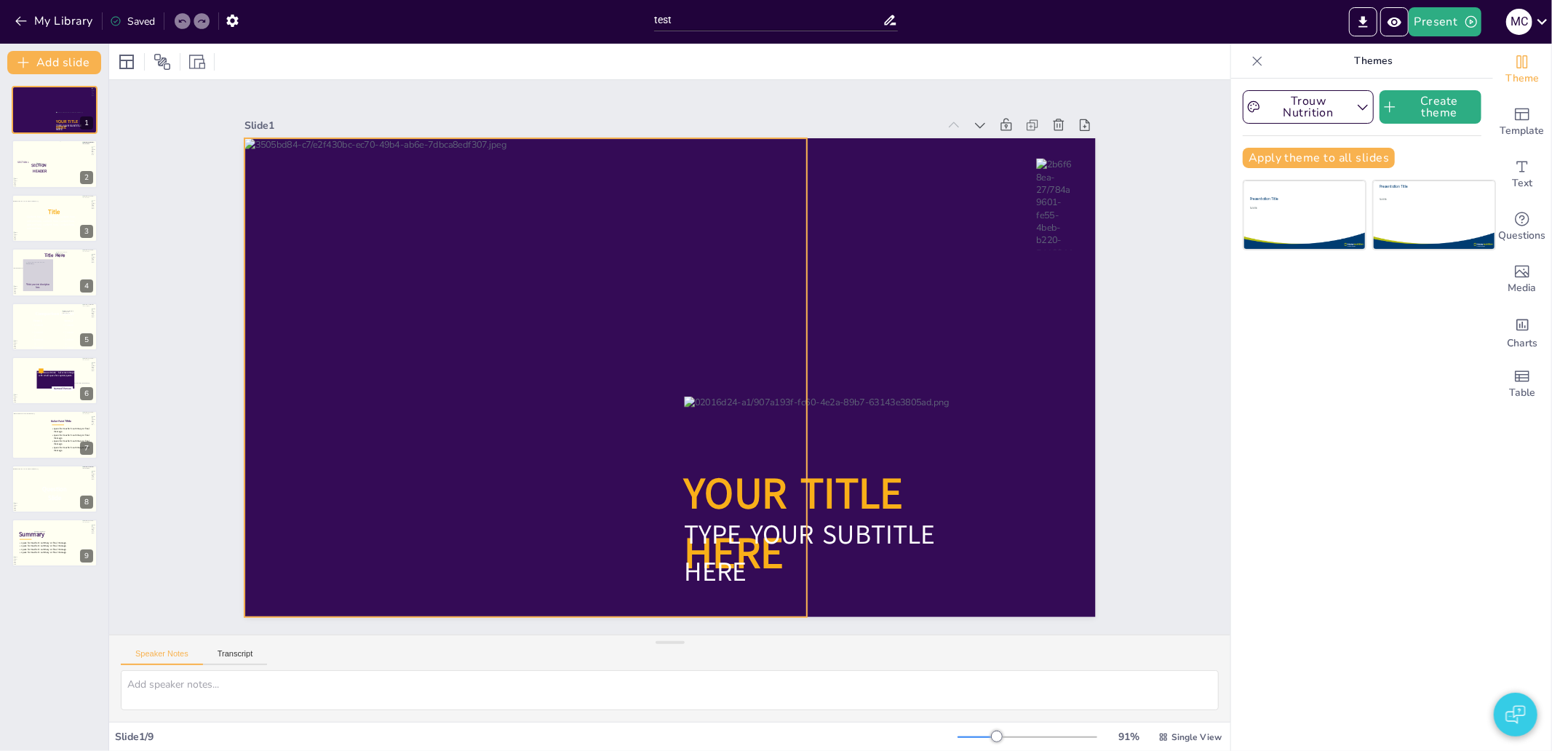
click at [576, 244] on div at bounding box center [534, 303] width 727 height 696
click at [923, 402] on icon at bounding box center [935, 414] width 25 height 25
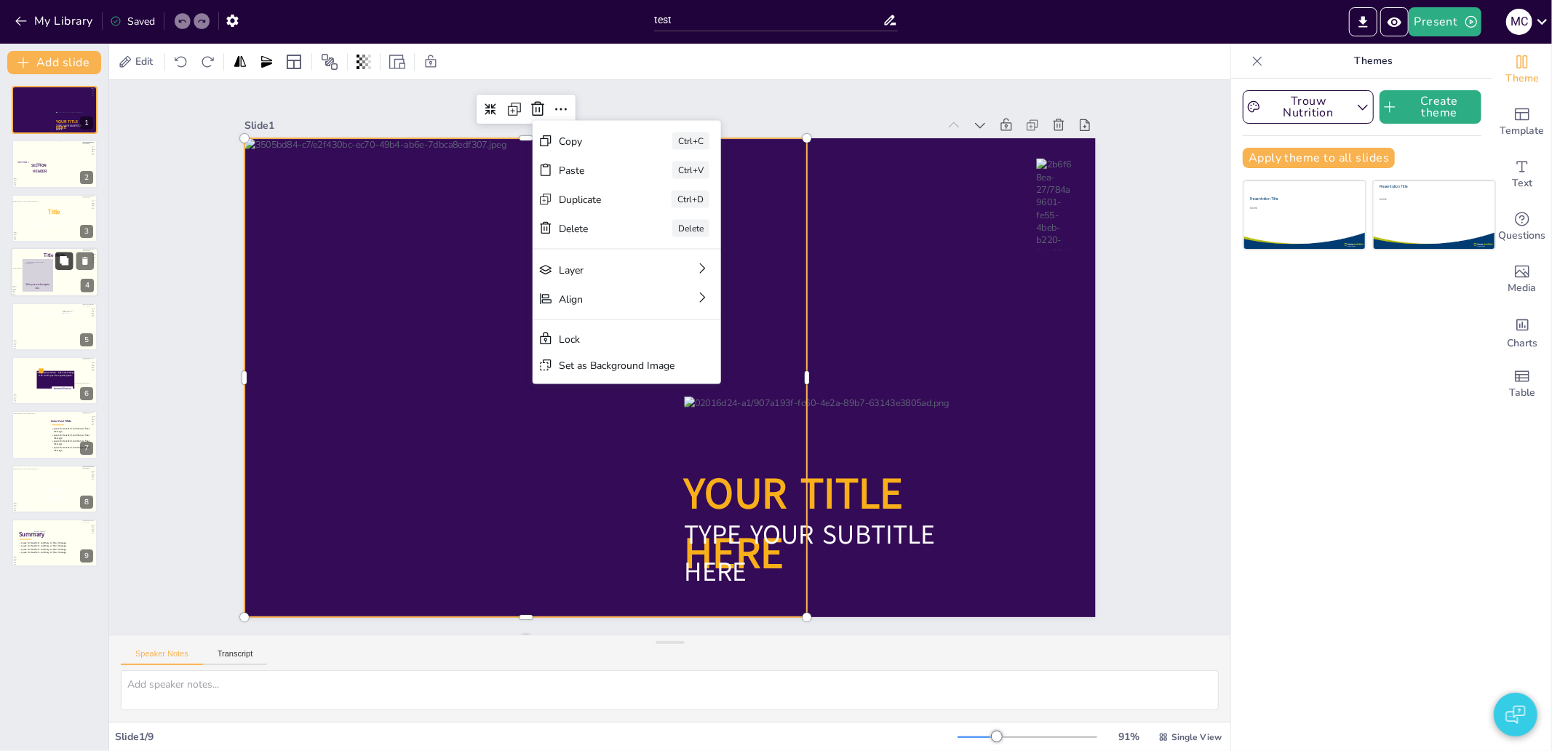
click at [60, 260] on icon at bounding box center [64, 260] width 9 height 9
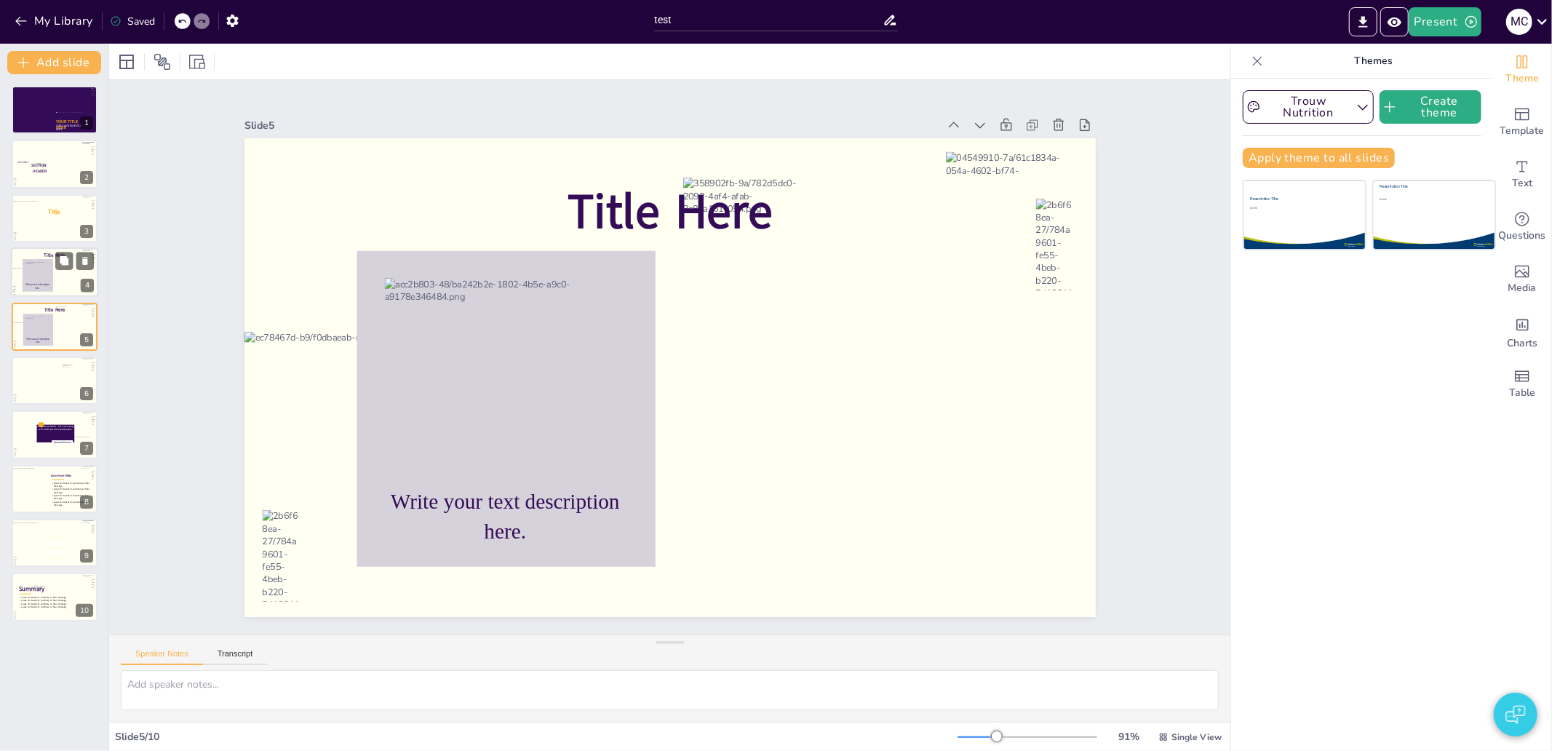
click at [67, 274] on div at bounding box center [55, 282] width 88 height 29
click at [535, 258] on icon at bounding box center [501, 391] width 330 height 346
click at [512, 287] on div at bounding box center [508, 323] width 290 height 258
click at [511, 281] on div at bounding box center [508, 323] width 290 height 258
click at [1102, 317] on div "Slide 1 YOUR TITLE HERE TYPE YOUR SUBTITLE HERE Slide 2 SECTION 1 SECTION HEADE…" at bounding box center [669, 357] width 1020 height 702
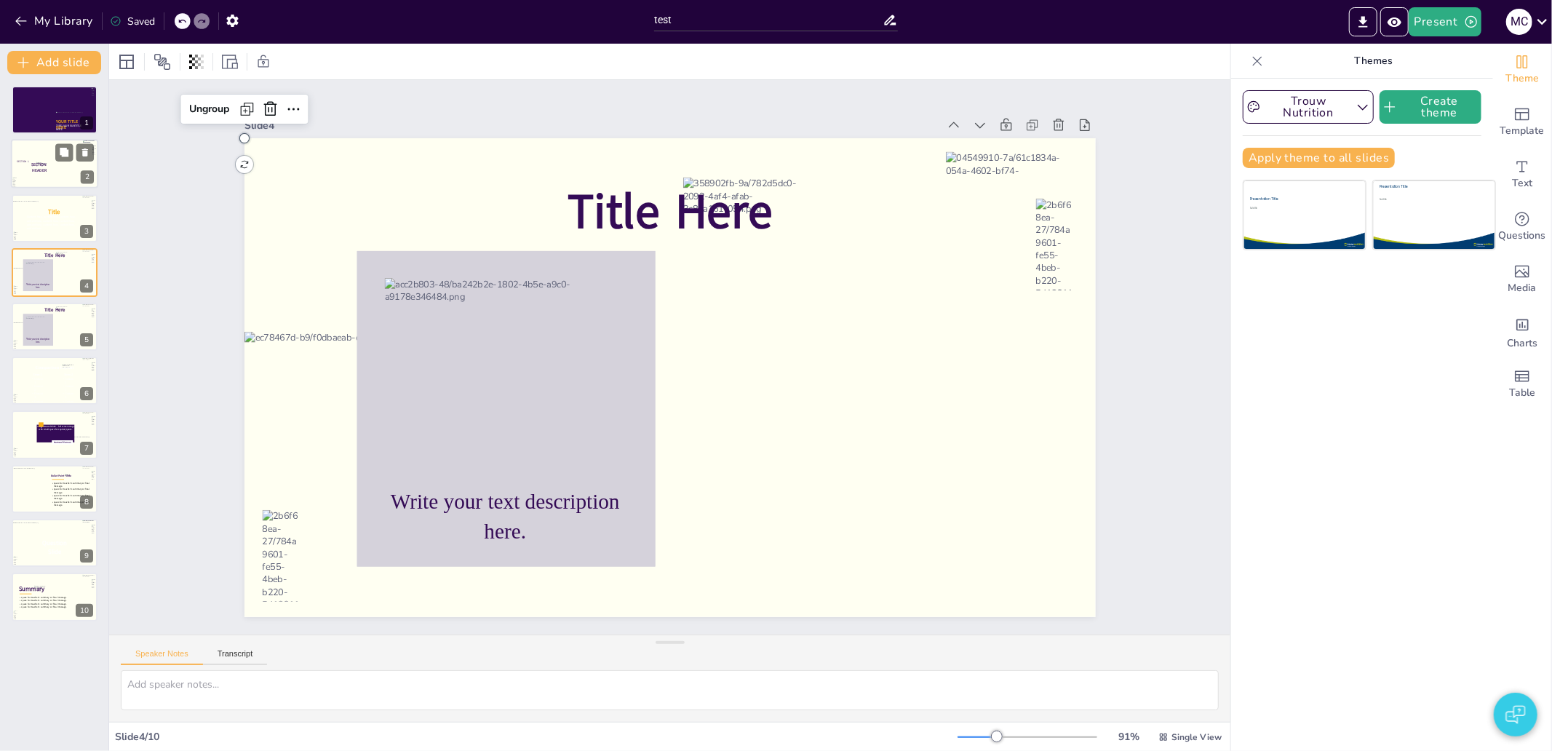
click at [52, 170] on div at bounding box center [65, 164] width 65 height 49
type textarea "2"
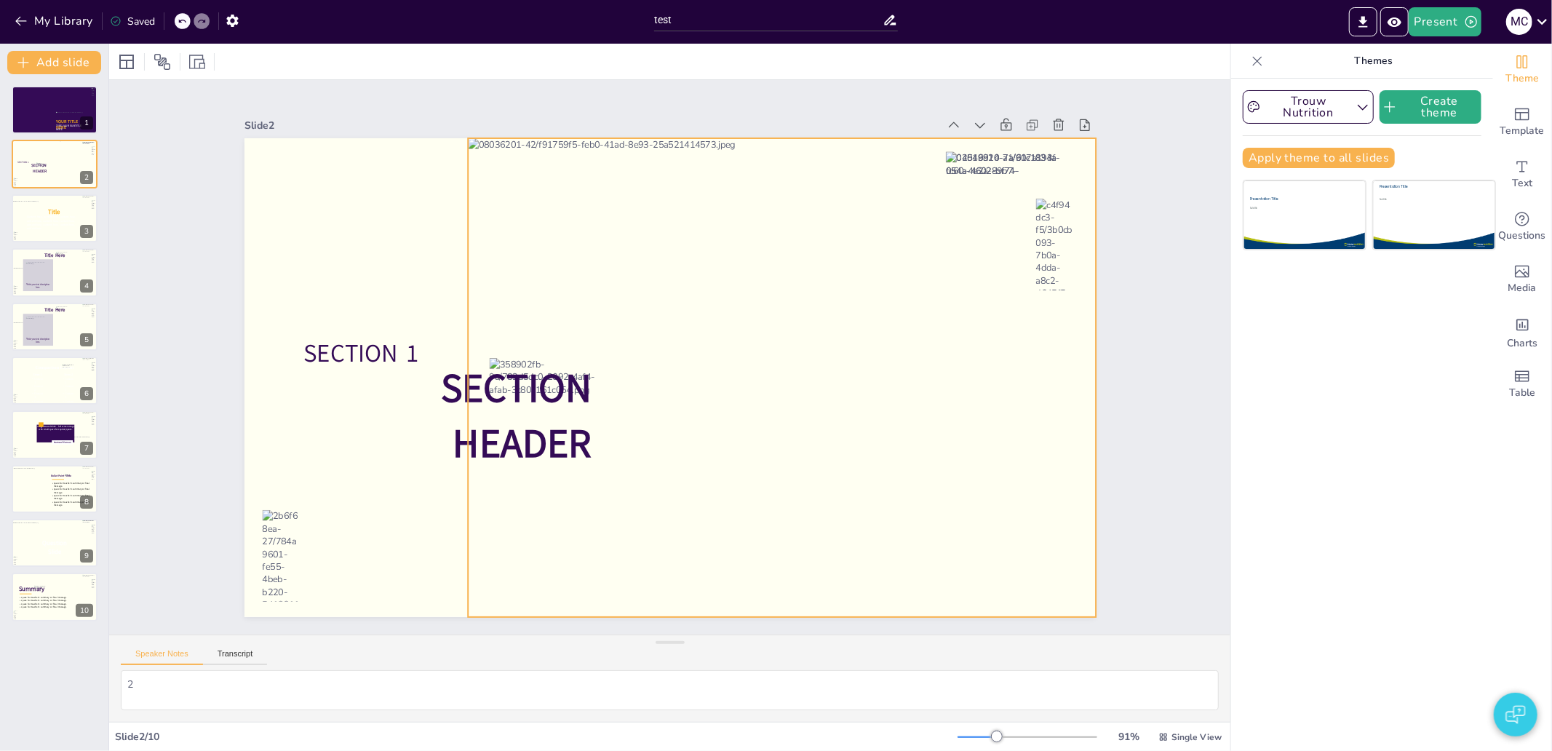
click at [528, 195] on div at bounding box center [730, 453] width 776 height 787
click at [136, 68] on span "Edit" at bounding box center [143, 62] width 23 height 14
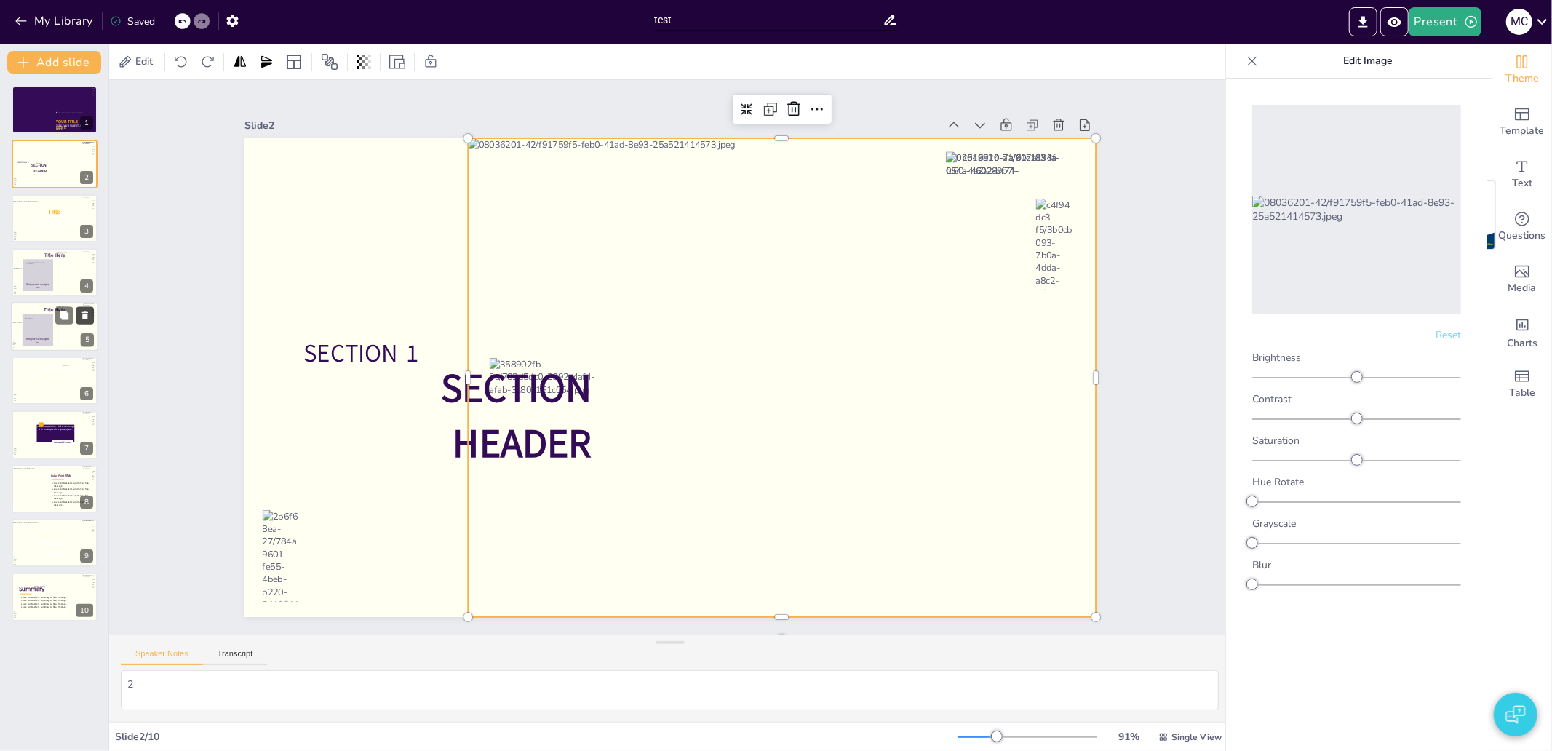
click at [81, 314] on icon at bounding box center [85, 315] width 10 height 10
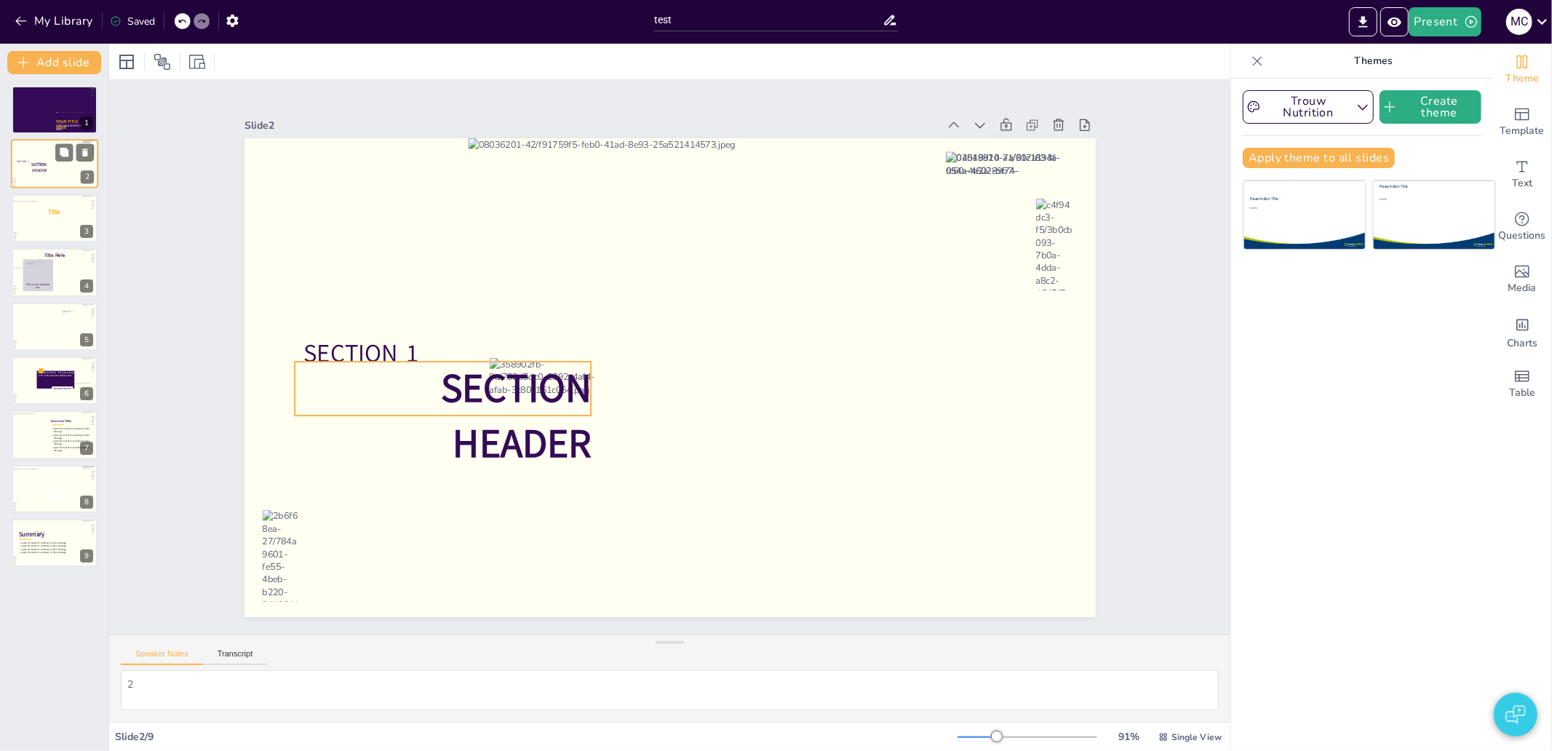
drag, startPoint x: 41, startPoint y: 163, endPoint x: 29, endPoint y: 167, distance: 13.1
click at [31, 164] on icon at bounding box center [31, 165] width 31 height 6
click at [56, 275] on div at bounding box center [55, 282] width 88 height 29
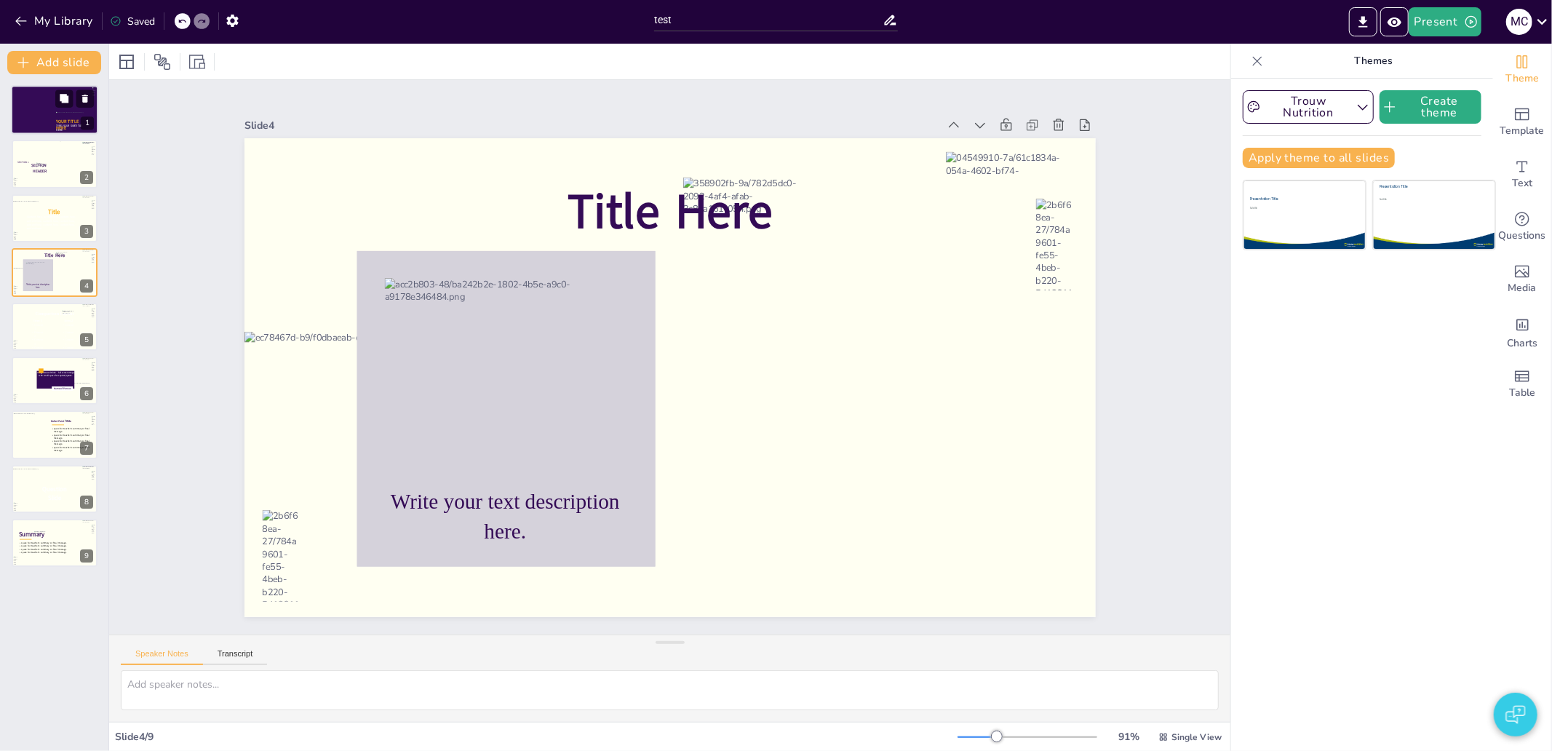
click at [23, 103] on div at bounding box center [40, 109] width 58 height 49
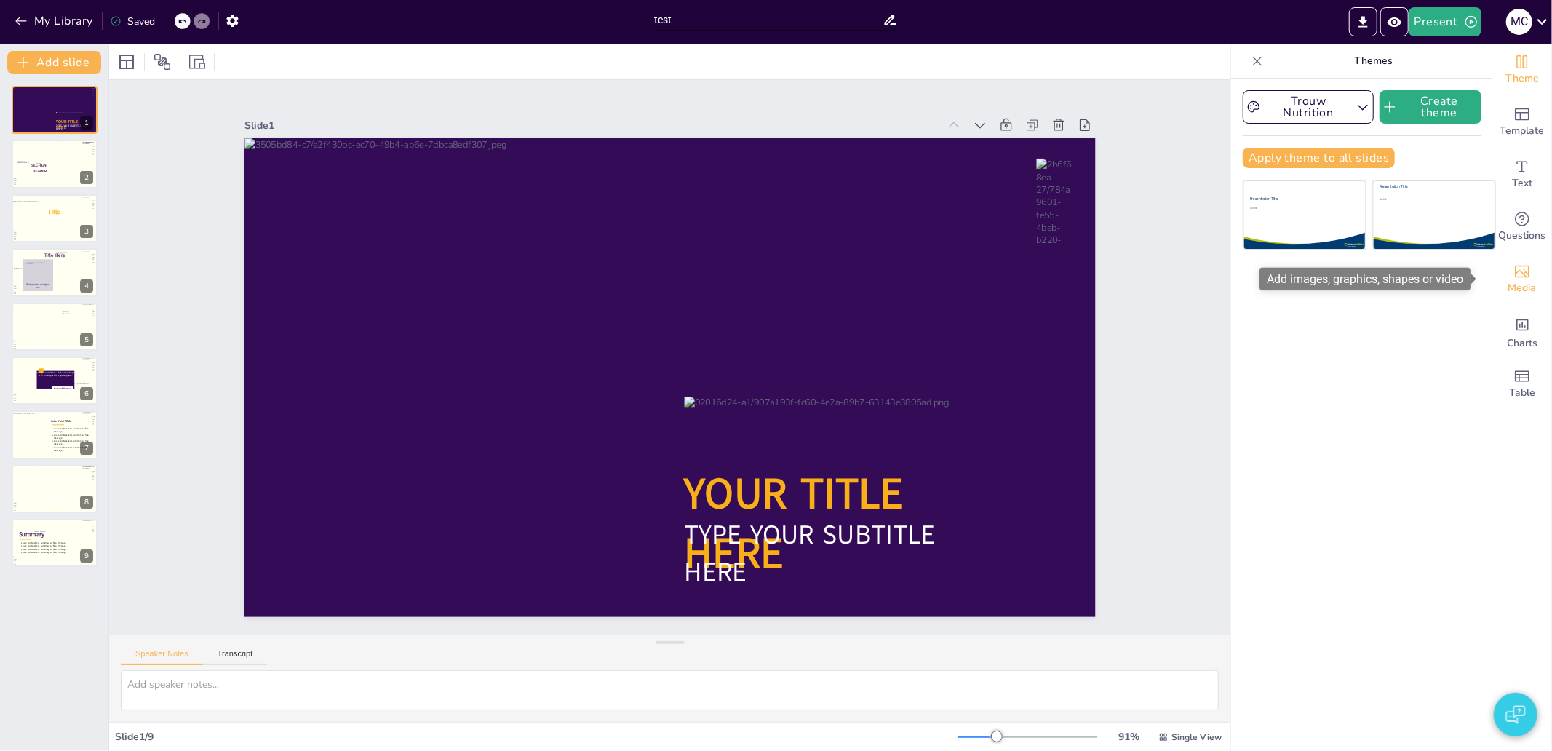
click at [1513, 274] on icon "Add images, graphics, shapes or video" at bounding box center [1521, 271] width 17 height 17
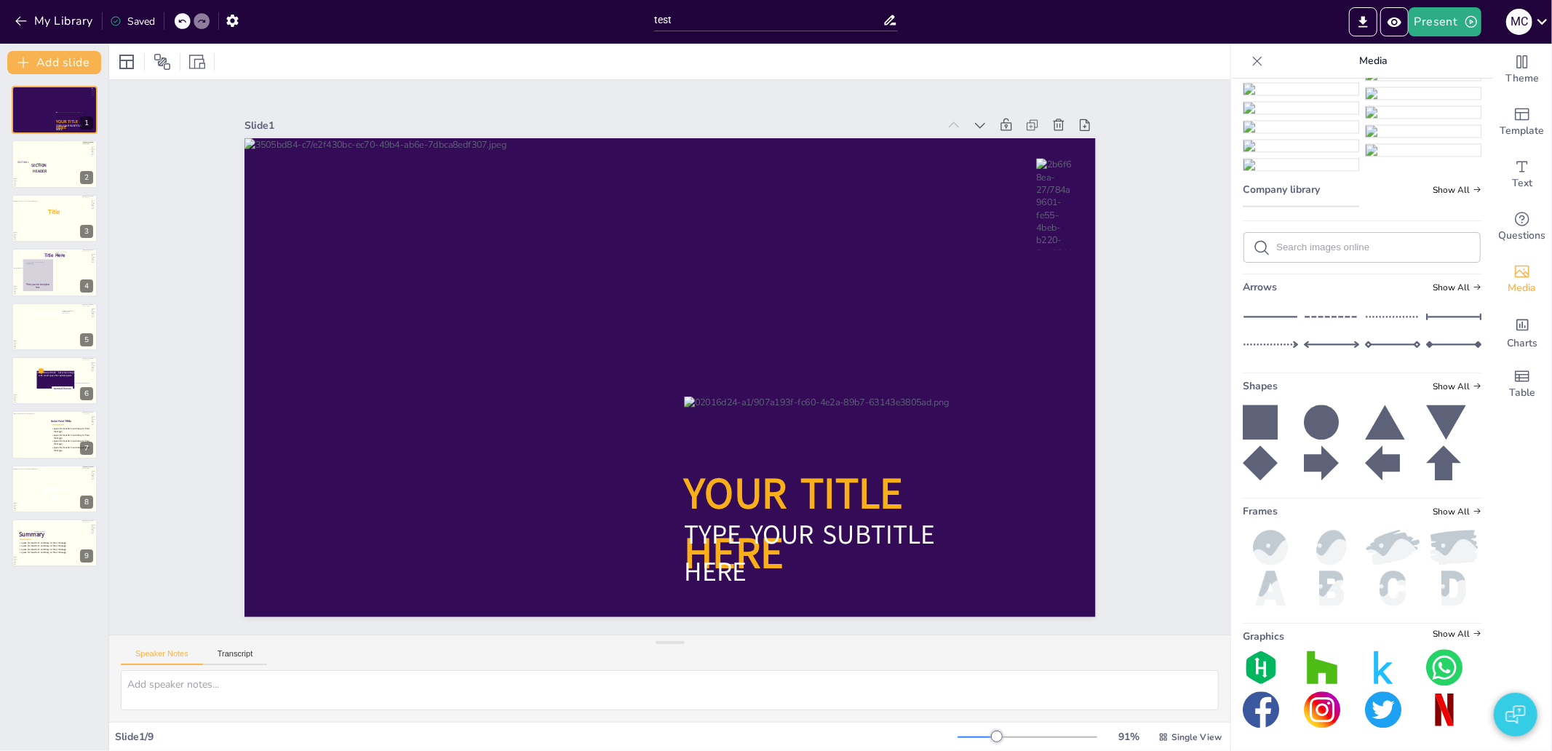
scroll to position [13285, 0]
click at [1266, 535] on img at bounding box center [1270, 547] width 55 height 35
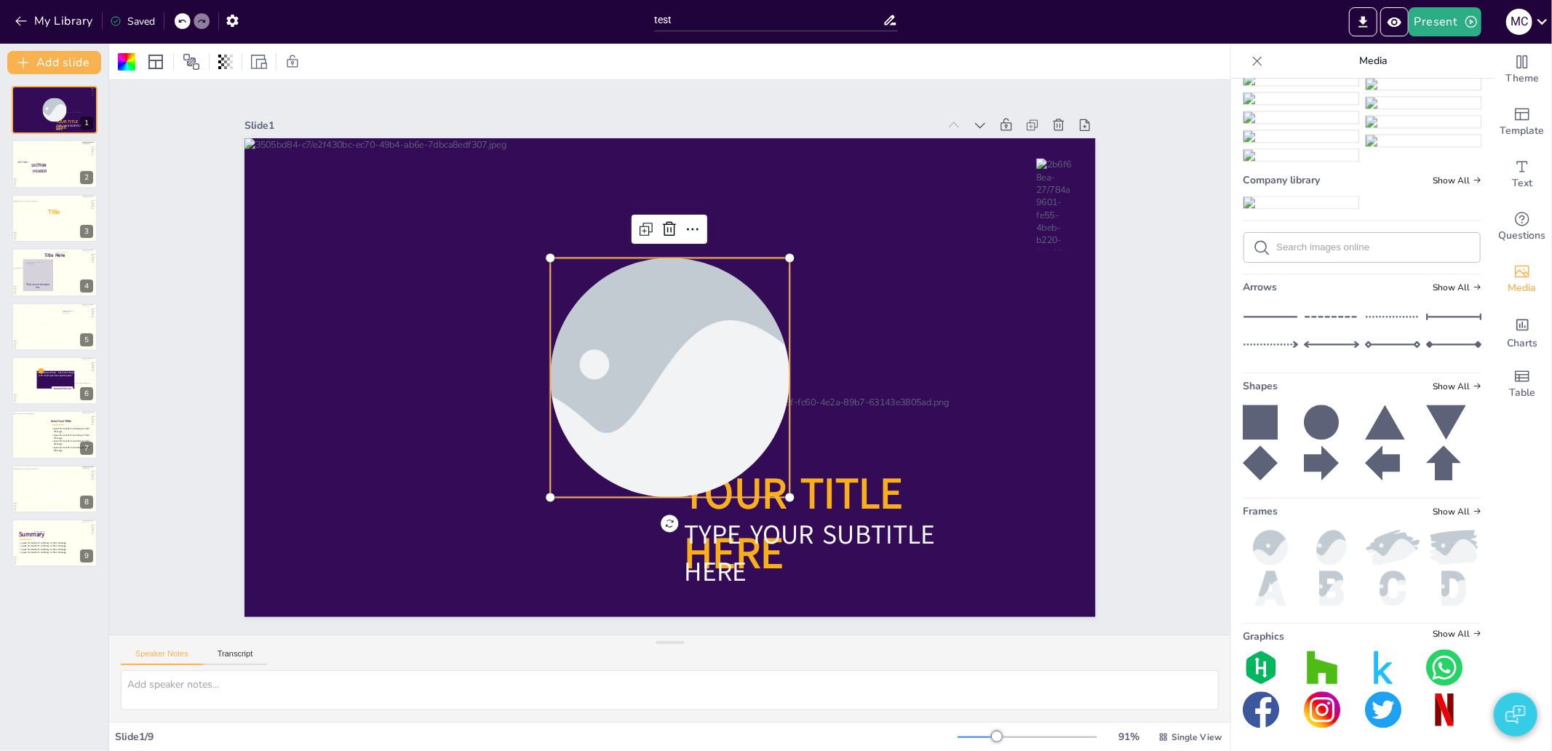
click at [638, 315] on div at bounding box center [657, 374] width 431 height 405
click at [689, 223] on icon at bounding box center [697, 231] width 16 height 17
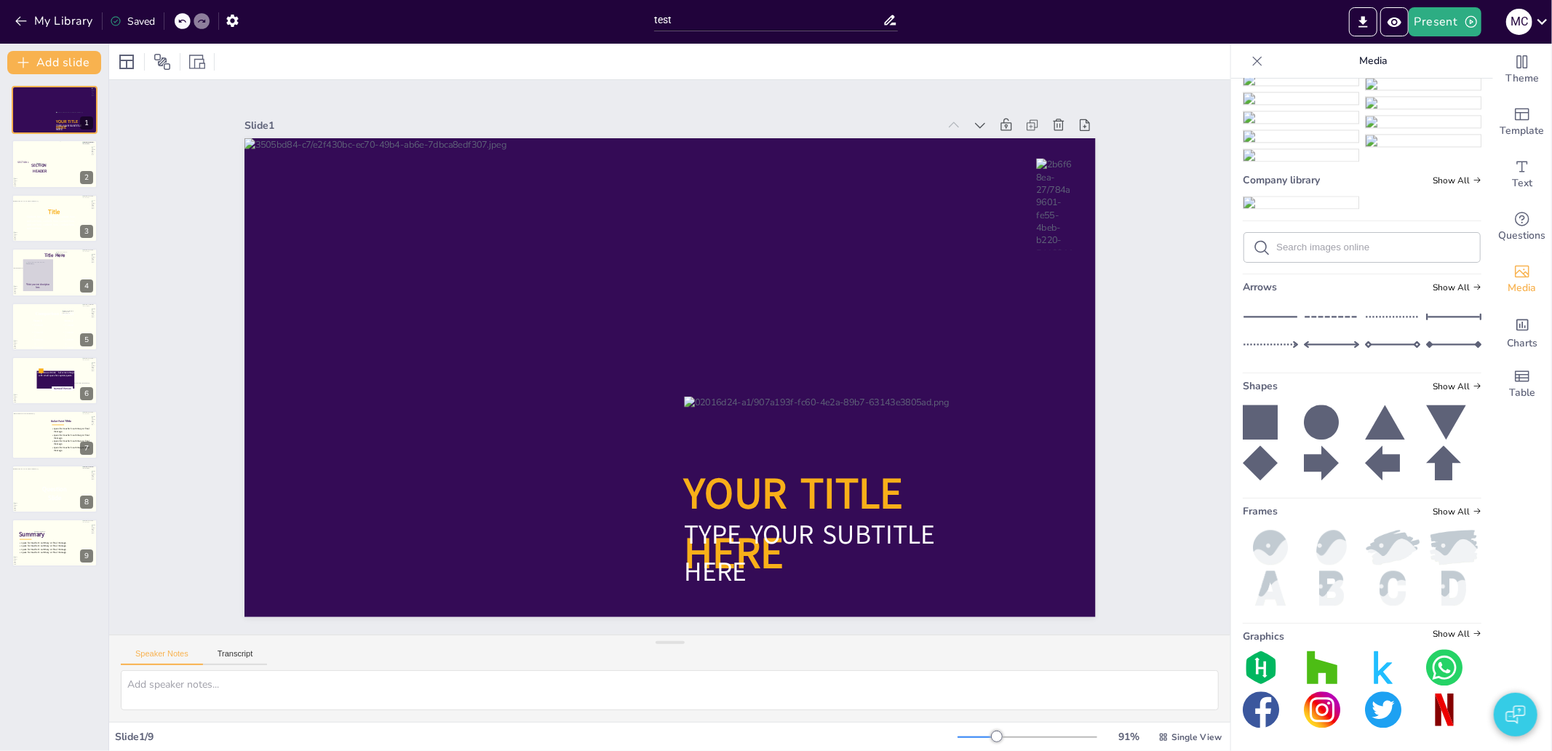
scroll to position [4559, 0]
click at [1545, 23] on icon at bounding box center [1542, 22] width 20 height 20
click at [63, 27] on div at bounding box center [776, 375] width 1552 height 751
click at [23, 17] on icon "button" at bounding box center [21, 21] width 15 height 15
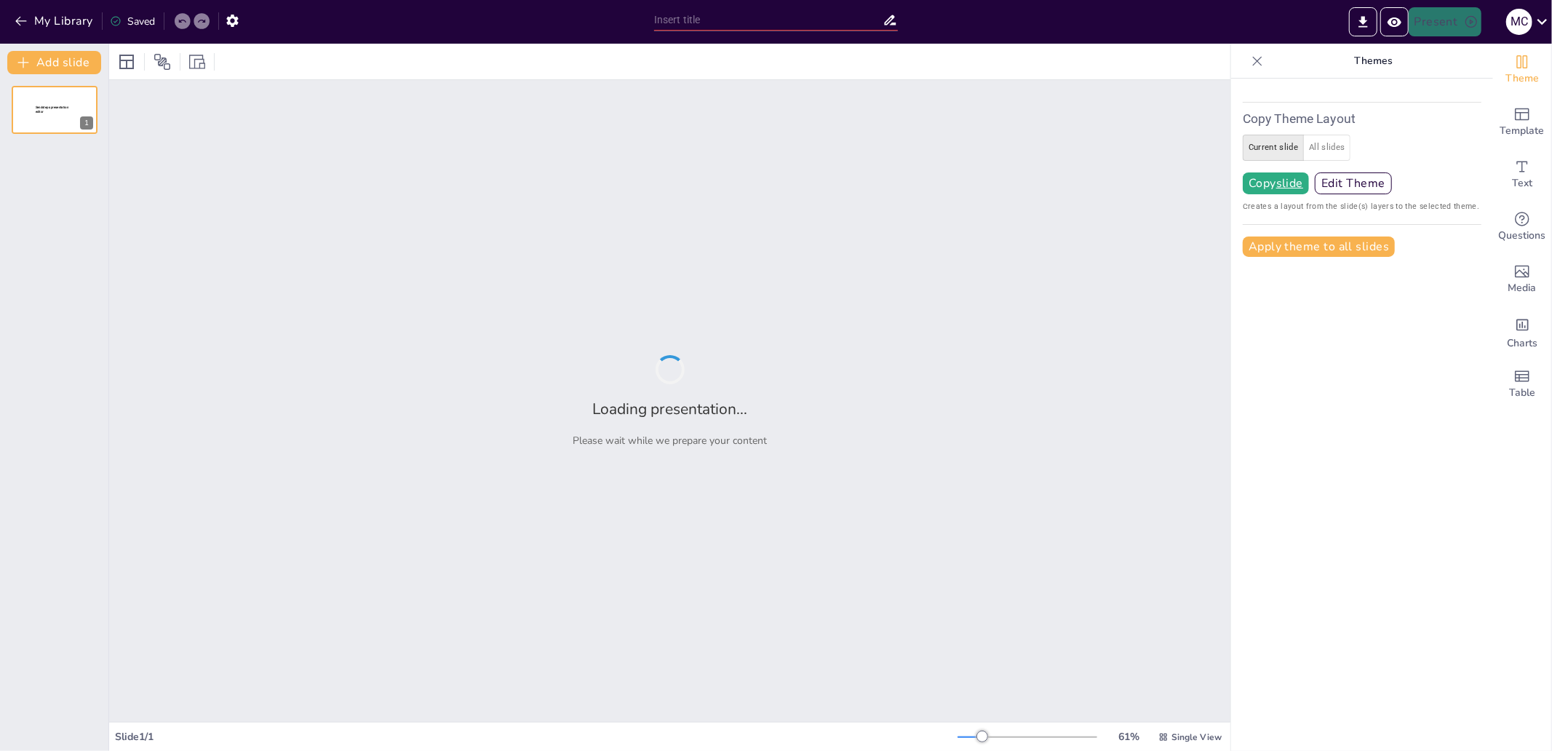
type input "test"
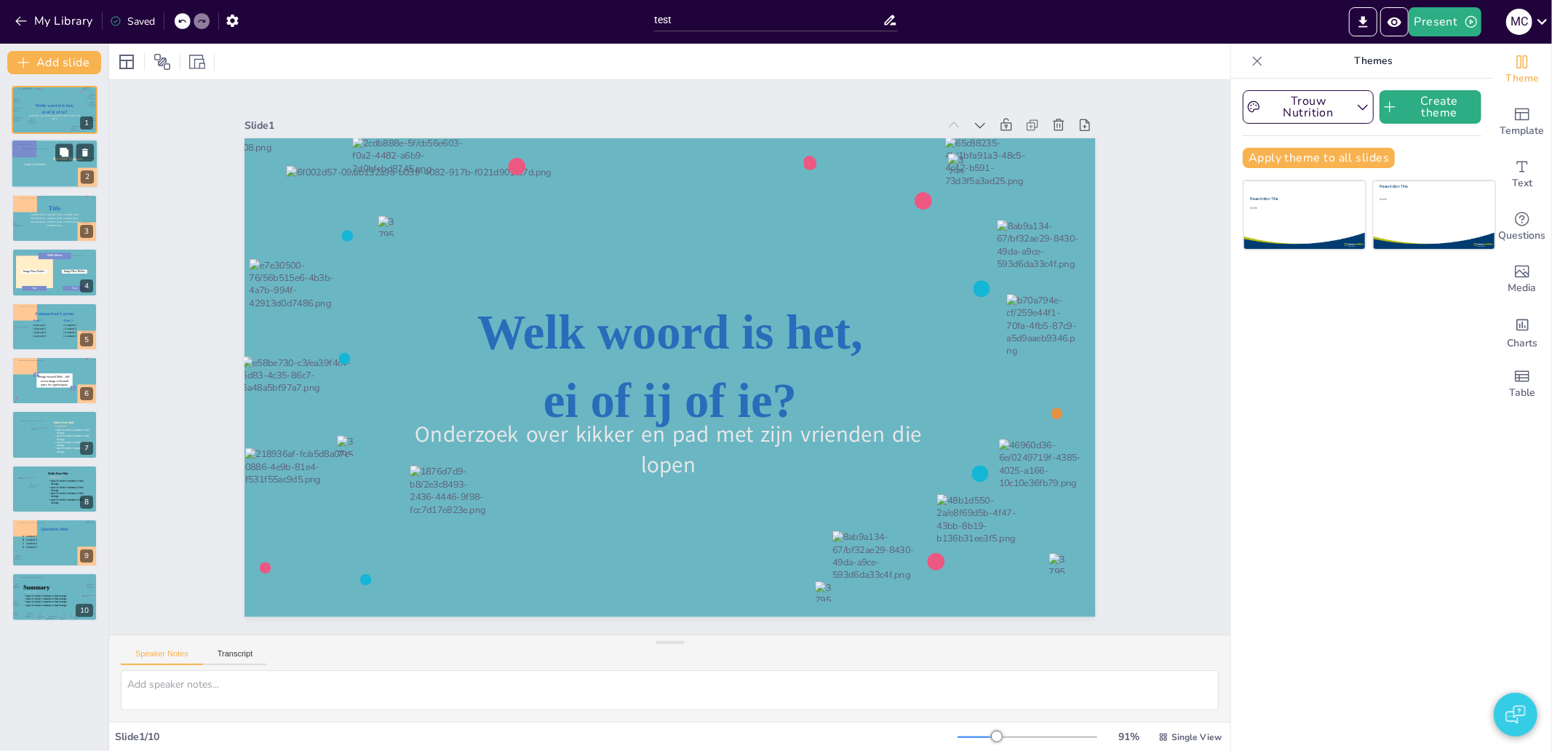
click at [22, 183] on div at bounding box center [27, 171] width 53 height 52
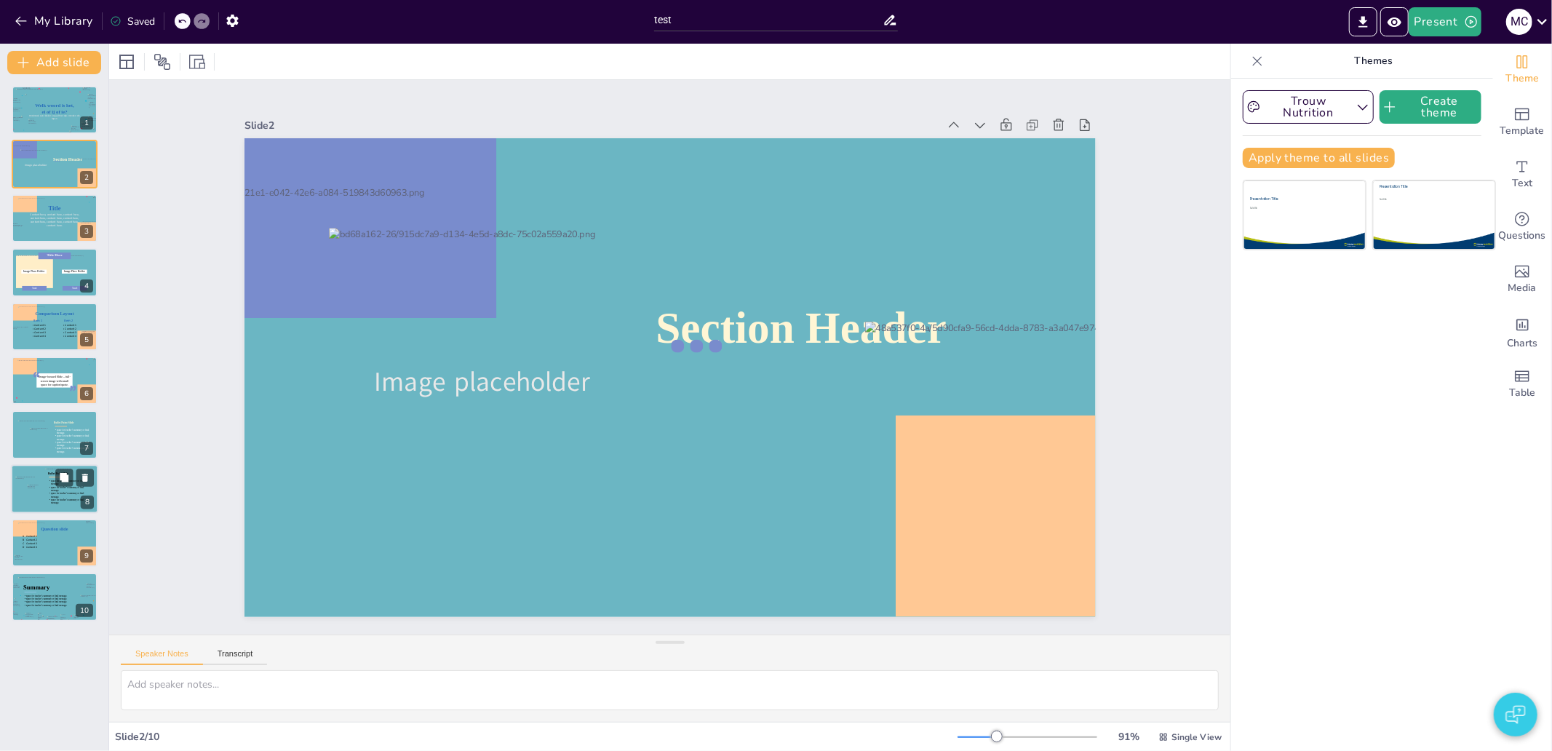
click at [23, 485] on div at bounding box center [25, 486] width 20 height 19
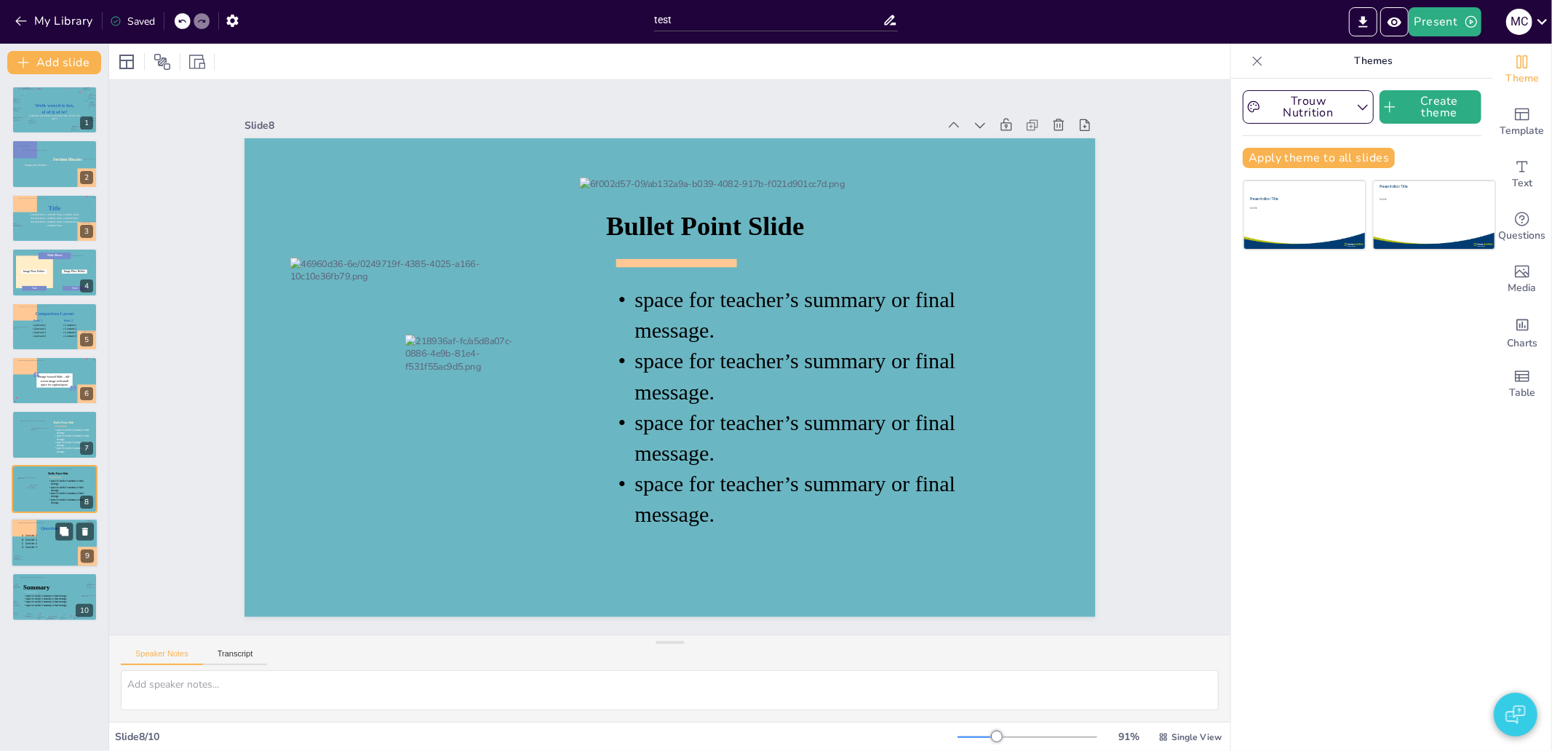
click at [48, 541] on icon at bounding box center [53, 544] width 66 height 20
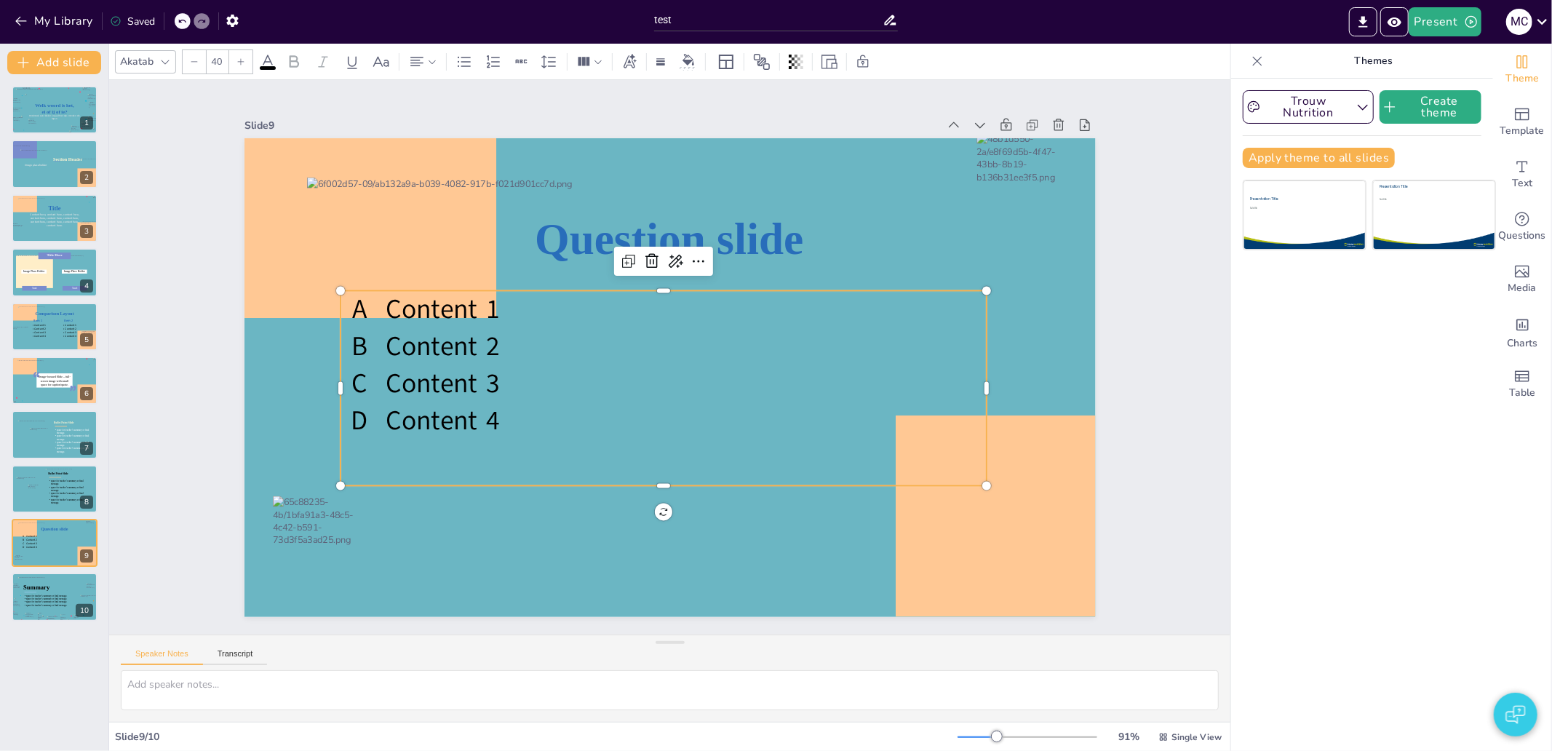
click at [433, 341] on icon at bounding box center [661, 387] width 664 height 261
click at [48, 608] on div at bounding box center [54, 596] width 75 height 41
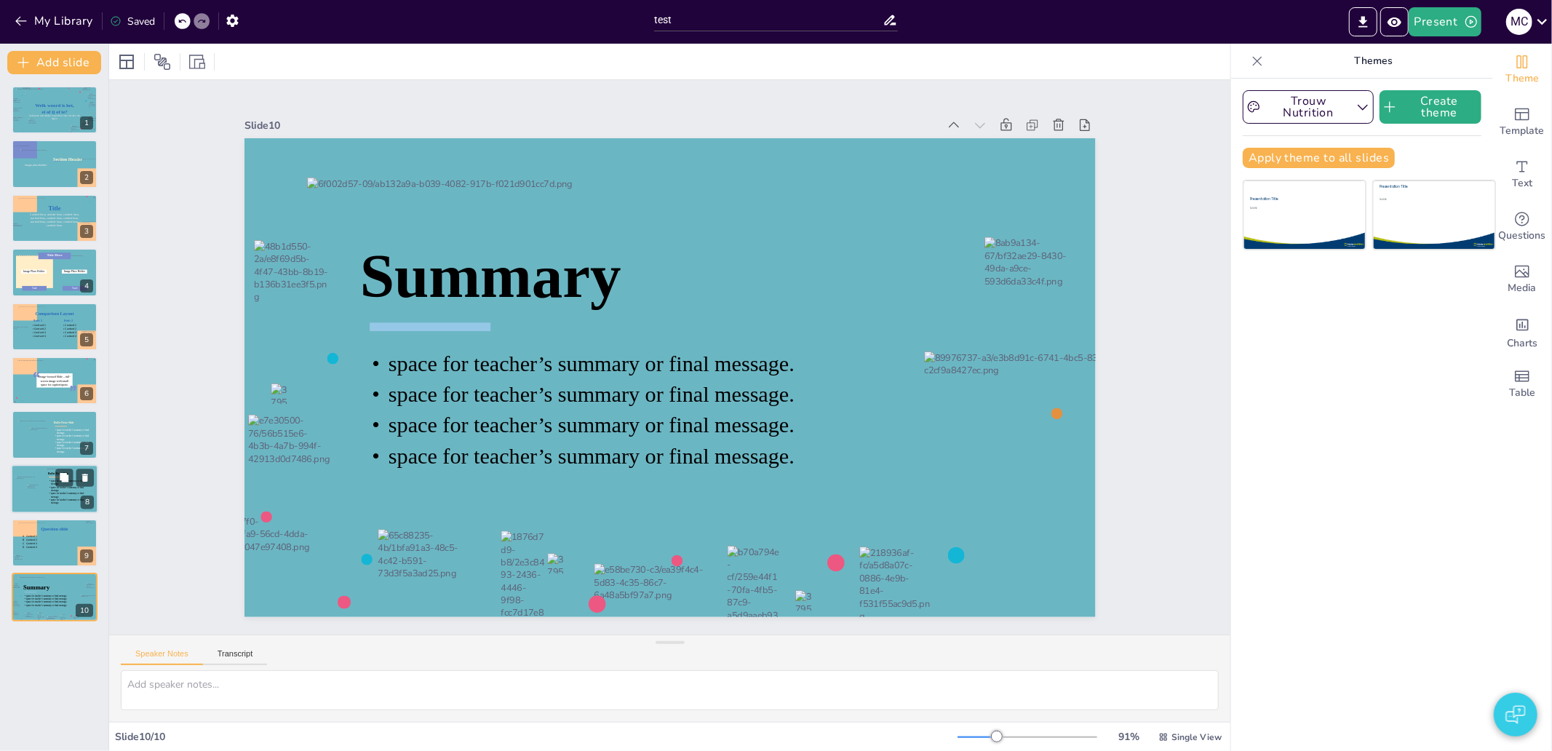
click at [62, 496] on icon at bounding box center [68, 491] width 40 height 23
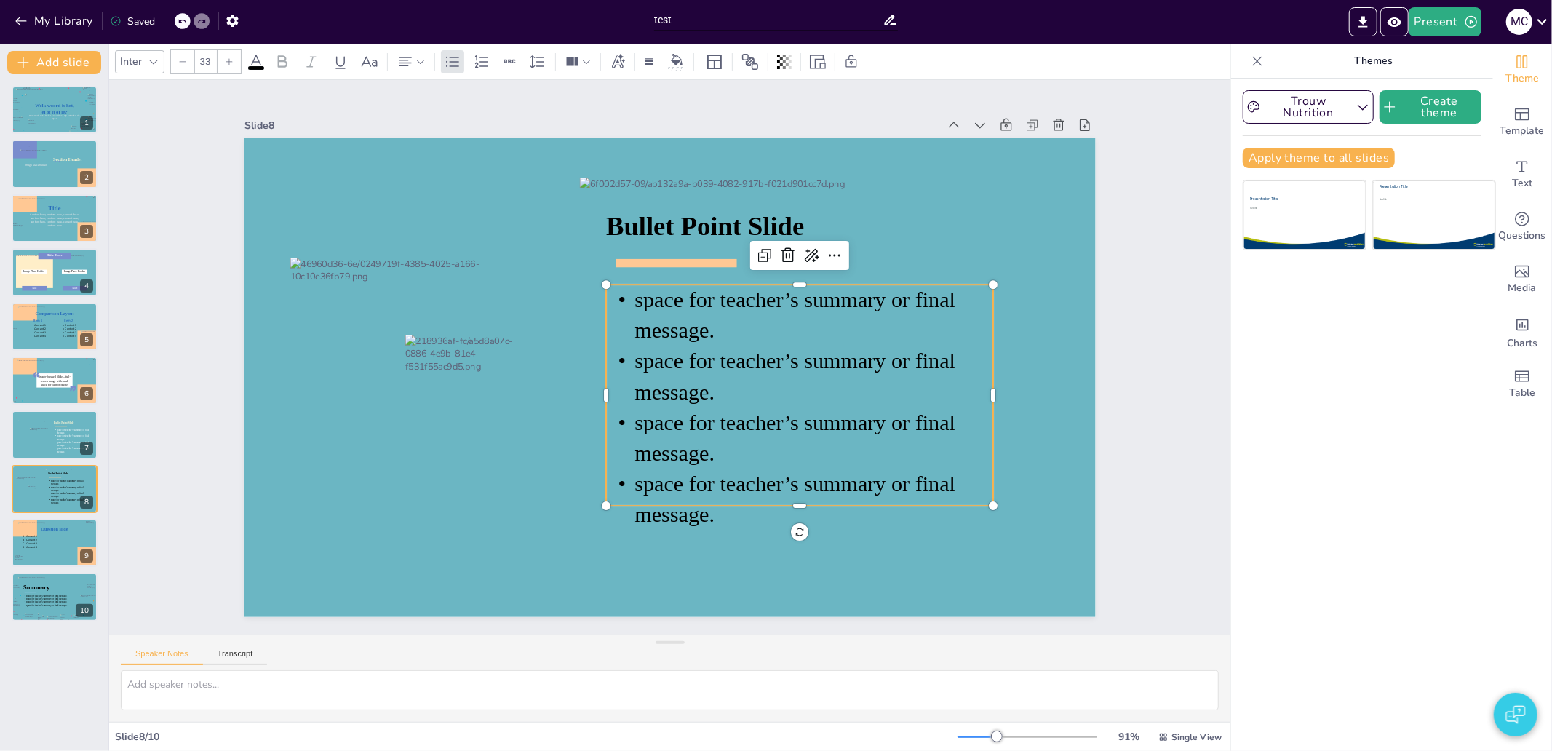
click at [856, 338] on icon at bounding box center [799, 395] width 387 height 221
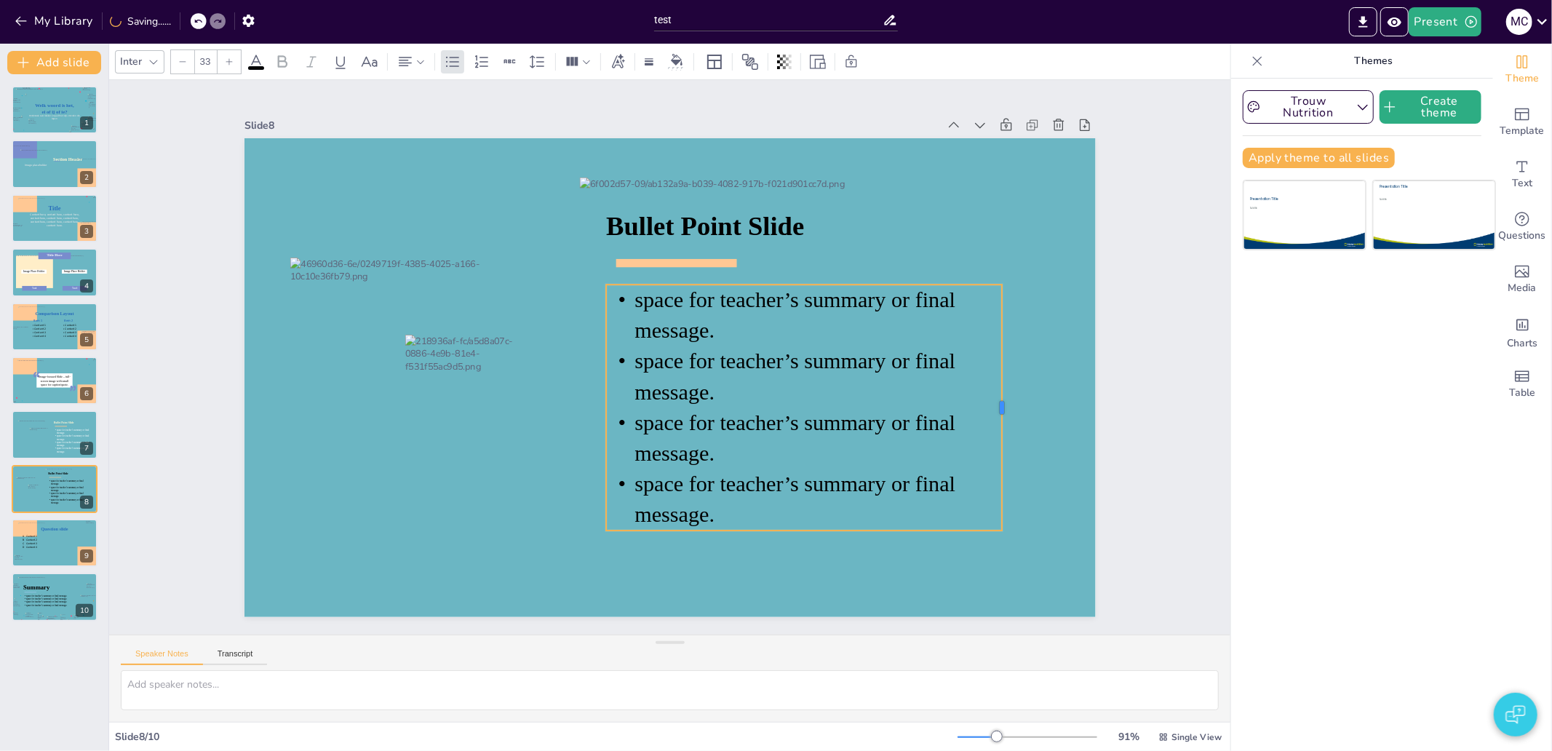
drag, startPoint x: 986, startPoint y: 386, endPoint x: 995, endPoint y: 386, distance: 8.7
click at [995, 426] on div at bounding box center [958, 540] width 111 height 229
click at [34, 388] on icon at bounding box center [35, 377] width 9 height 23
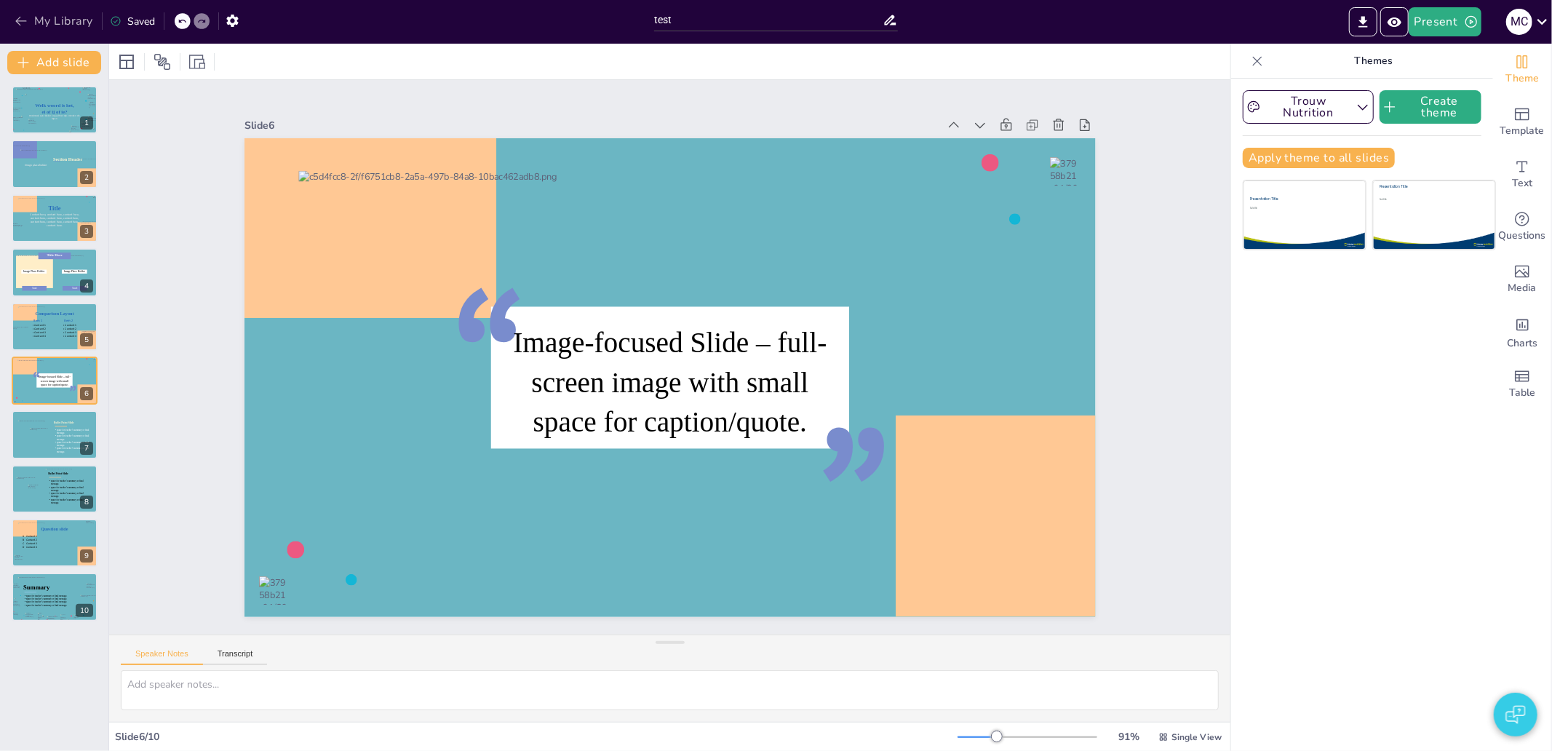
click at [55, 24] on button "My Library" at bounding box center [55, 20] width 88 height 23
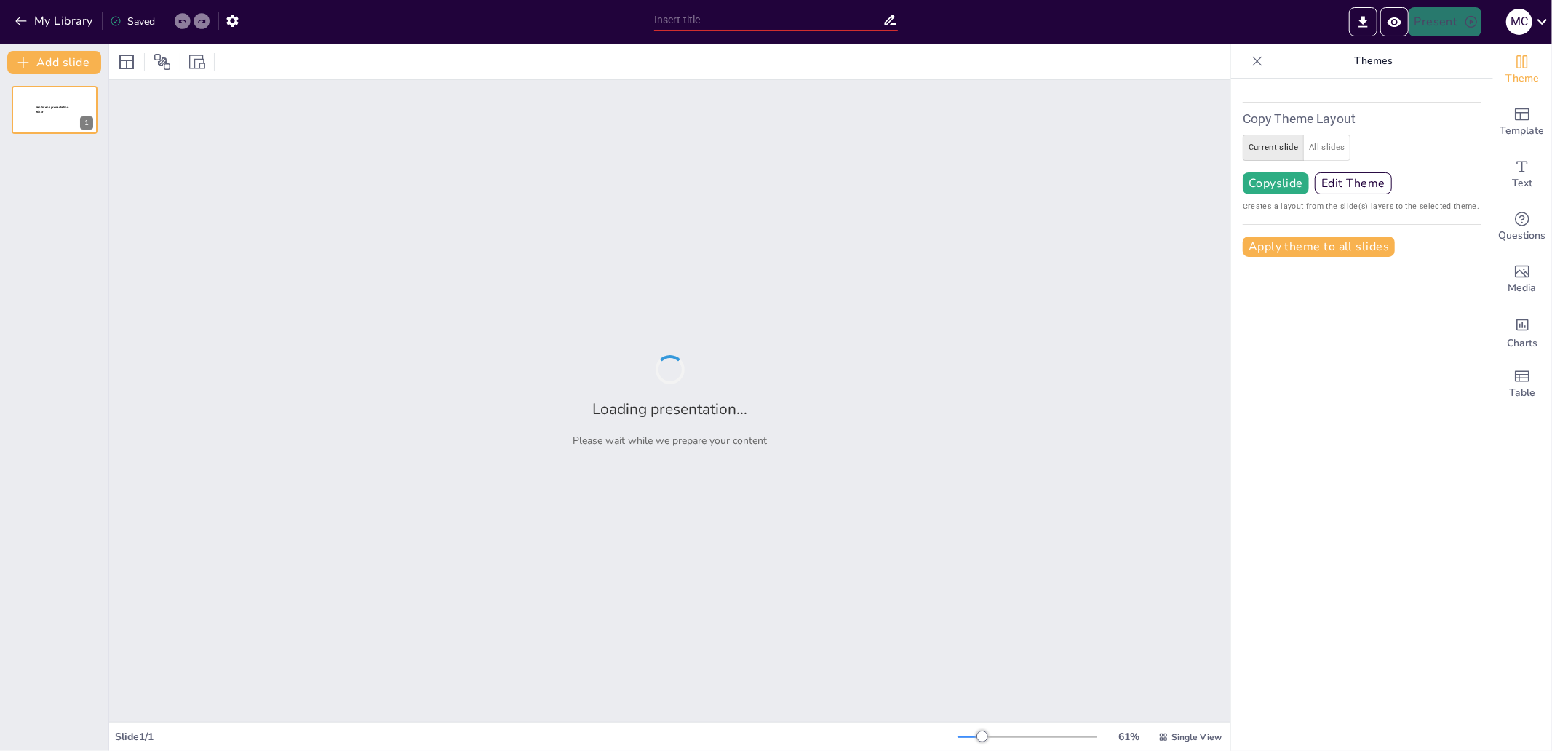
type input "test"
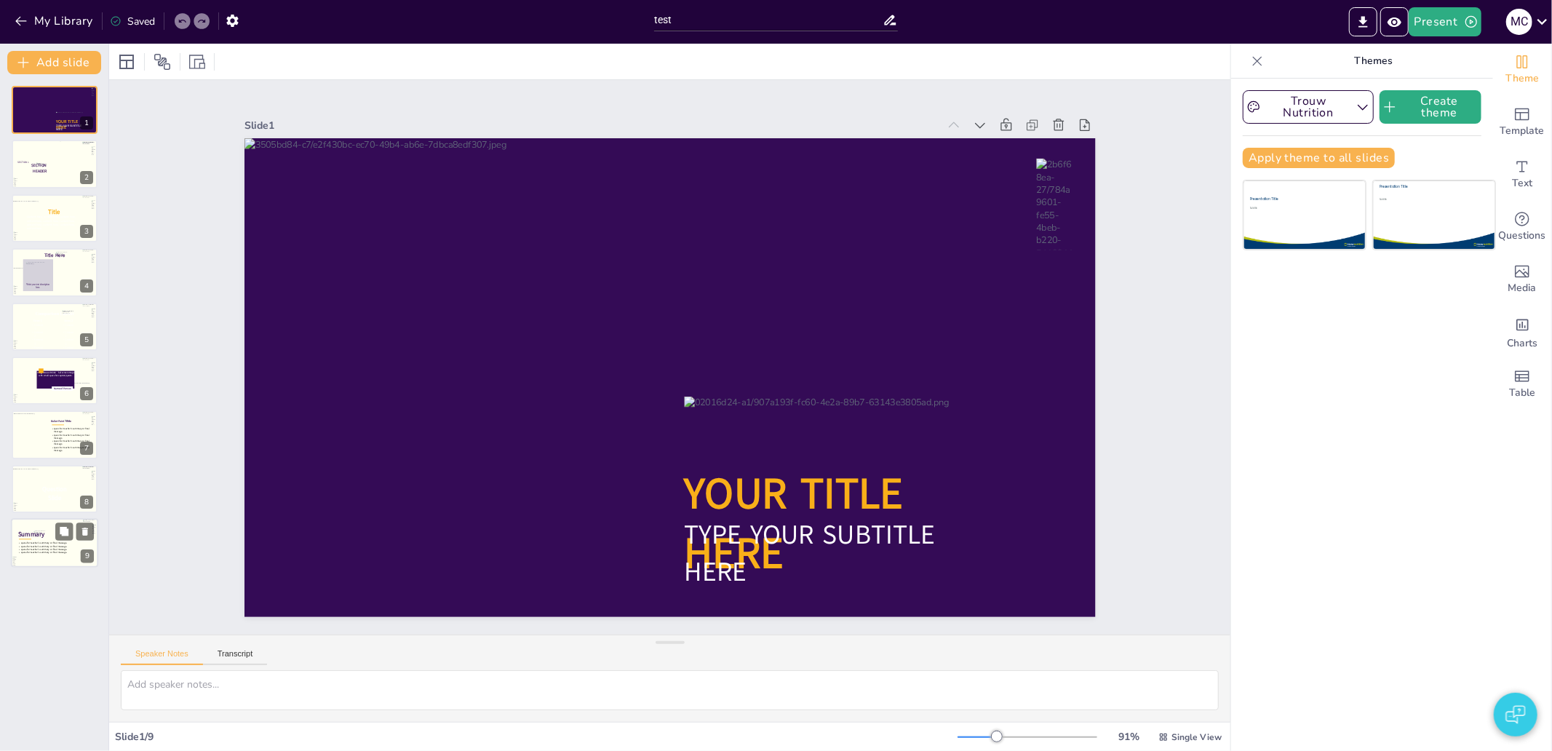
click at [41, 537] on div at bounding box center [65, 543] width 65 height 50
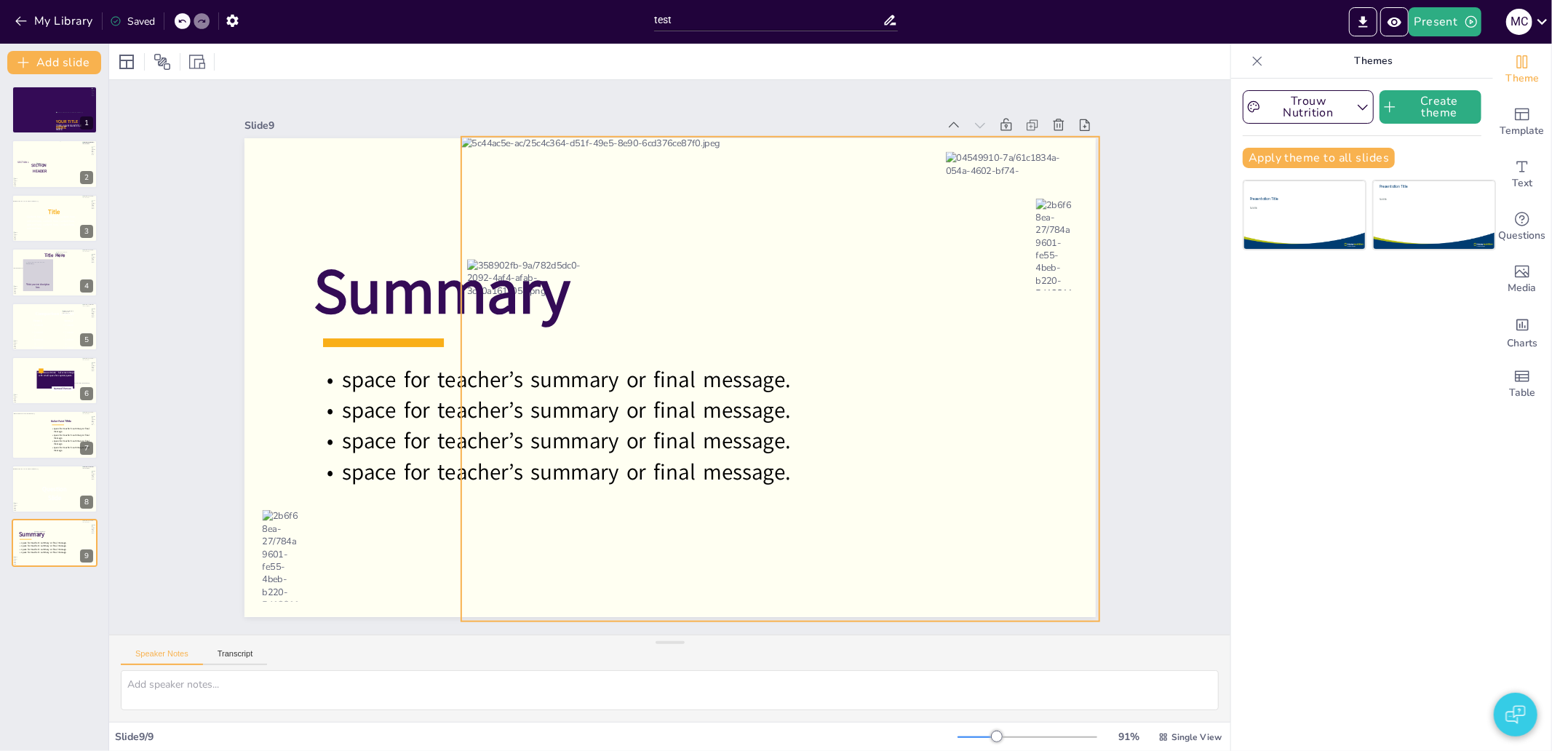
click at [744, 279] on div at bounding box center [780, 379] width 639 height 485
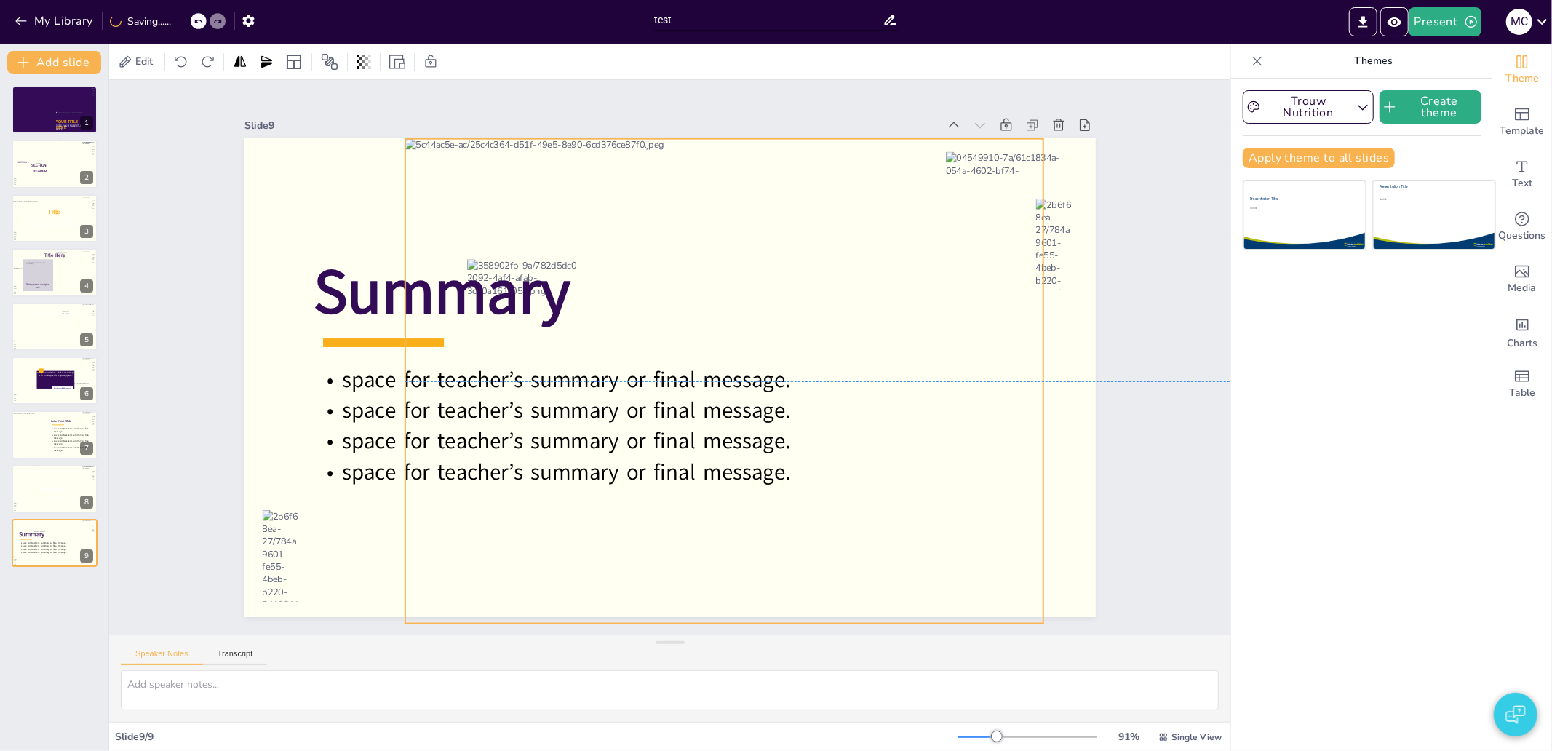
drag, startPoint x: 768, startPoint y: 266, endPoint x: 693, endPoint y: 262, distance: 74.3
click at [693, 262] on div at bounding box center [720, 386] width 685 height 549
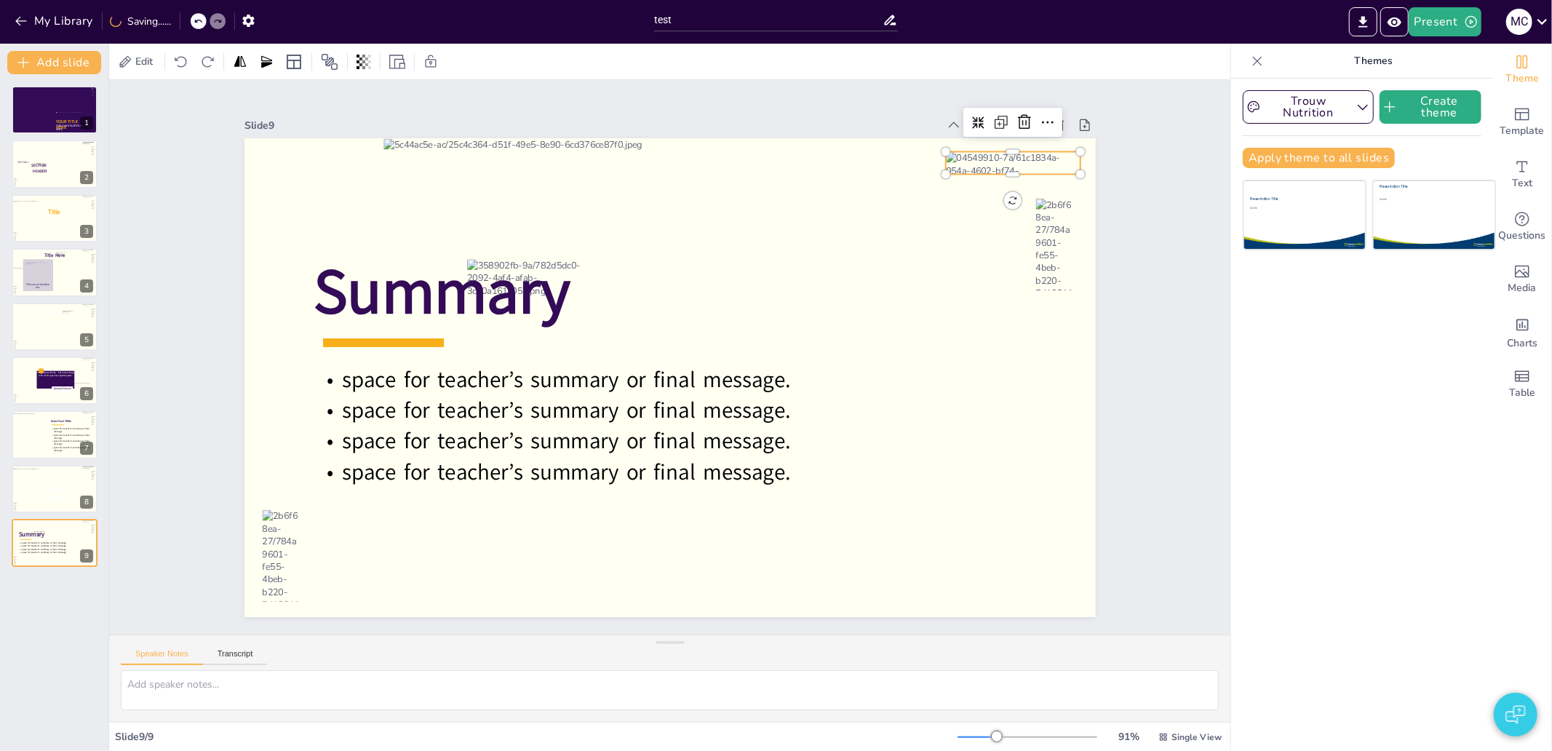
click at [1052, 160] on div at bounding box center [1013, 162] width 135 height 23
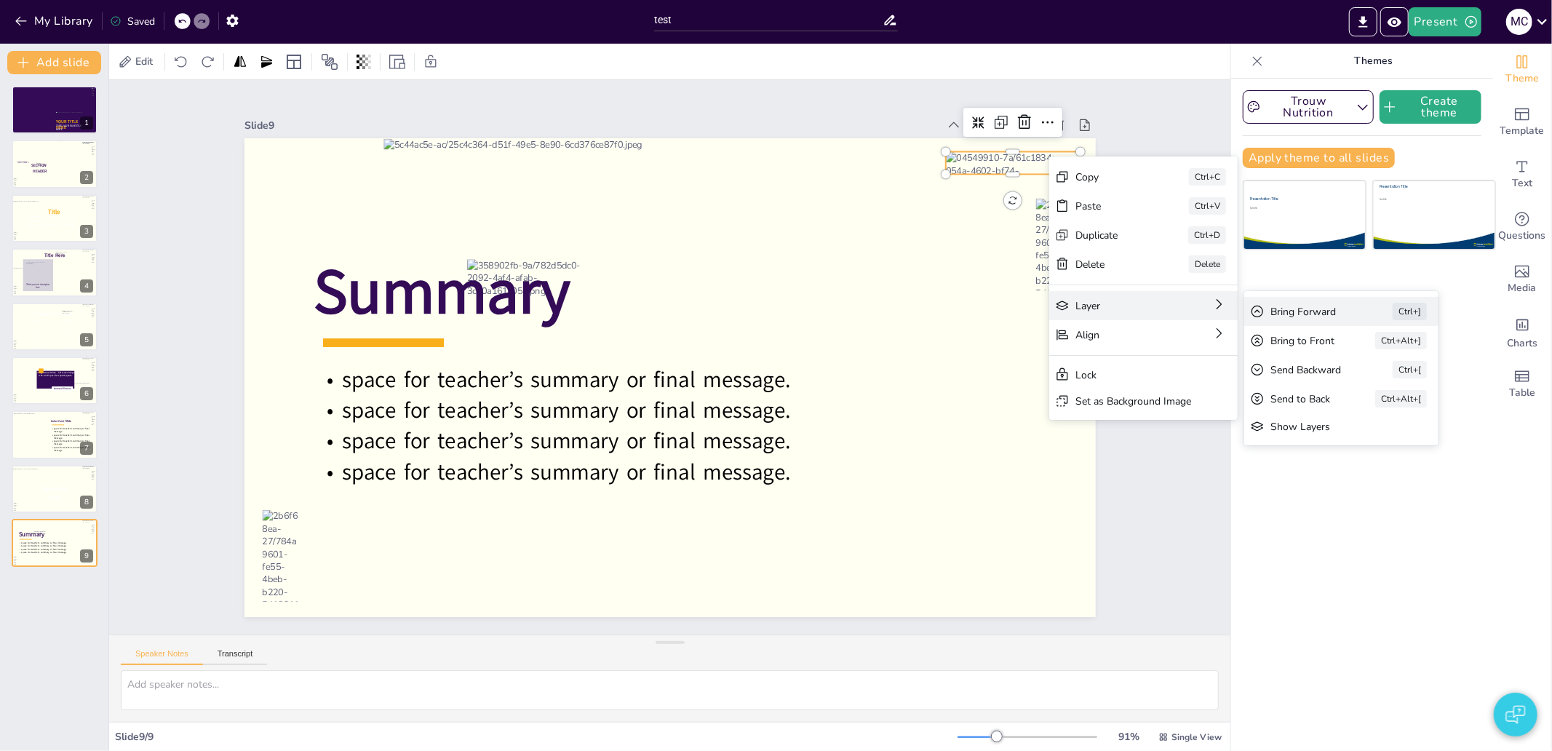
click at [1380, 385] on div "Bring Forward" at bounding box center [1420, 392] width 81 height 14
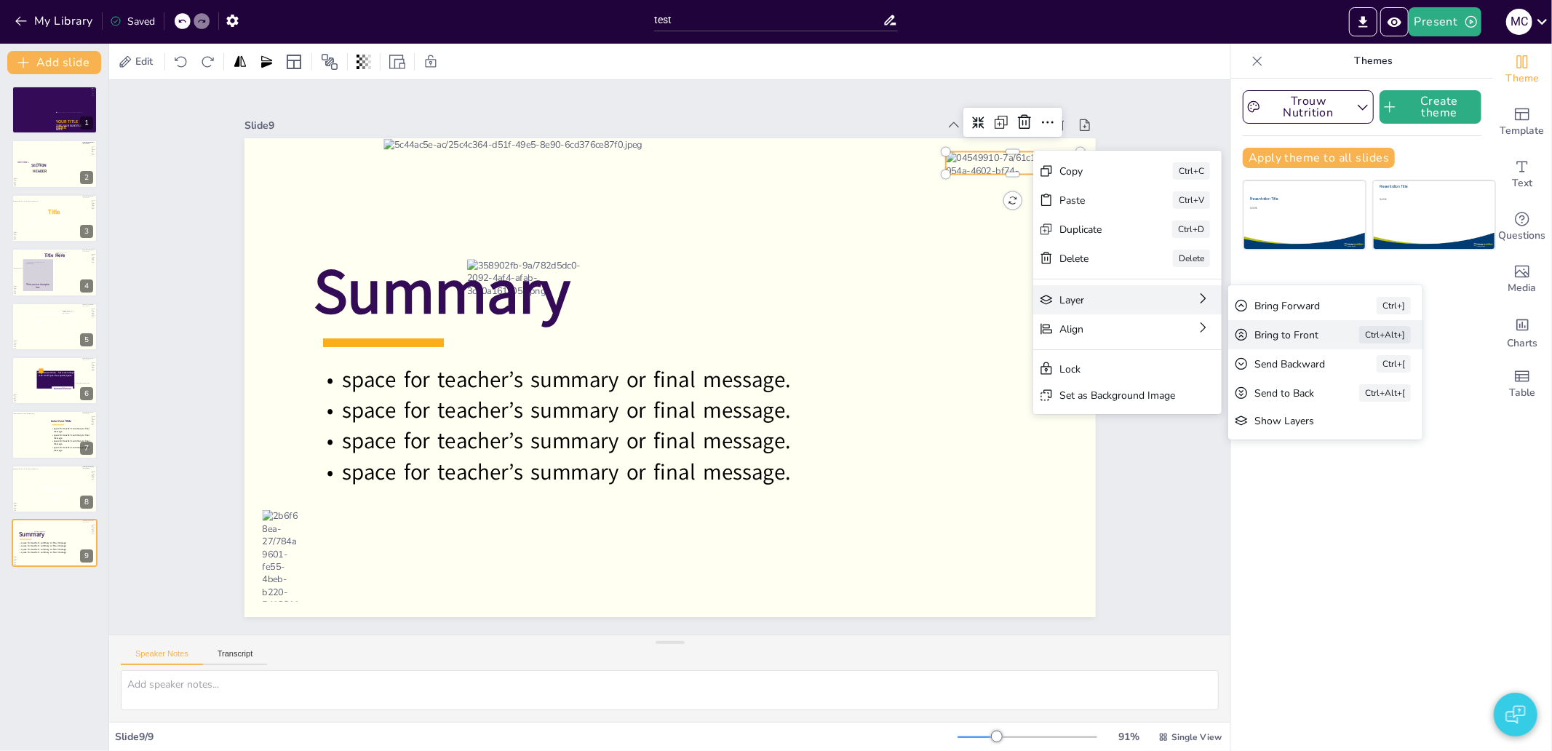
click at [1326, 470] on div "Bring to Front Ctrl+Alt+]" at bounding box center [1424, 494] width 196 height 49
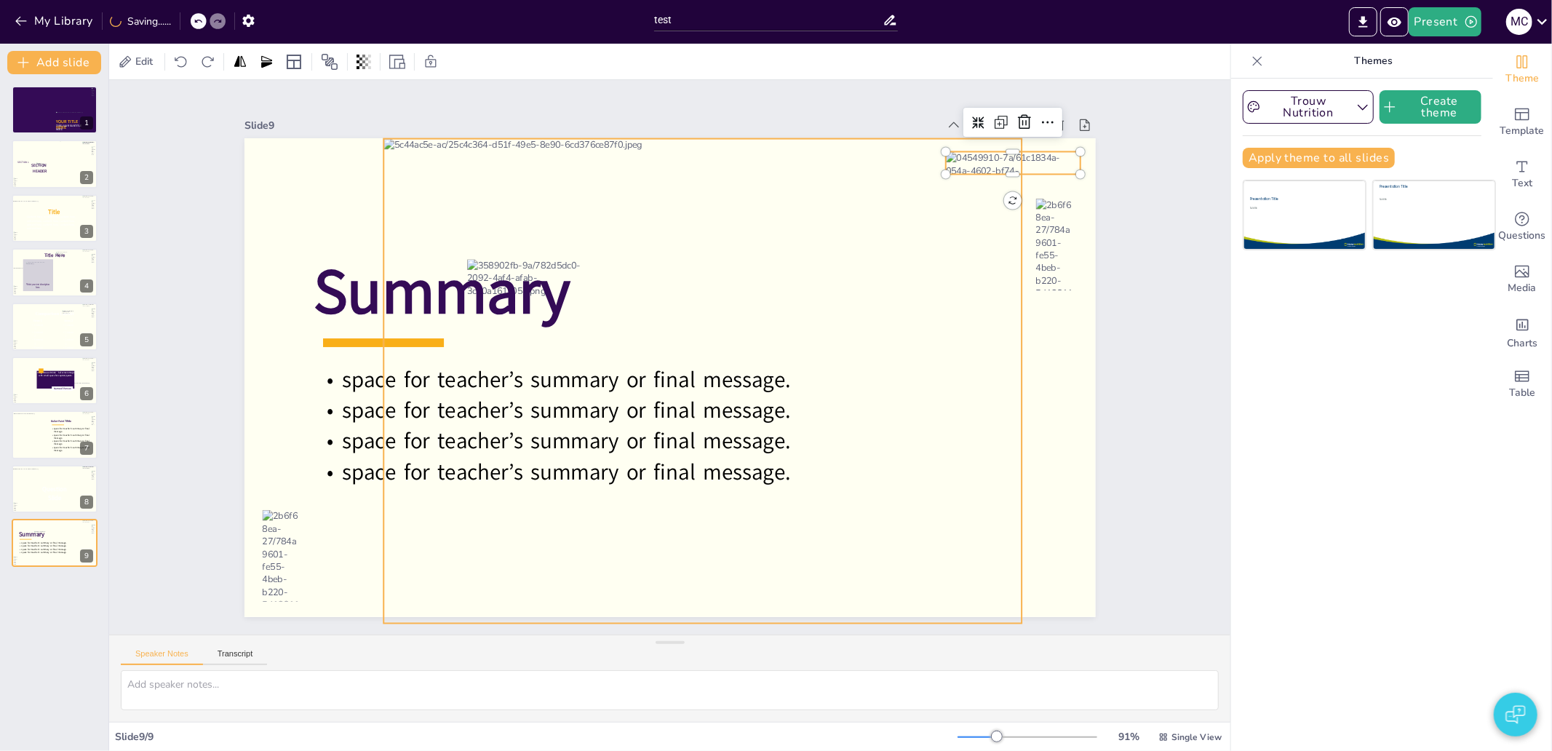
click at [1003, 367] on div at bounding box center [702, 381] width 639 height 485
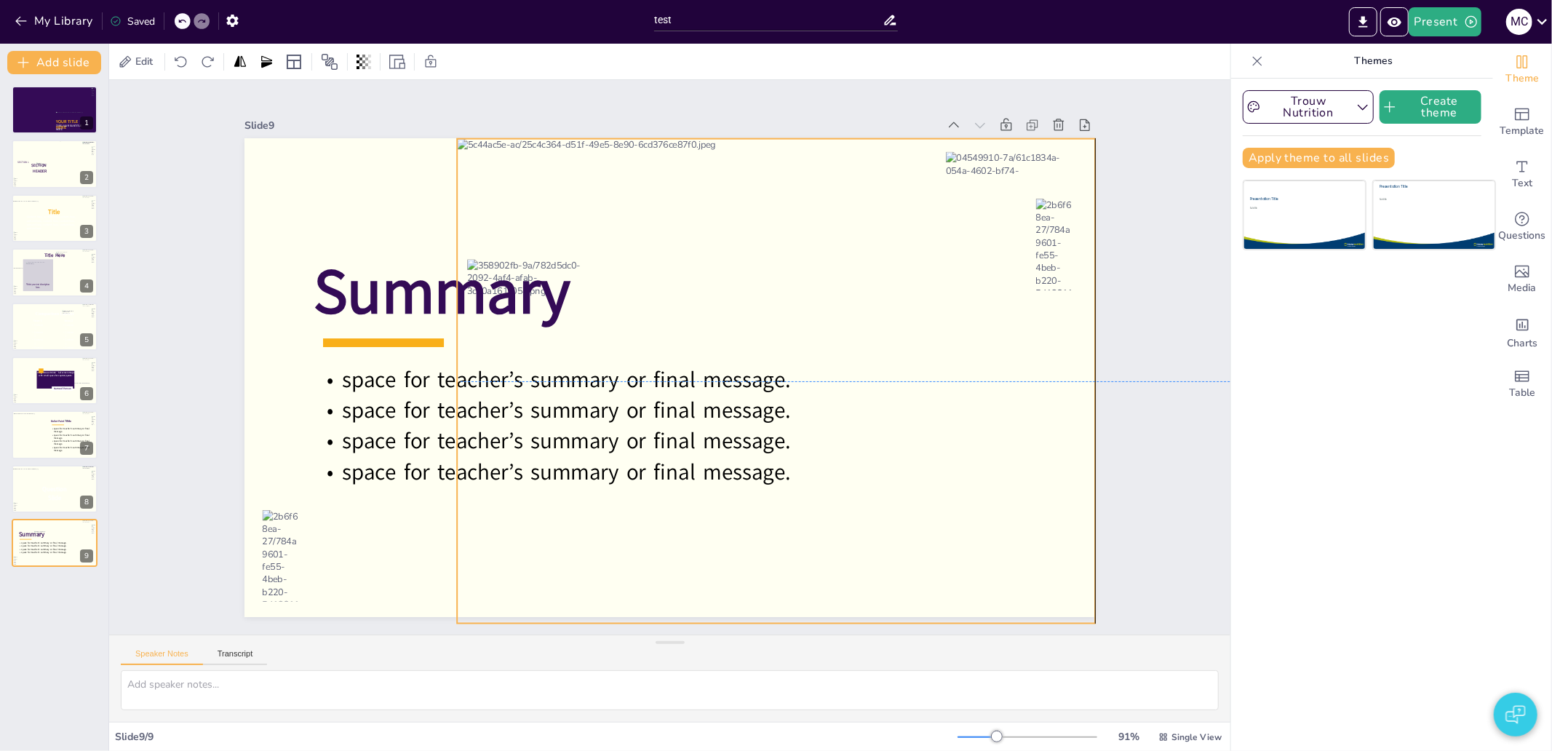
drag, startPoint x: 991, startPoint y: 373, endPoint x: 1068, endPoint y: 373, distance: 77.1
click at [1068, 373] on div at bounding box center [776, 381] width 639 height 485
click at [1138, 374] on div "Slide 1 YOUR TITLE HERE TYPE YOUR SUBTITLE HERE Slide 2 SECTION 1 SECTION HEADE…" at bounding box center [669, 357] width 1121 height 554
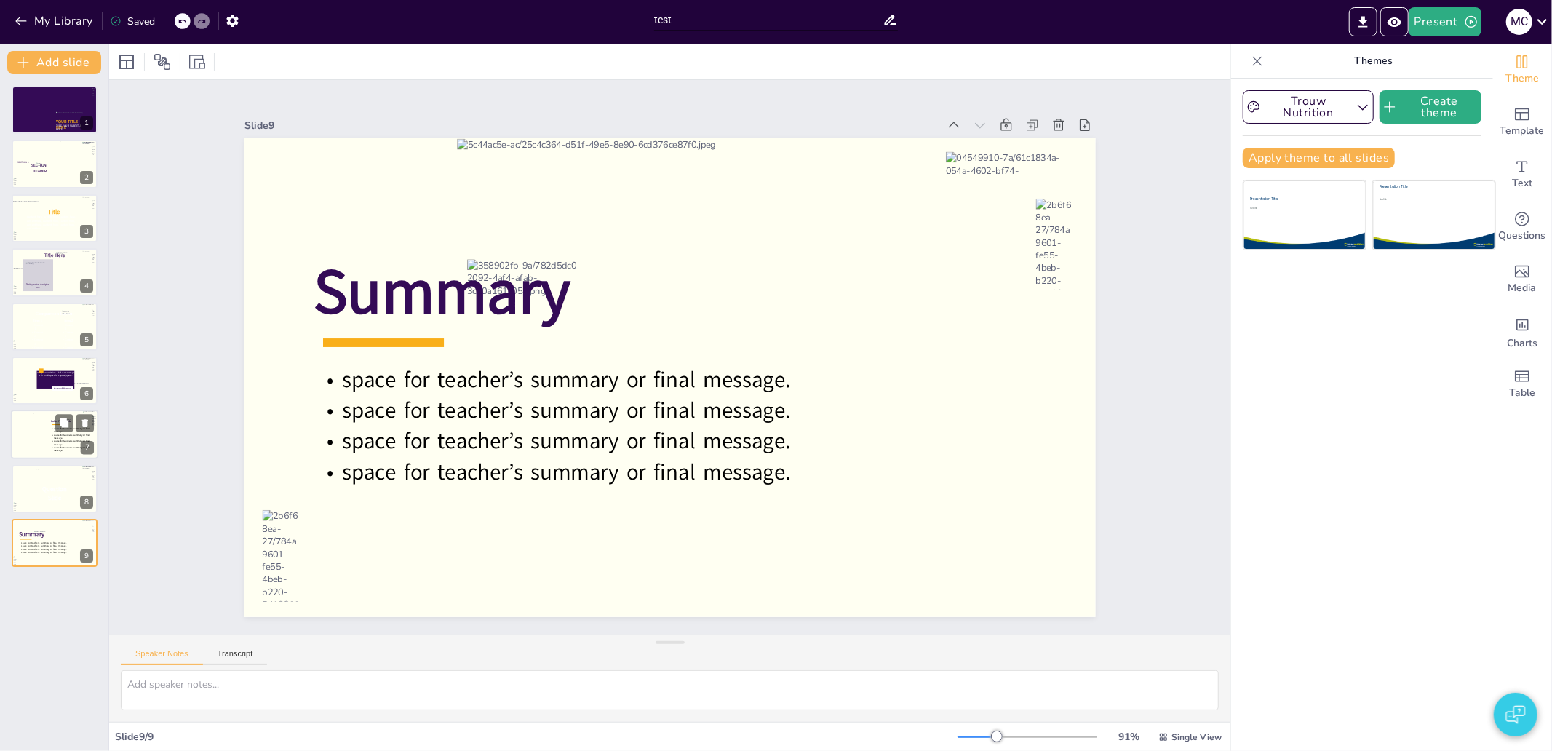
click at [44, 437] on div at bounding box center [27, 434] width 40 height 43
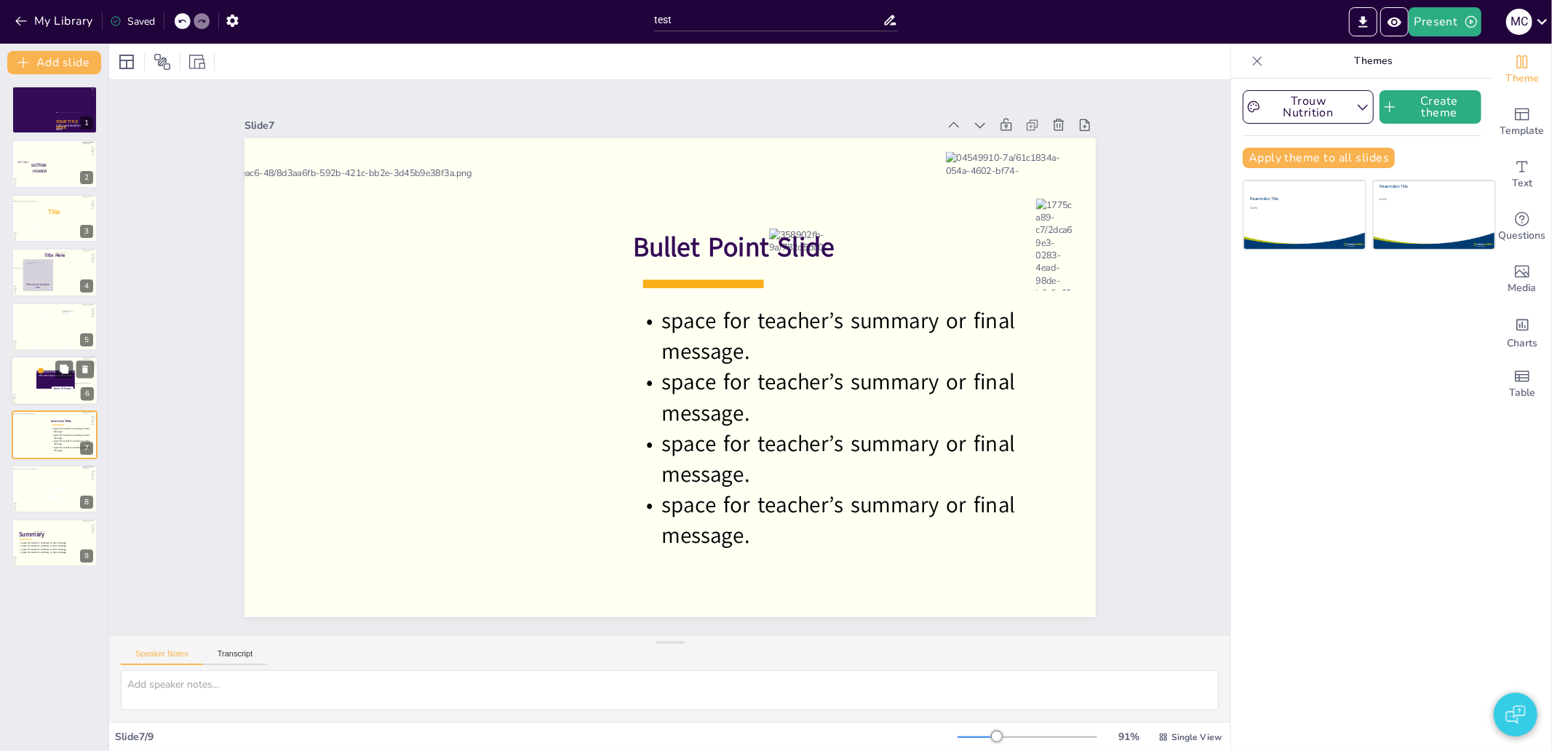
click at [25, 382] on div at bounding box center [54, 380] width 87 height 49
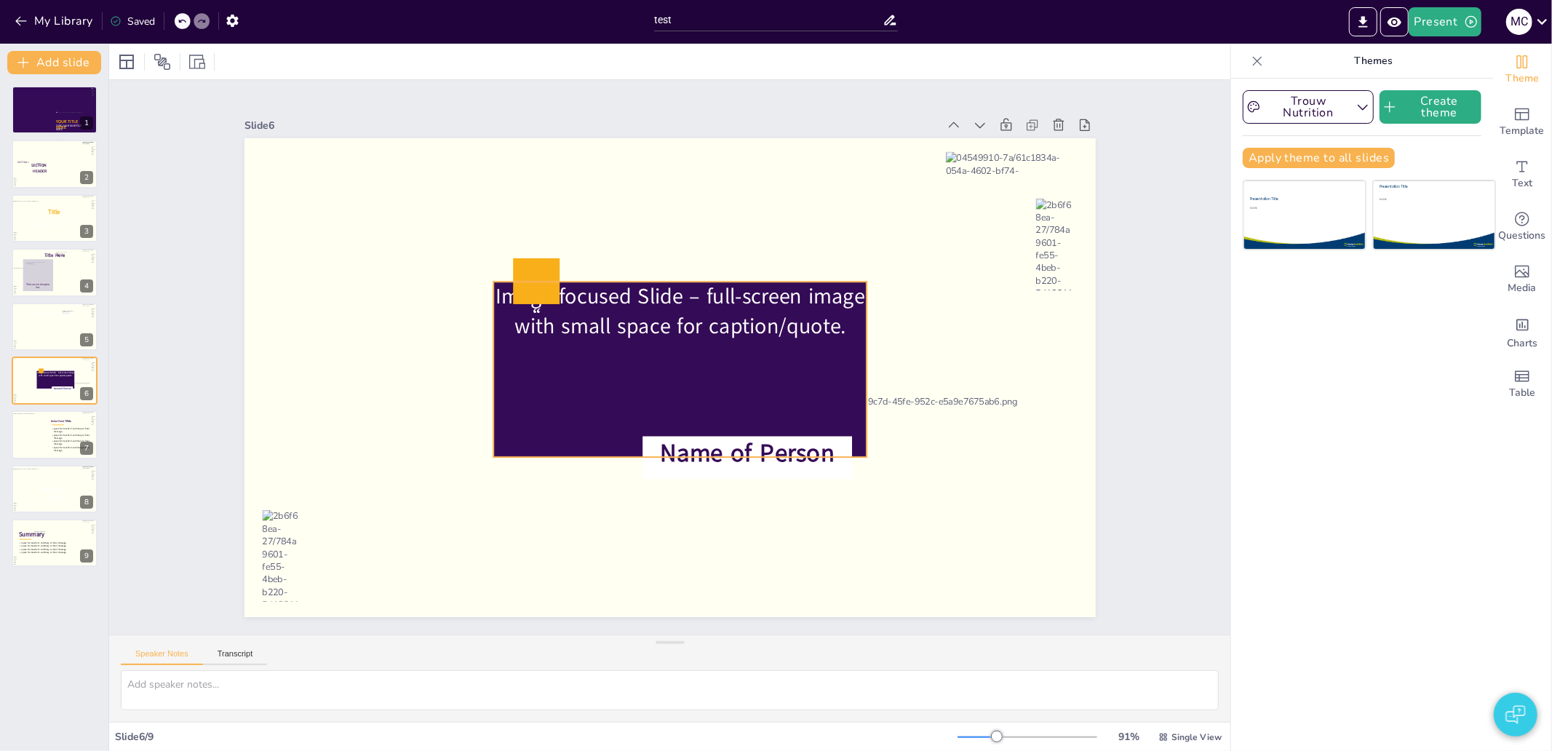
click at [674, 314] on icon at bounding box center [679, 369] width 373 height 175
click at [513, 285] on icon at bounding box center [536, 281] width 47 height 46
type input "24"
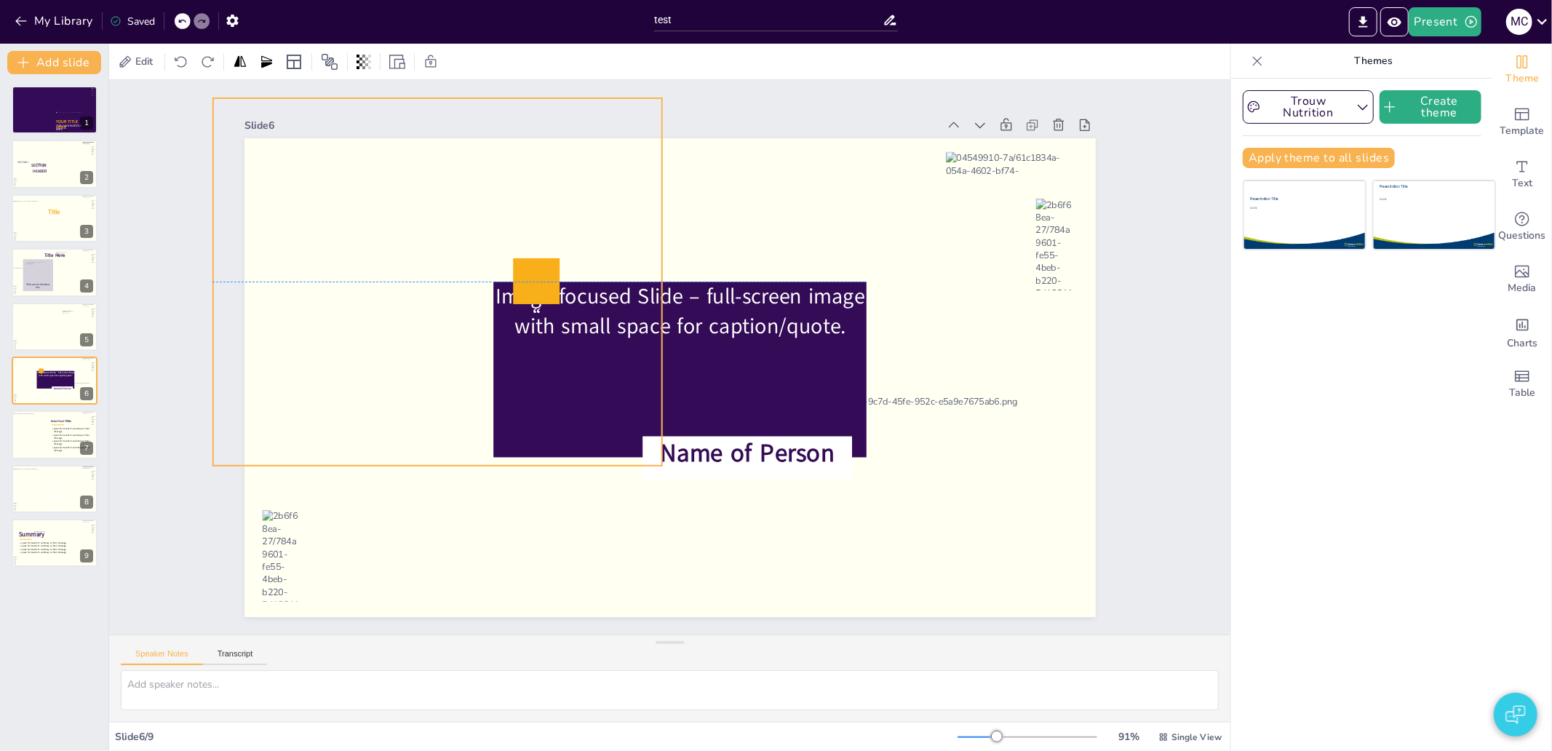
drag, startPoint x: 351, startPoint y: 153, endPoint x: 420, endPoint y: 234, distance: 106.4
click at [420, 234] on div at bounding box center [437, 281] width 450 height 367
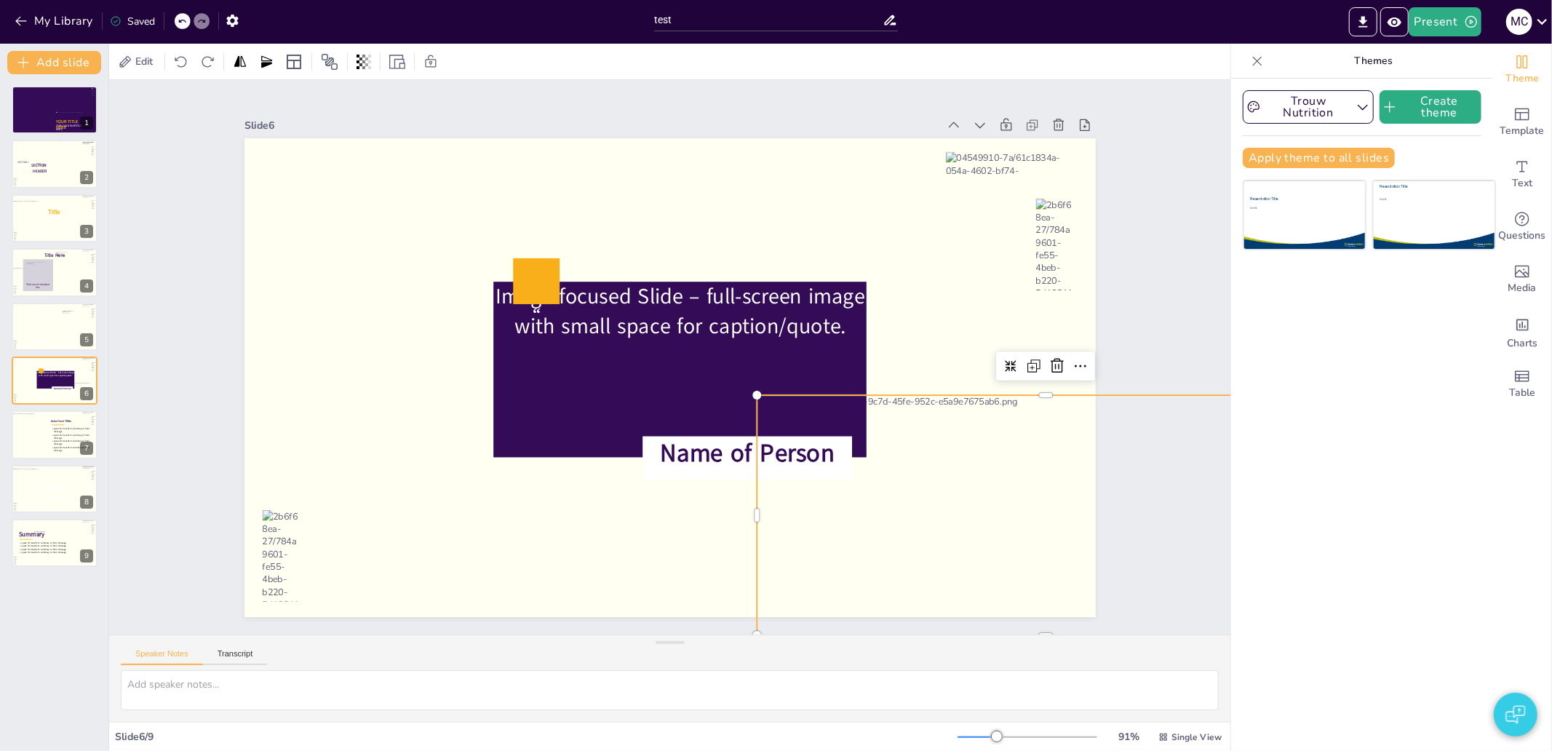
click at [971, 522] on div at bounding box center [1046, 515] width 578 height 240
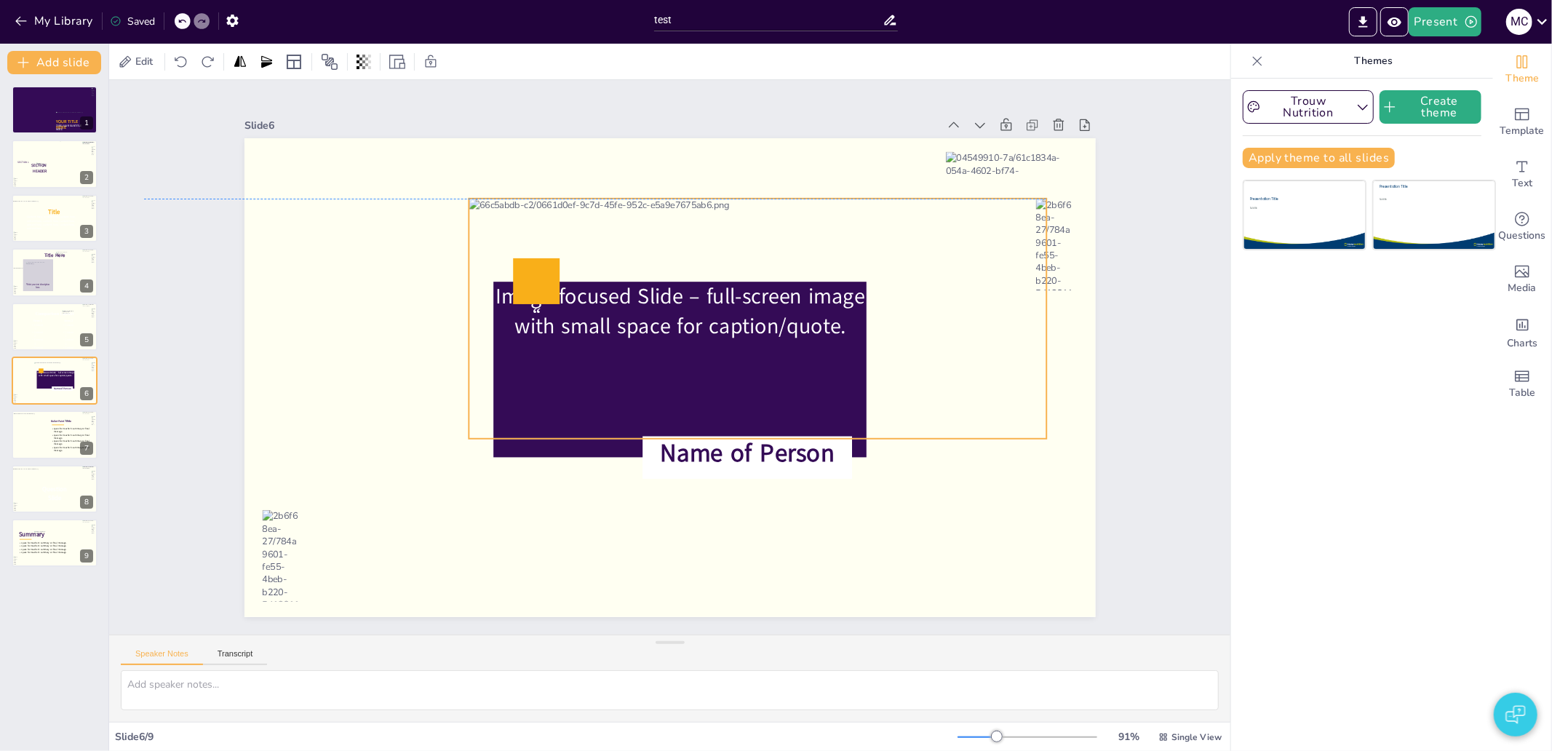
drag, startPoint x: 896, startPoint y: 528, endPoint x: 607, endPoint y: 330, distance: 350.4
click at [607, 138] on div "Image-focused Slide – full-screen image with small space for caption/quote. Ima…" at bounding box center [669, 138] width 851 height 0
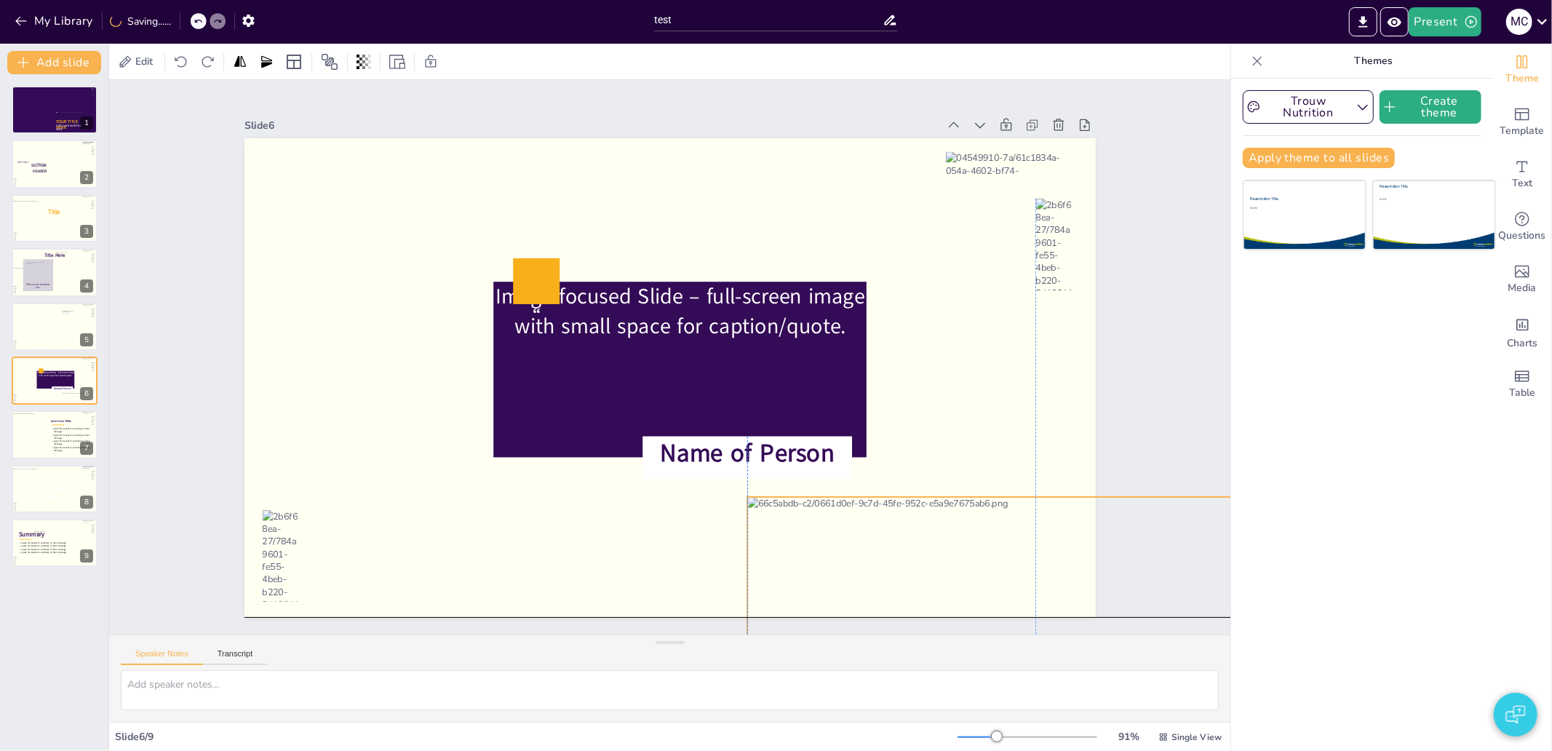
drag, startPoint x: 841, startPoint y: 231, endPoint x: 1121, endPoint y: 530, distance: 408.7
click at [1119, 532] on div "Slide 1 YOUR TITLE HERE TYPE YOUR SUBTITLE HERE Slide 2 SECTION 1 SECTION HEADE…" at bounding box center [670, 358] width 933 height 520
click at [1085, 372] on div "Slide 1 YOUR TITLE HERE TYPE YOUR SUBTITLE HERE Slide 2 SECTION 1 SECTION HEADE…" at bounding box center [669, 357] width 1063 height 854
click at [204, 402] on div "Slide 1 YOUR TITLE HERE TYPE YOUR SUBTITLE HERE Slide 2 SECTION 1 SECTION HEADE…" at bounding box center [670, 358] width 933 height 520
